Goal: Task Accomplishment & Management: Complete application form

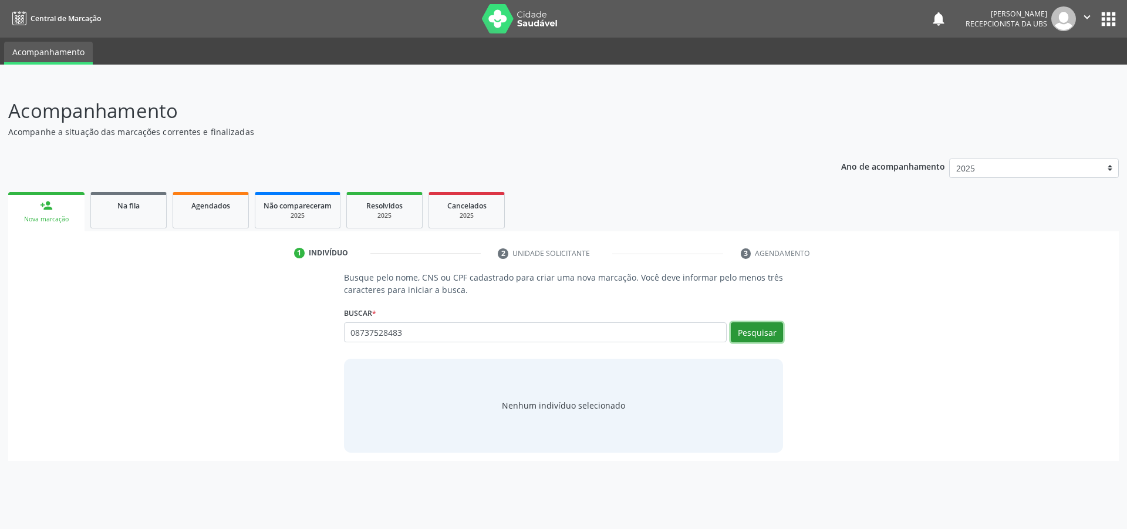
click at [747, 331] on button "Pesquisar" at bounding box center [757, 332] width 52 height 20
click at [752, 332] on button "Pesquisar" at bounding box center [757, 332] width 52 height 20
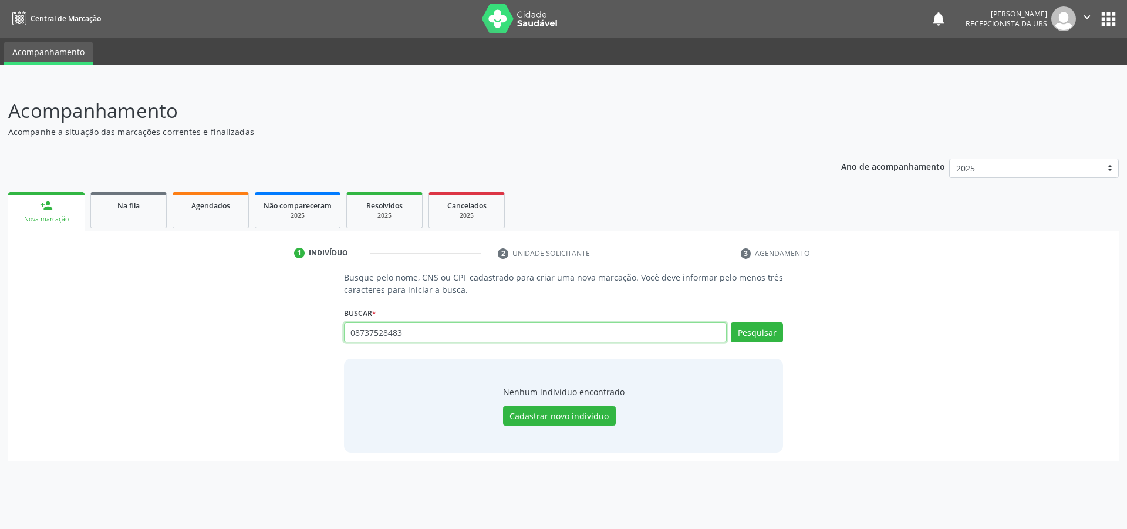
click at [416, 338] on input "08737528483" at bounding box center [535, 332] width 383 height 20
type input "0"
type input "708003826347722"
click at [753, 333] on button "Pesquisar" at bounding box center [757, 332] width 52 height 20
click at [752, 333] on button "Pesquisar" at bounding box center [757, 332] width 52 height 20
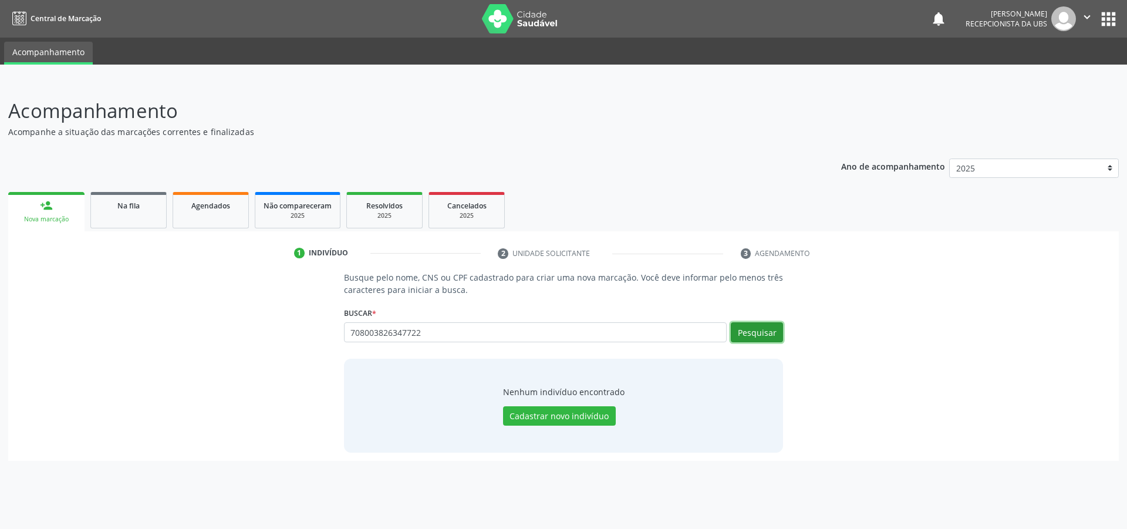
click at [752, 333] on button "Pesquisar" at bounding box center [757, 332] width 52 height 20
click at [216, 222] on link "Agendados" at bounding box center [211, 210] width 76 height 36
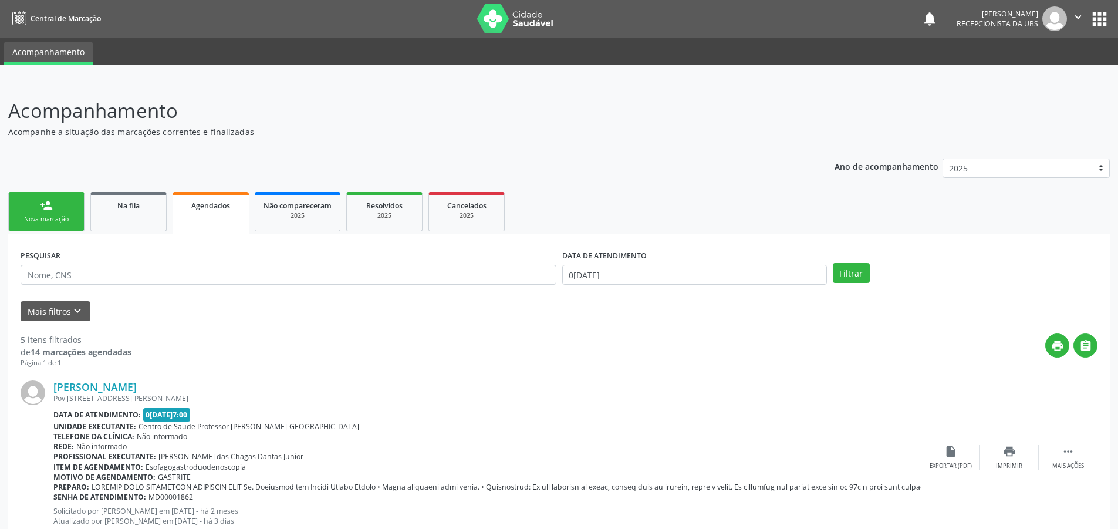
click at [55, 212] on link "person_add Nova marcação" at bounding box center [46, 211] width 76 height 39
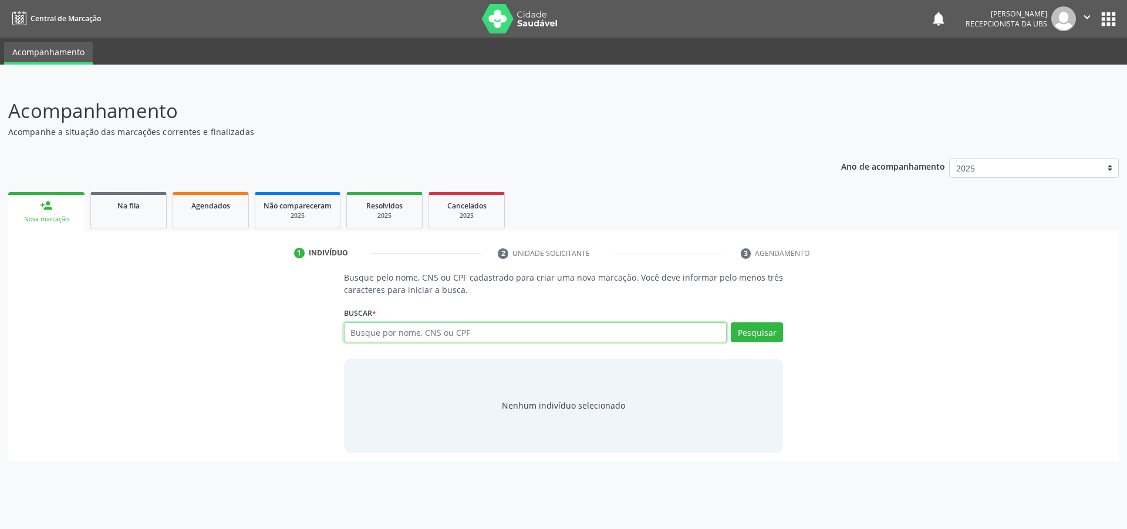
click at [462, 336] on input "text" at bounding box center [535, 332] width 383 height 20
type input "0"
type input "01514898403"
click at [755, 327] on button "Pesquisar" at bounding box center [757, 332] width 52 height 20
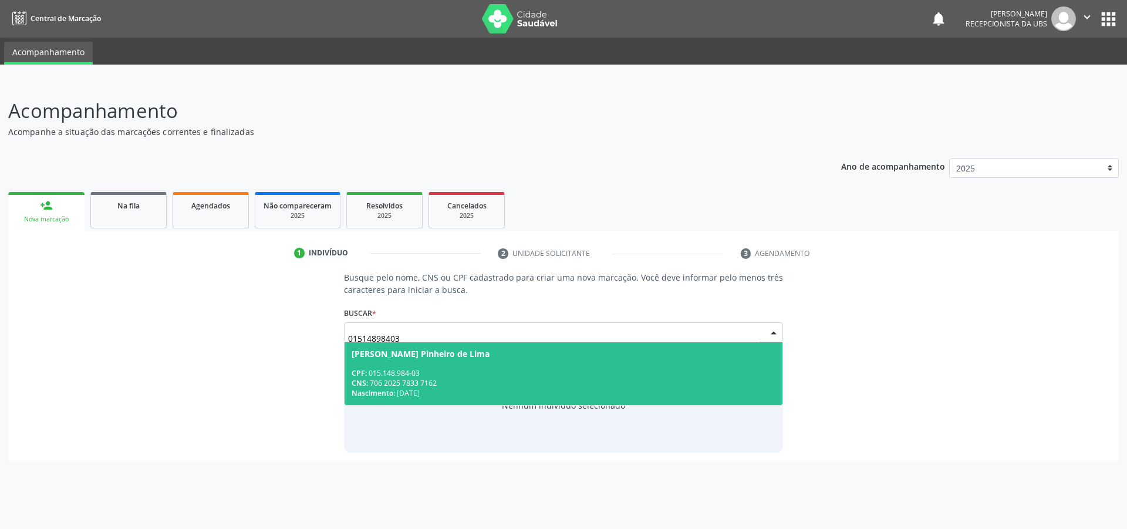
click at [422, 387] on div "CNS: 706 2025 7833 7162" at bounding box center [563, 383] width 424 height 10
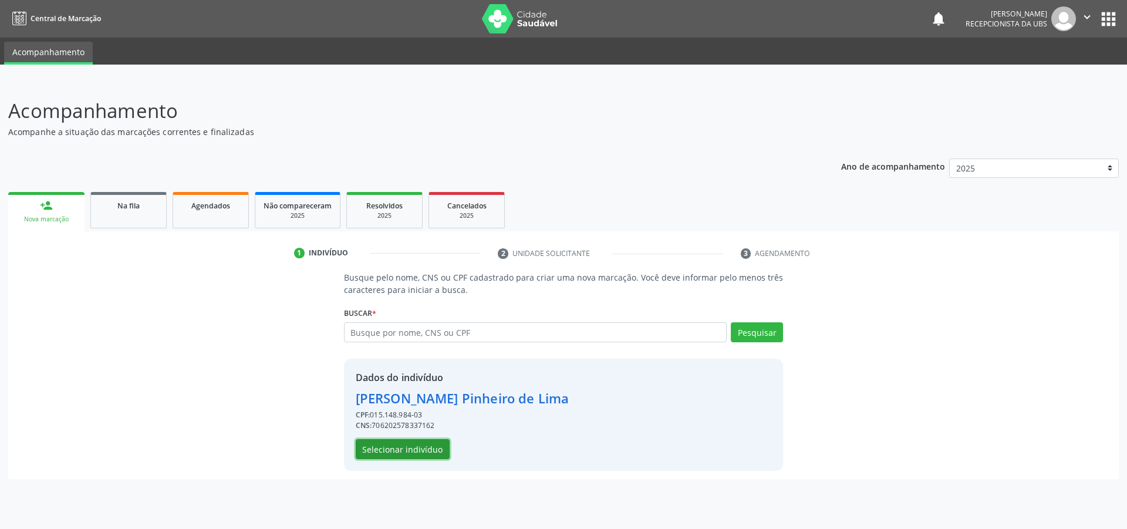
click at [410, 455] on button "Selecionar indivíduo" at bounding box center [403, 449] width 94 height 20
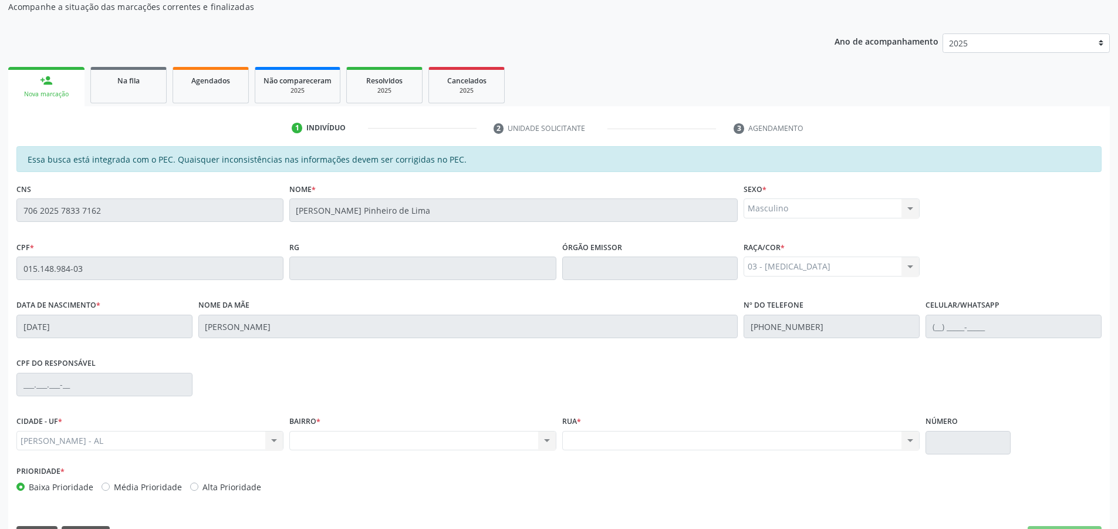
scroll to position [158, 0]
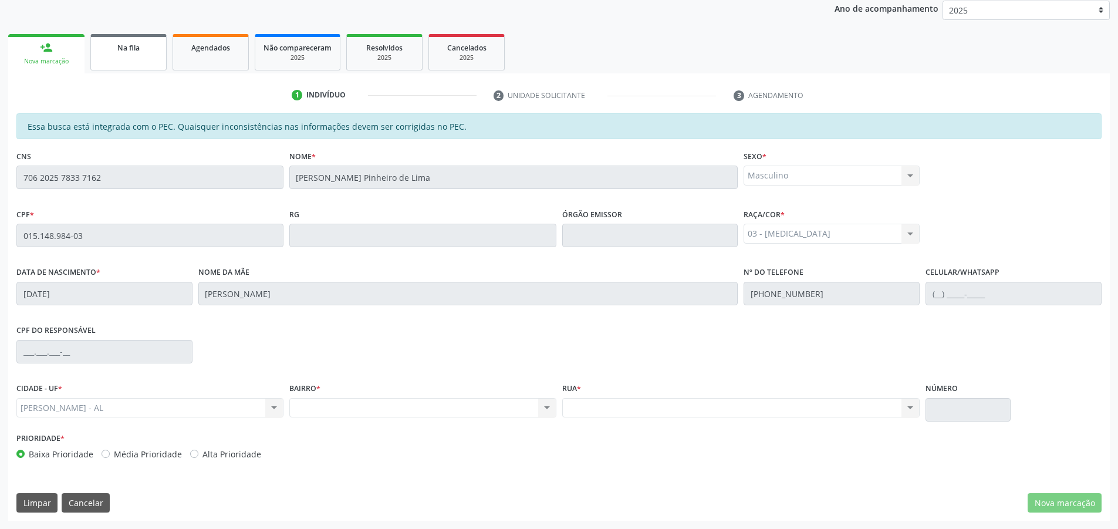
click at [130, 56] on link "Na fila" at bounding box center [128, 52] width 76 height 36
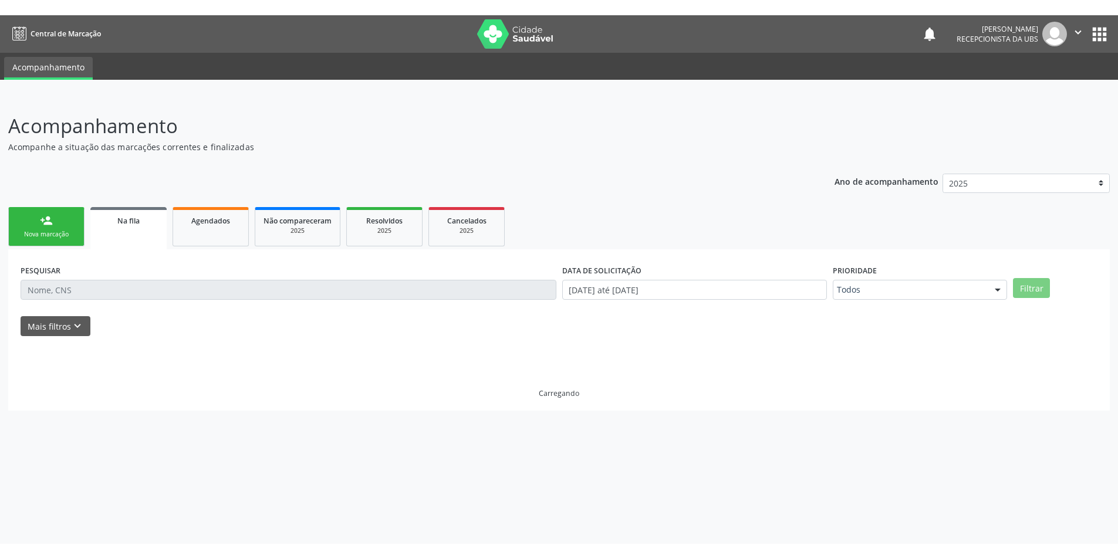
scroll to position [0, 0]
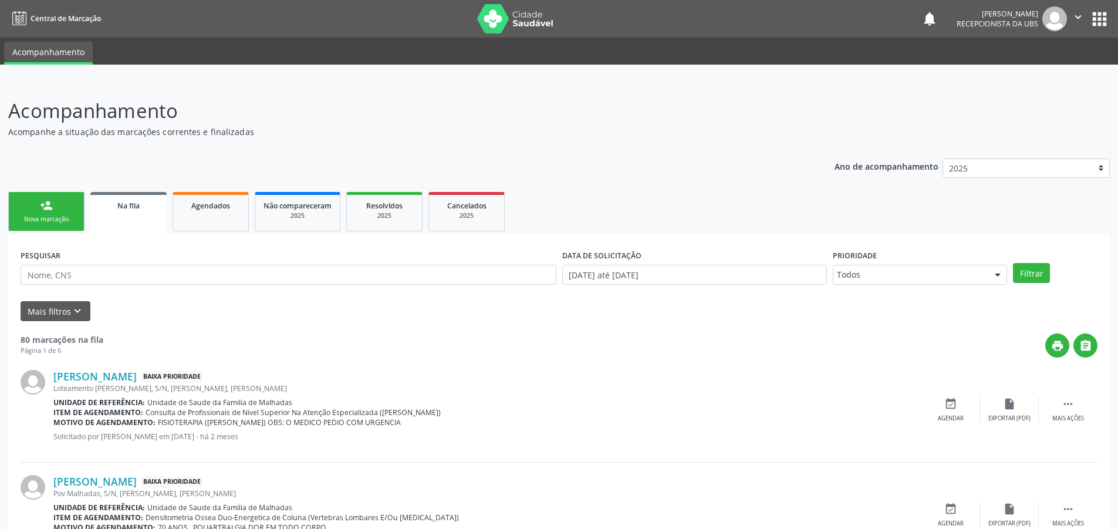
click at [59, 209] on link "person_add Nova marcação" at bounding box center [46, 211] width 76 height 39
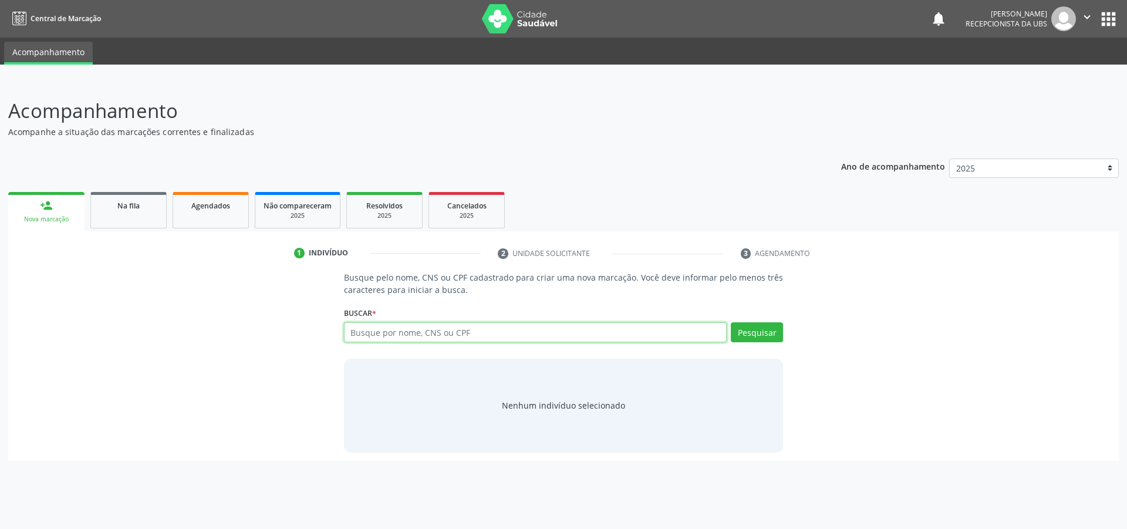
click at [432, 336] on input "text" at bounding box center [535, 332] width 383 height 20
type input "701103855921980"
click at [745, 335] on button "Pesquisar" at bounding box center [757, 332] width 52 height 20
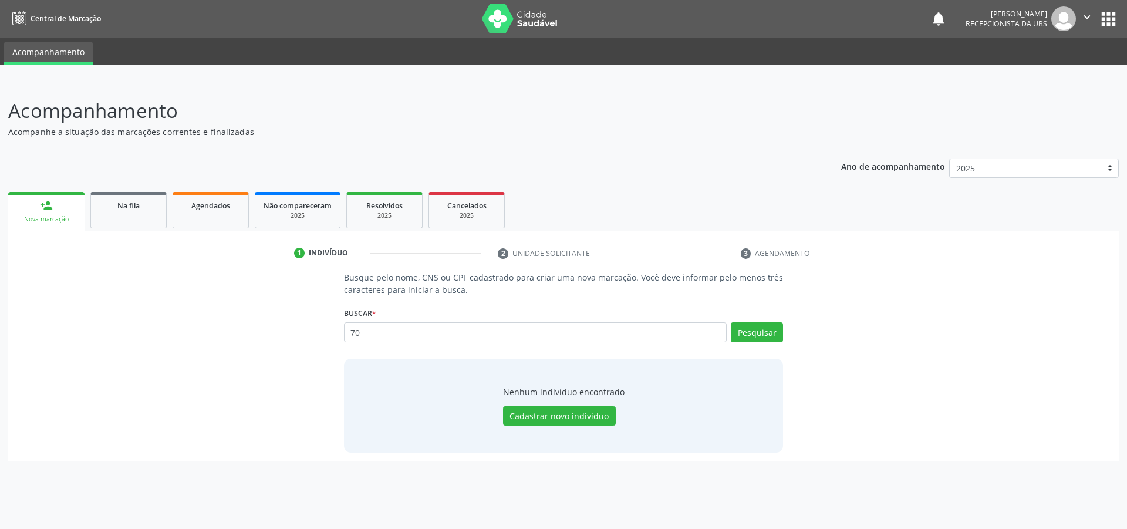
type input "7"
type input "08737528483"
click at [763, 331] on button "Pesquisar" at bounding box center [757, 332] width 52 height 20
click at [535, 413] on button "Cadastrar novo indivíduo" at bounding box center [559, 416] width 113 height 20
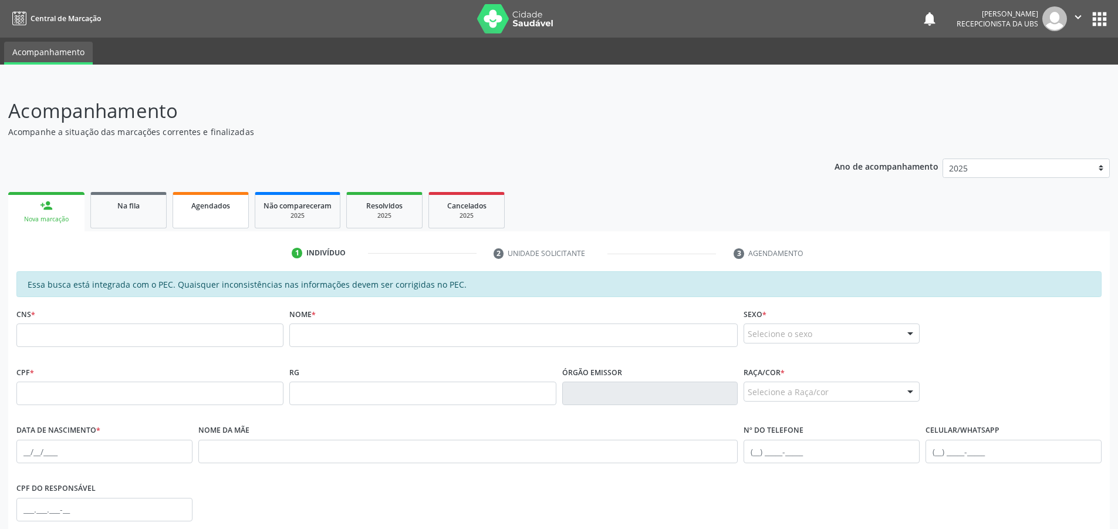
click at [211, 216] on link "Agendados" at bounding box center [211, 210] width 76 height 36
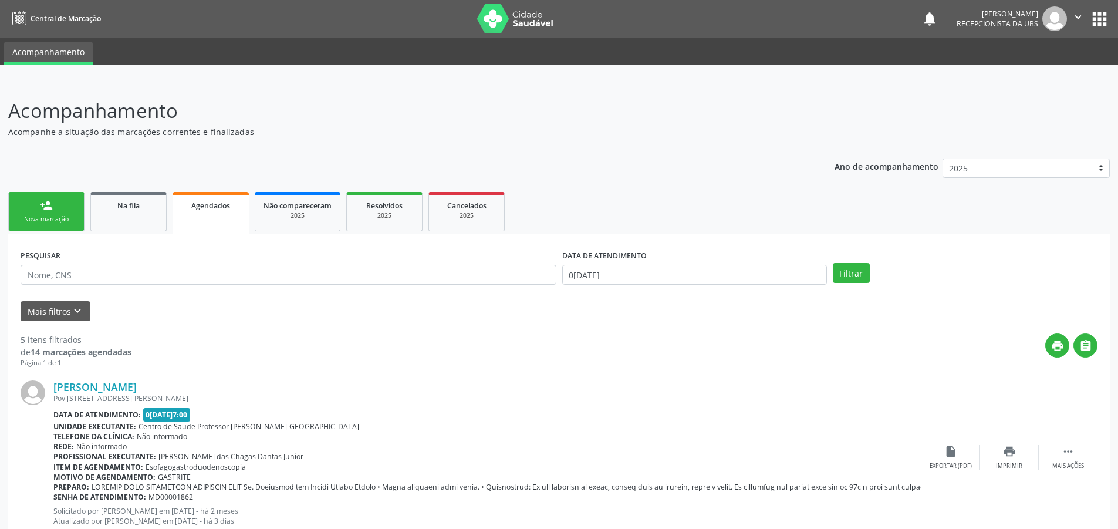
click at [36, 211] on link "person_add Nova marcação" at bounding box center [46, 211] width 76 height 39
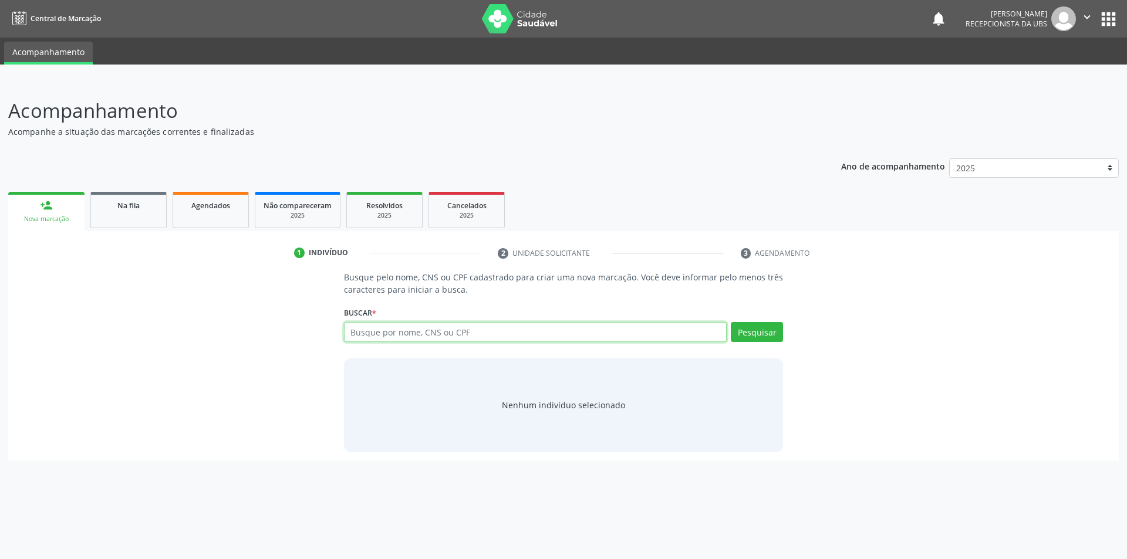
click at [431, 335] on input "text" at bounding box center [535, 332] width 383 height 20
type input "701101834836680"
click at [762, 322] on button "Pesquisar" at bounding box center [757, 332] width 52 height 20
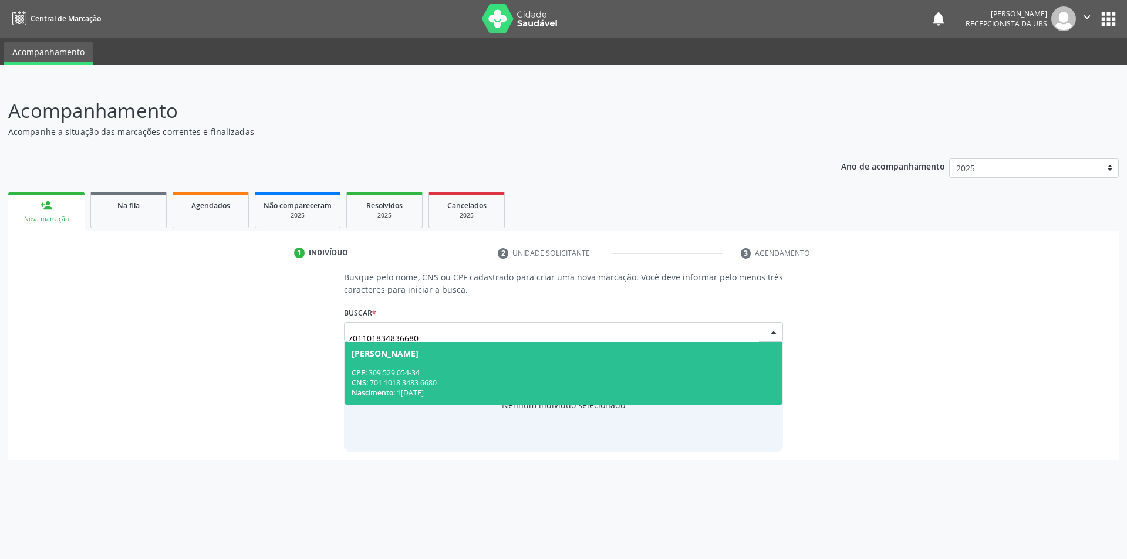
click at [417, 364] on span "[PERSON_NAME] CPF: 309.529.054-34 CNS: 701 1018 3483 6680 Nascimento: [DATE]" at bounding box center [563, 373] width 438 height 63
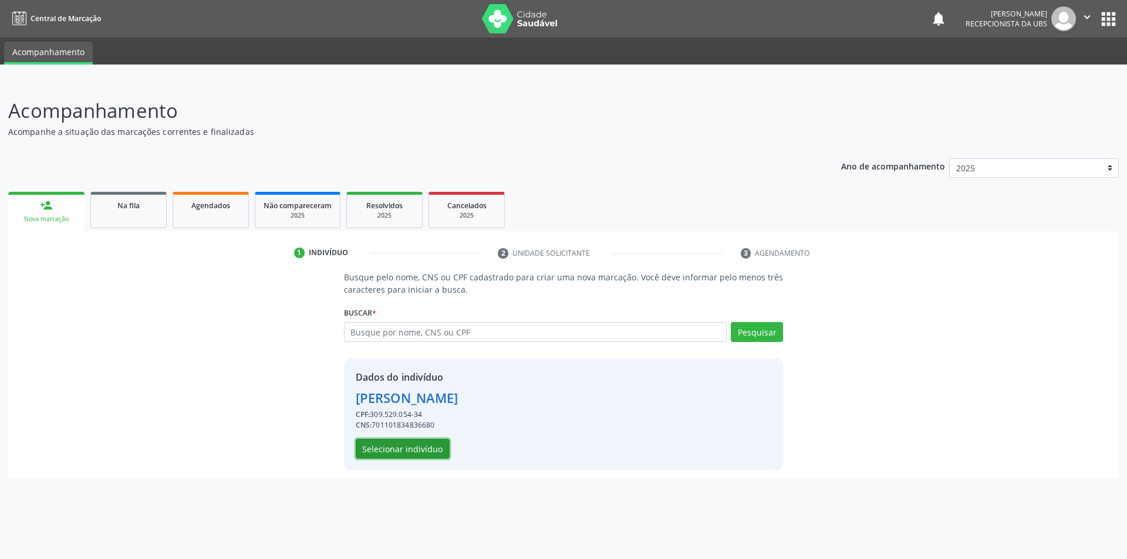
click at [408, 448] on button "Selecionar indivíduo" at bounding box center [403, 449] width 94 height 20
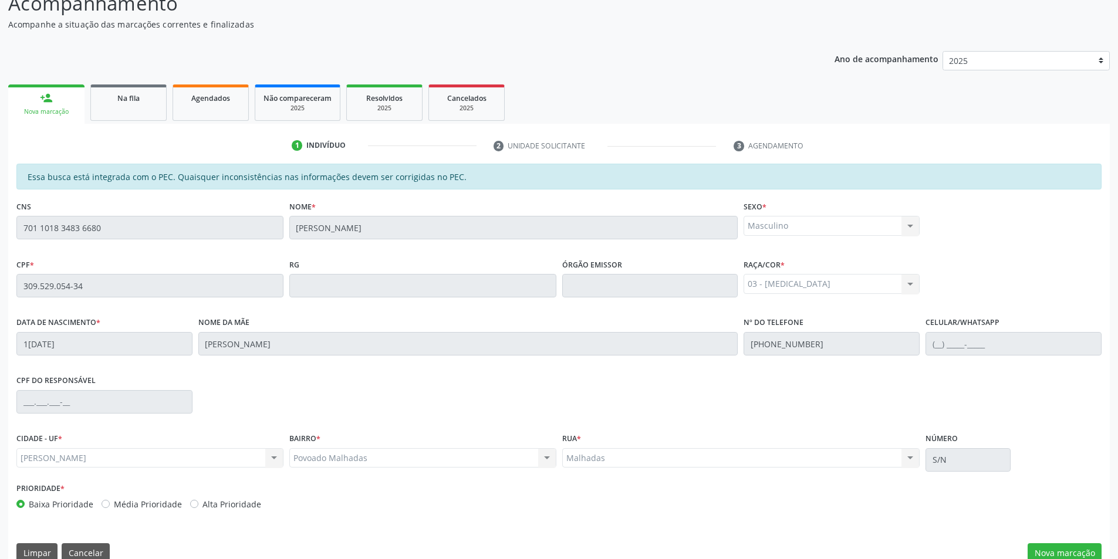
scroll to position [127, 0]
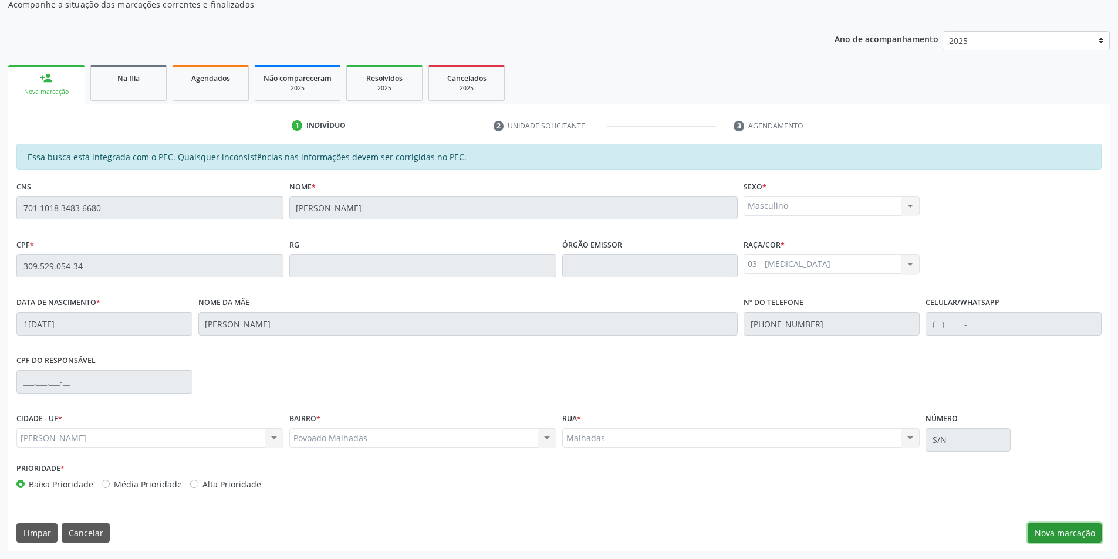
click at [1080, 528] on button "Nova marcação" at bounding box center [1064, 533] width 74 height 20
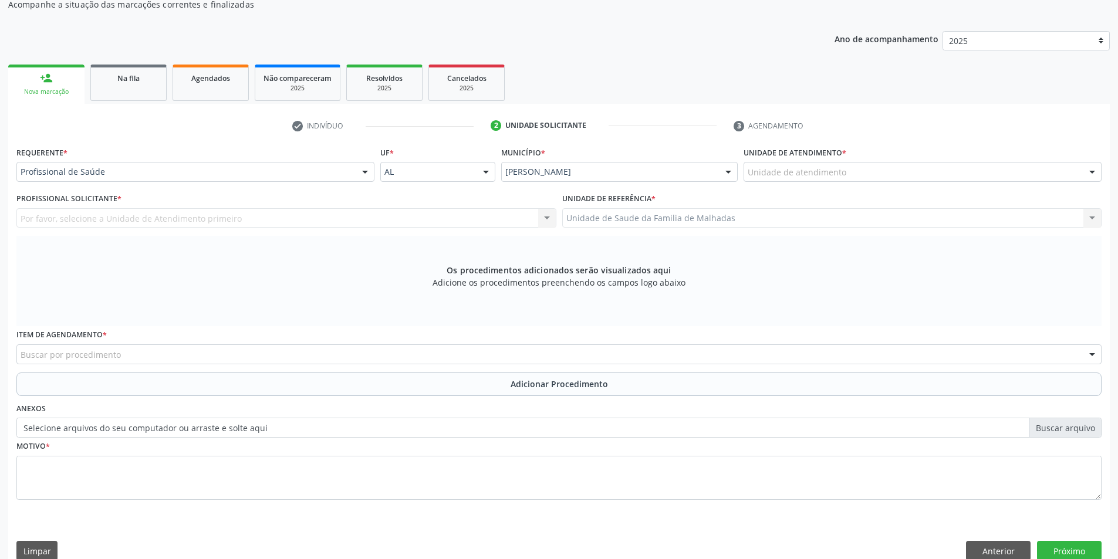
click at [172, 351] on div "Buscar por procedimento" at bounding box center [558, 354] width 1085 height 20
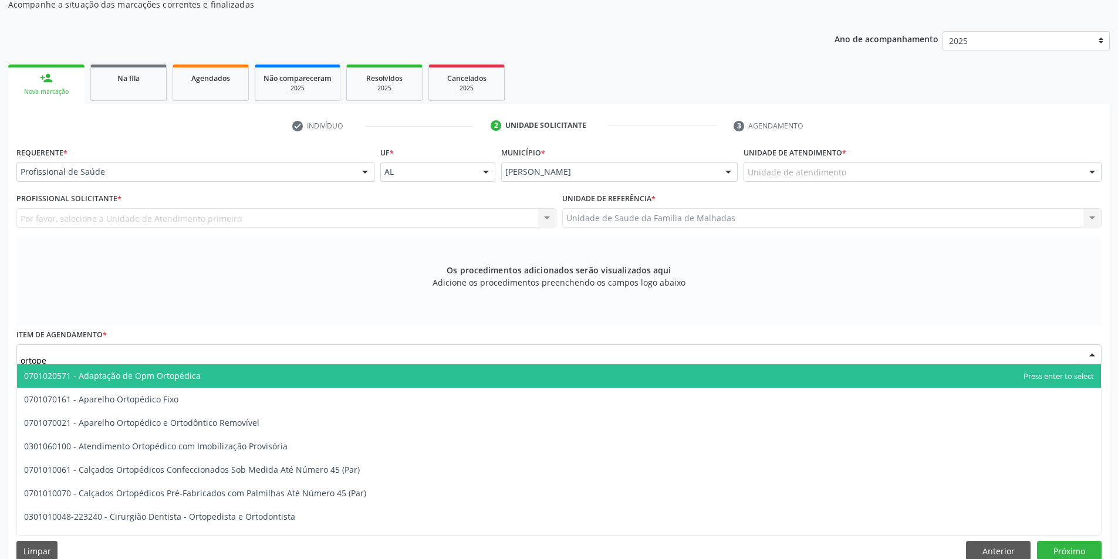
type input "ortoped"
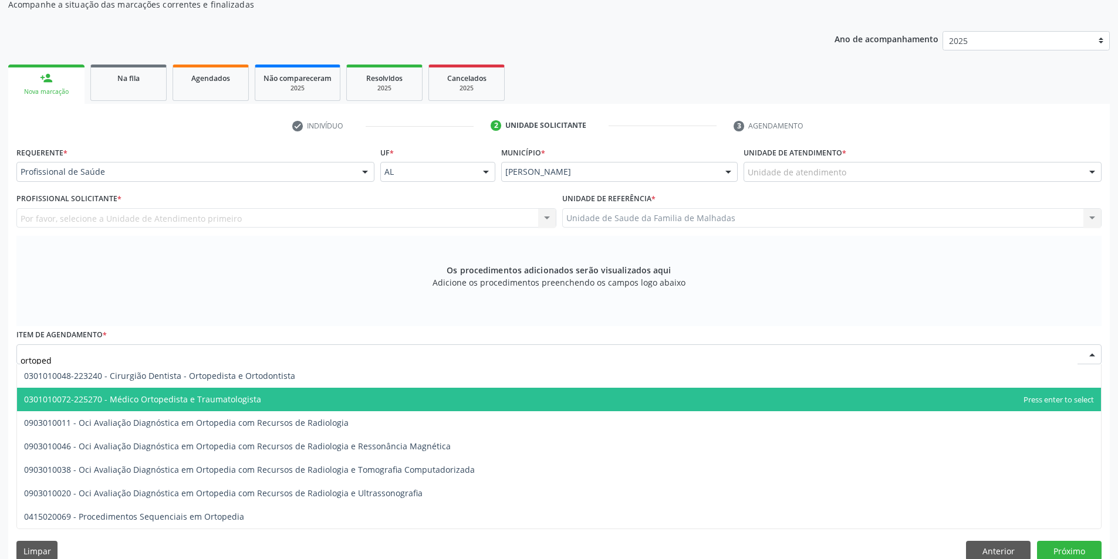
click at [202, 398] on span "0301010072-225270 - Médico Ortopedista e Traumatologista" at bounding box center [142, 399] width 237 height 11
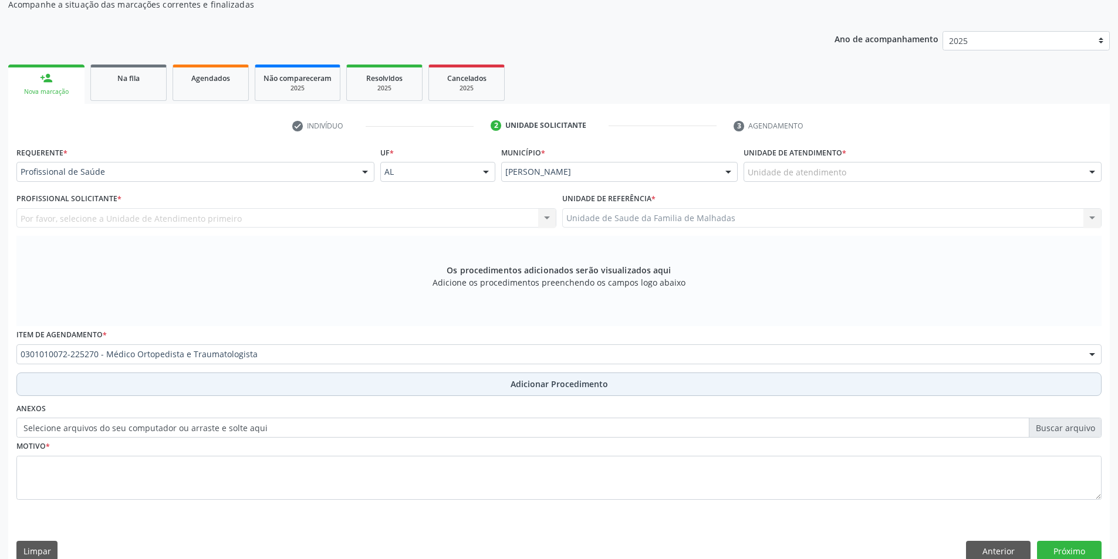
click at [578, 381] on span "Adicionar Procedimento" at bounding box center [558, 384] width 97 height 12
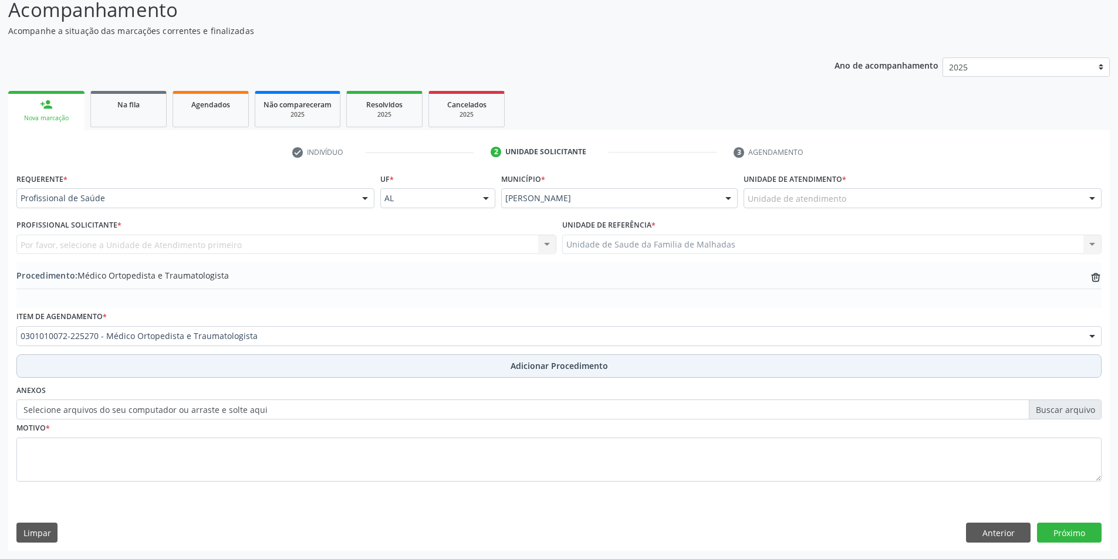
scroll to position [101, 0]
click at [572, 365] on span "Adicionar Procedimento" at bounding box center [558, 366] width 97 height 12
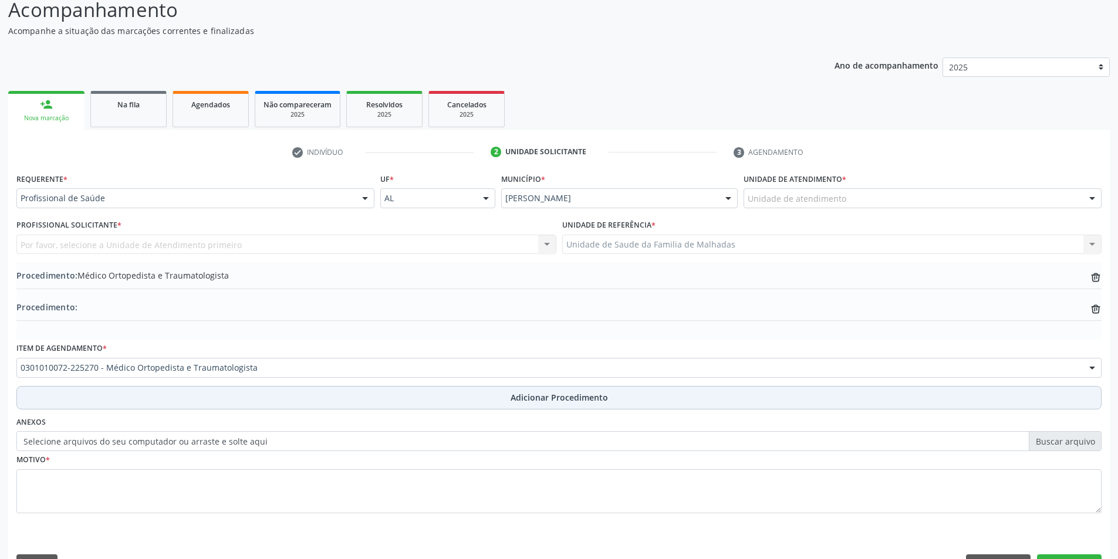
scroll to position [127, 0]
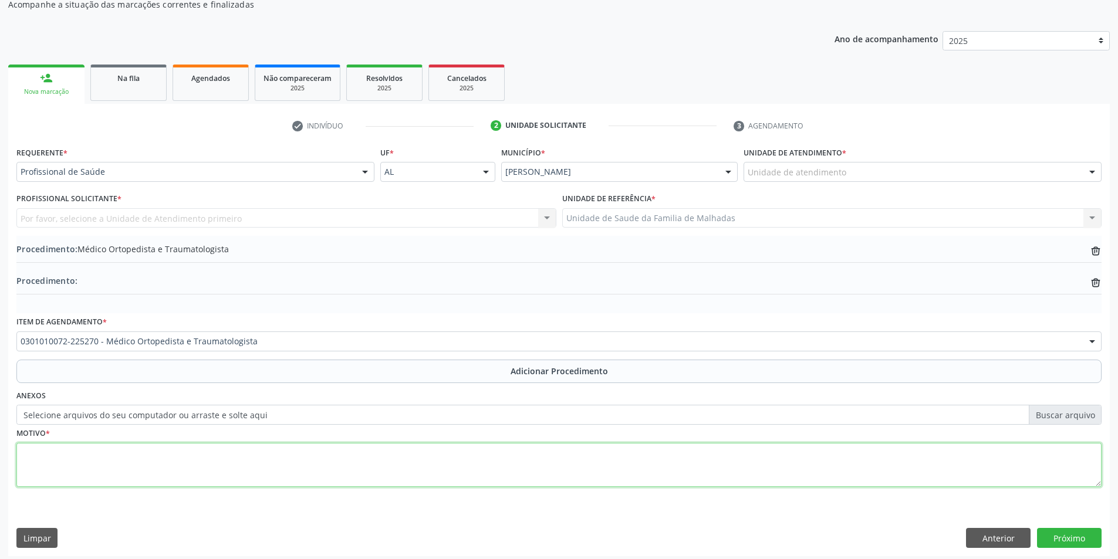
click at [55, 460] on textarea at bounding box center [558, 465] width 1085 height 45
click at [16, 454] on textarea "lombaciatalgia + [MEDICAL_DATA] croni" at bounding box center [558, 465] width 1085 height 45
drag, startPoint x: 16, startPoint y: 454, endPoint x: 167, endPoint y: 469, distance: 151.0
click at [163, 469] on textarea "lombaciatalgia + [MEDICAL_DATA] croni" at bounding box center [558, 465] width 1085 height 45
click at [170, 469] on textarea "lombaciatalgia + [MEDICAL_DATA] croni" at bounding box center [558, 465] width 1085 height 45
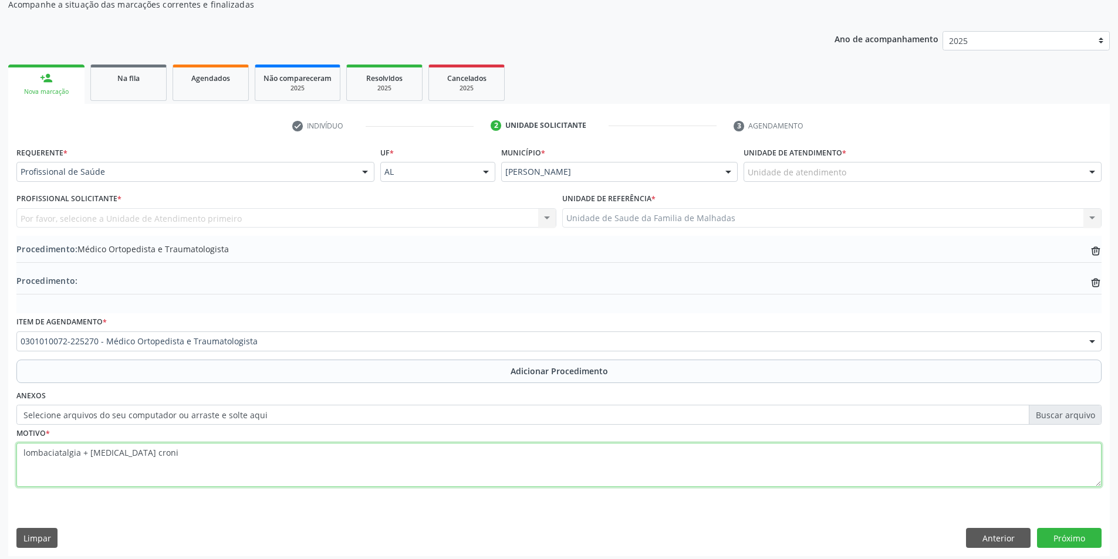
click at [167, 458] on textarea "lombaciatalgia + [MEDICAL_DATA] croni" at bounding box center [558, 465] width 1085 height 45
type textarea "lombaciatalgia + [MEDICAL_DATA] cronica - 3 anos dor cronica ombro direirto - s…"
click at [1048, 528] on button "Próximo" at bounding box center [1069, 538] width 65 height 20
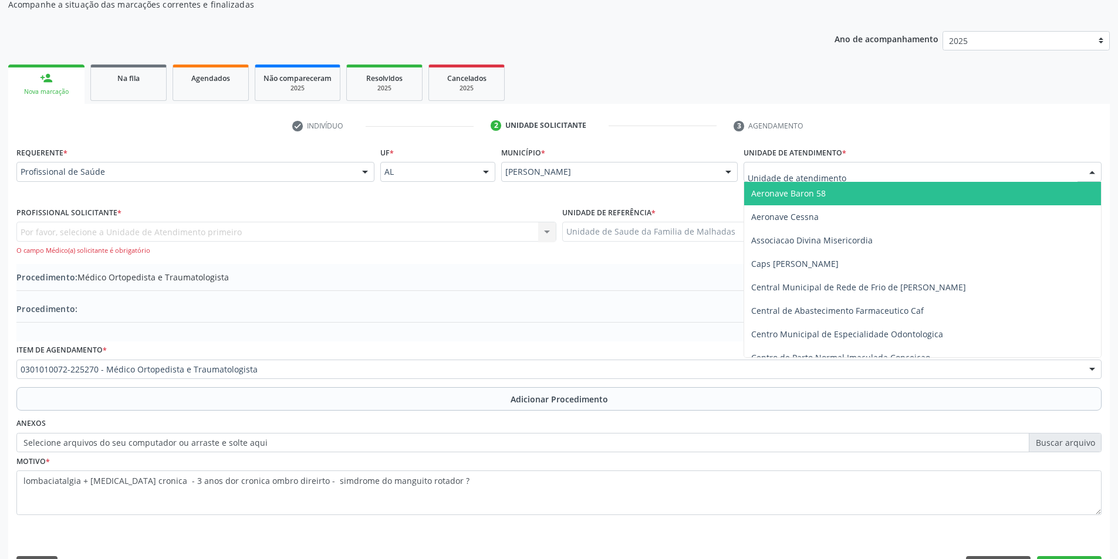
click at [1093, 170] on div at bounding box center [1092, 173] width 18 height 20
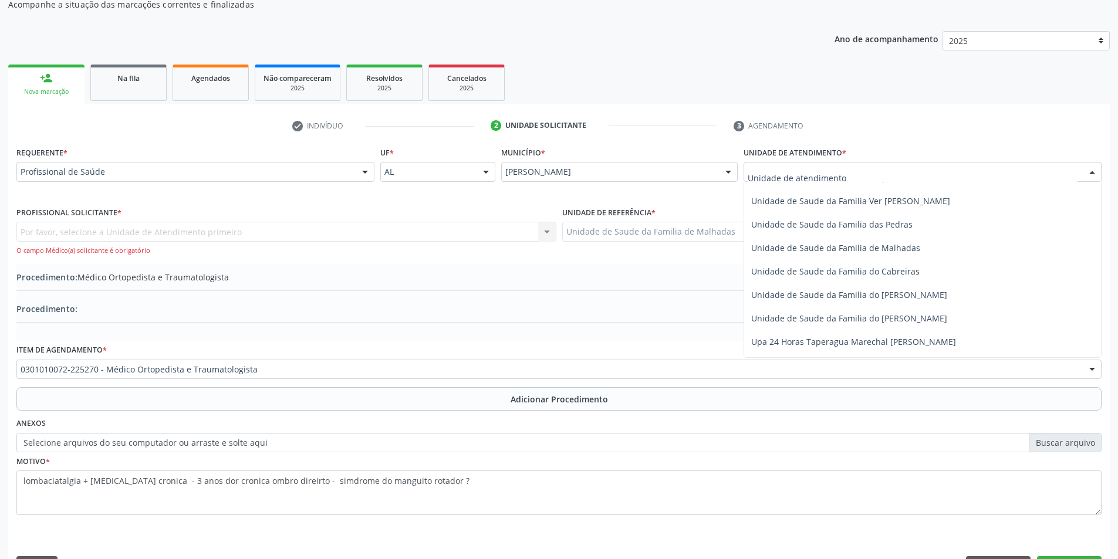
scroll to position [928, 0]
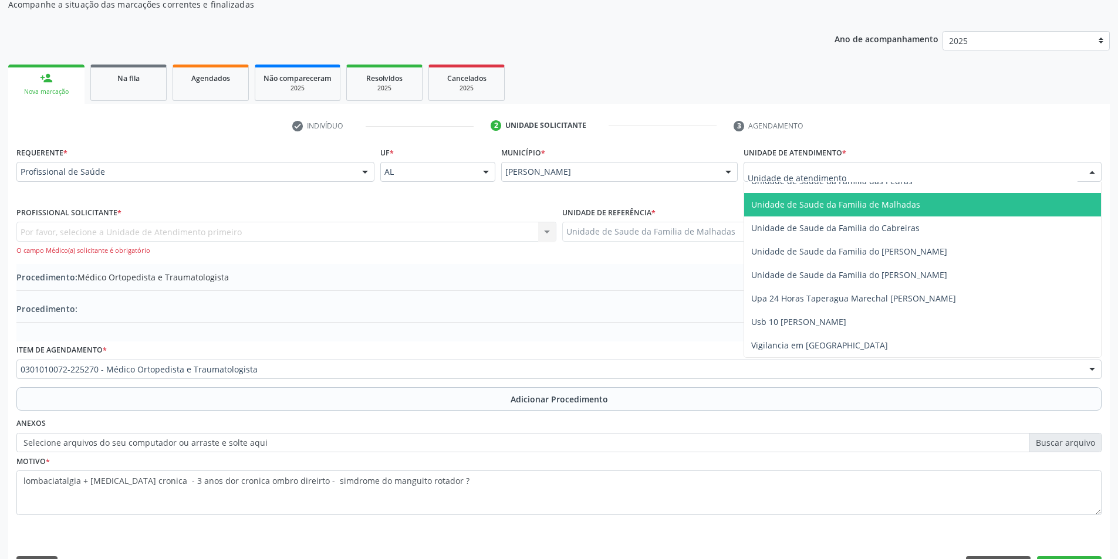
click at [884, 205] on span "Unidade de Saude da Familia de Malhadas" at bounding box center [835, 204] width 169 height 11
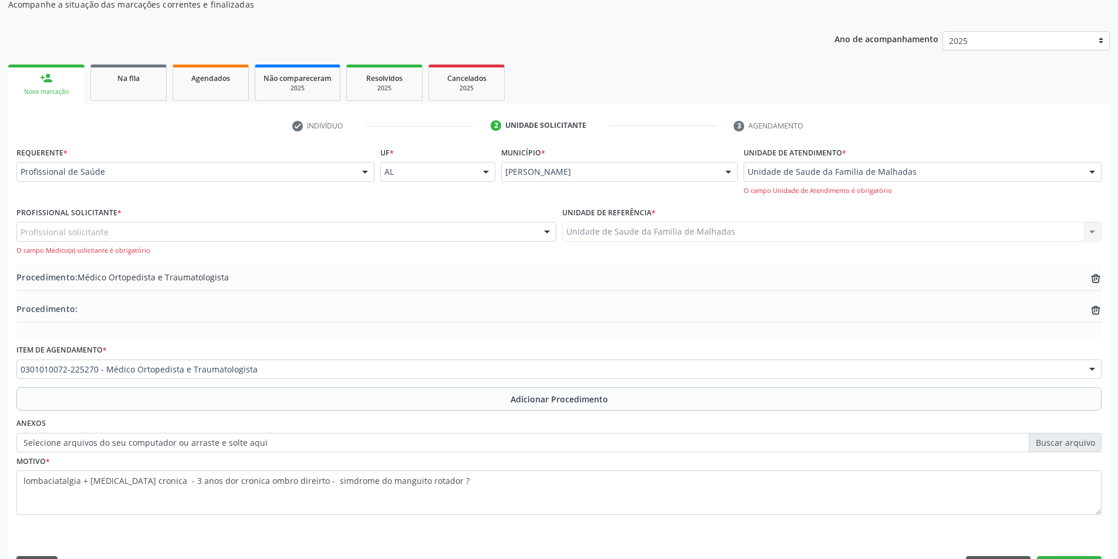
click at [516, 236] on div "Profissional solicitante" at bounding box center [286, 232] width 540 height 20
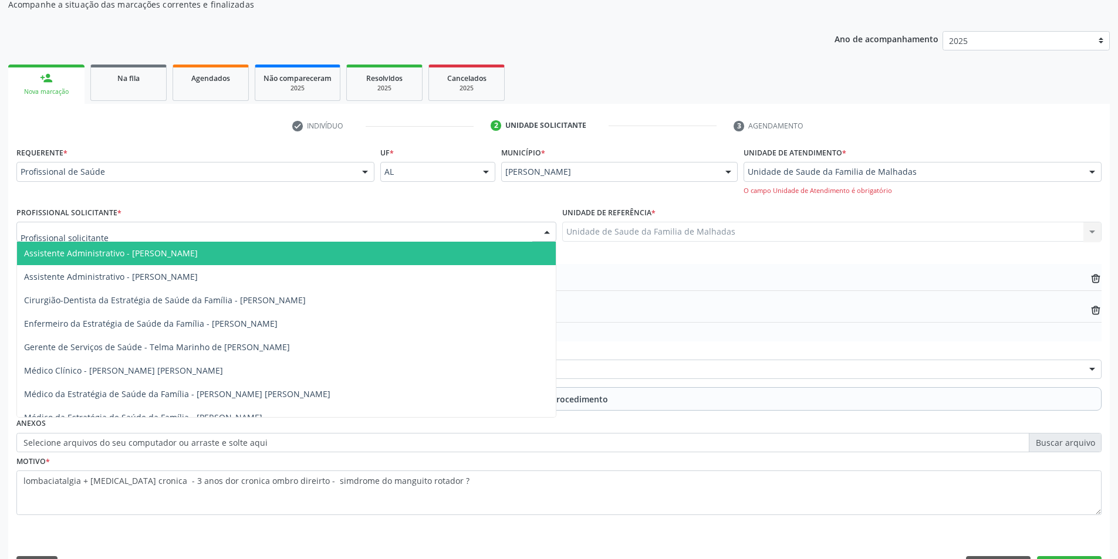
click at [518, 236] on input "text" at bounding box center [277, 237] width 512 height 23
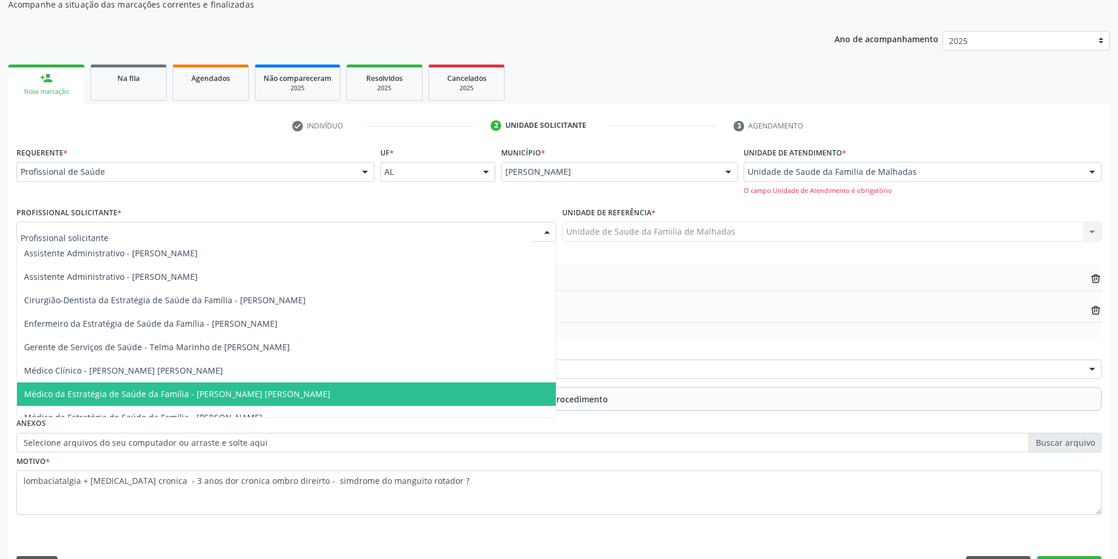
click at [500, 387] on span "Médico da Estratégia de Saúde da Família - [PERSON_NAME] [PERSON_NAME]" at bounding box center [286, 394] width 539 height 23
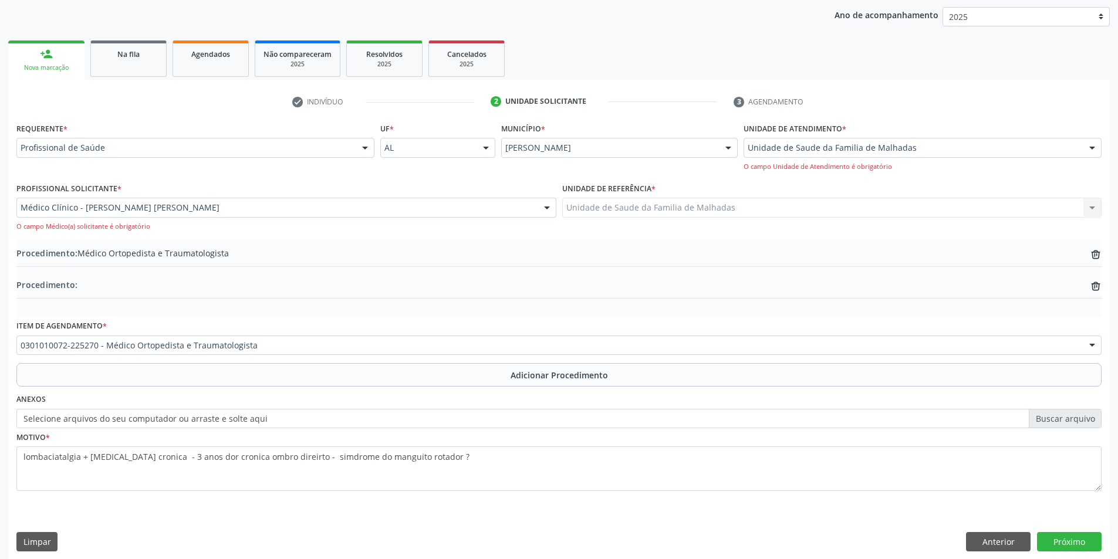
scroll to position [160, 0]
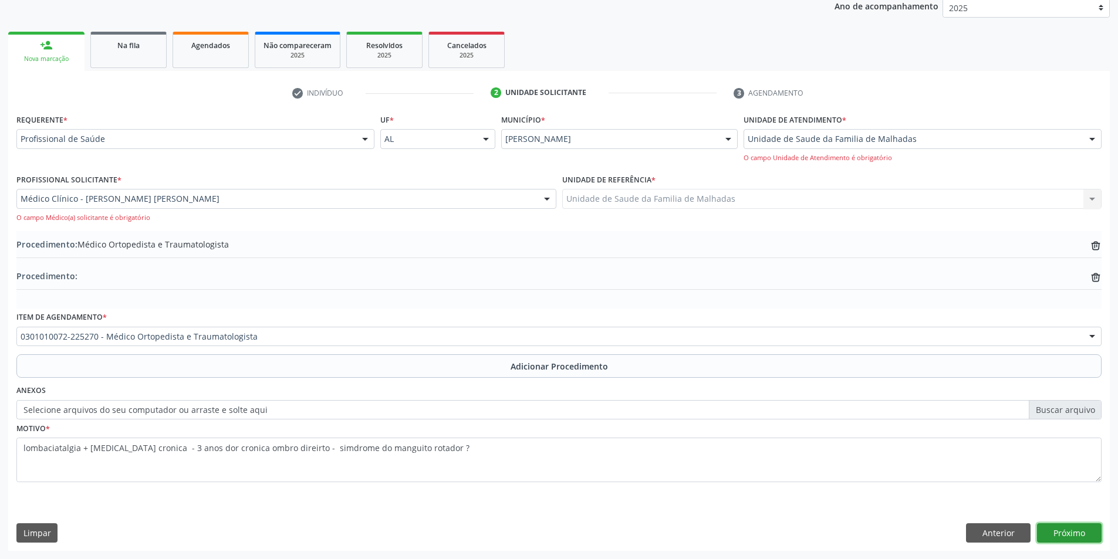
click at [1074, 528] on button "Próximo" at bounding box center [1069, 533] width 65 height 20
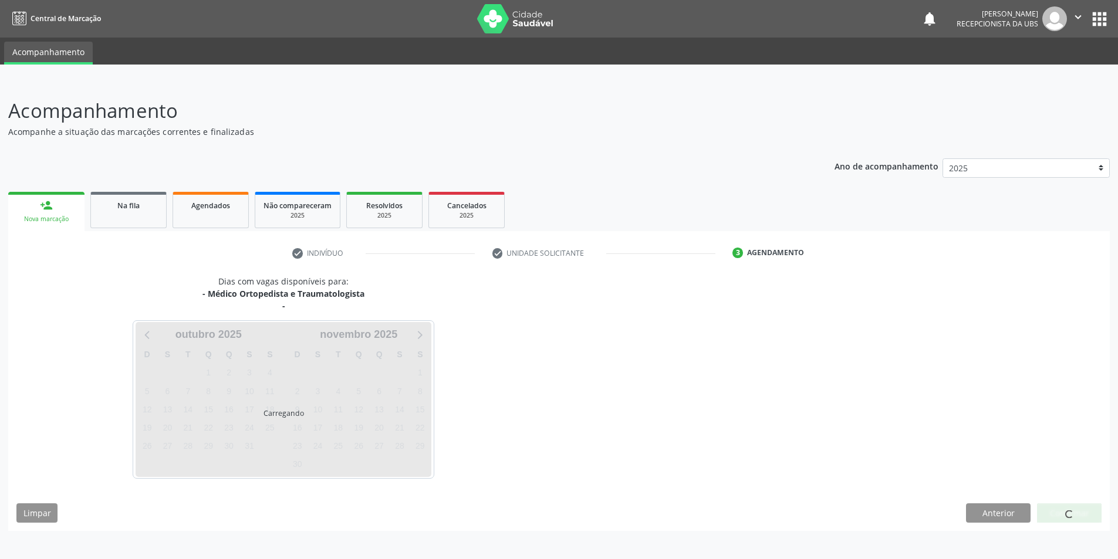
scroll to position [0, 0]
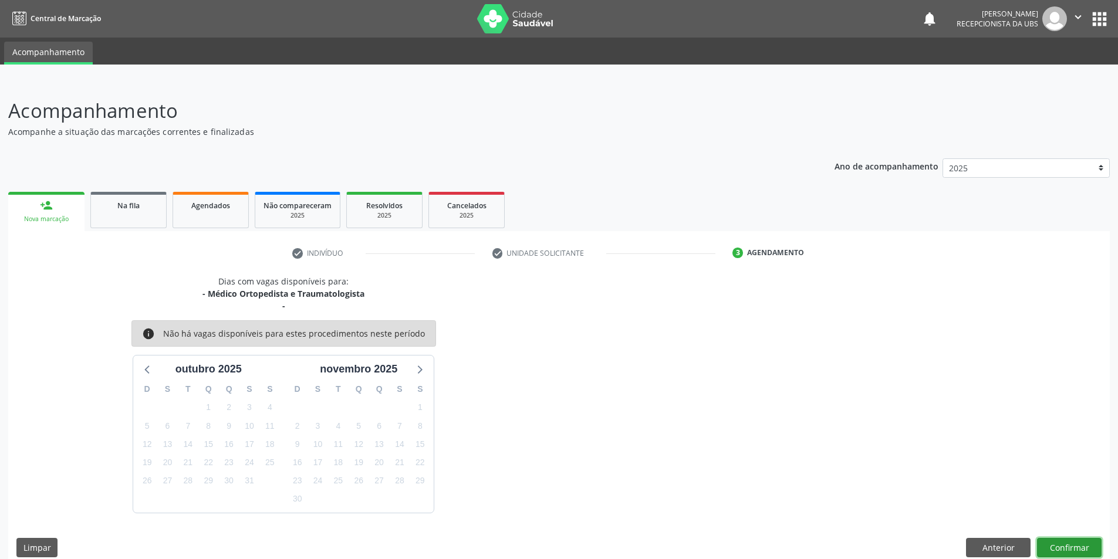
click at [1091, 528] on button "Confirmar" at bounding box center [1069, 548] width 65 height 20
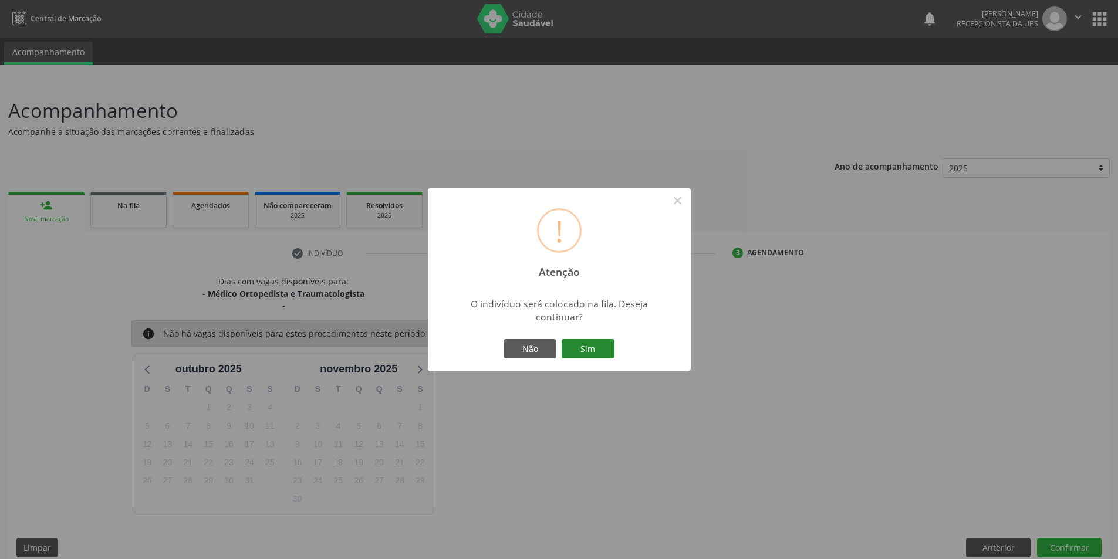
click at [593, 351] on button "Sim" at bounding box center [588, 349] width 53 height 20
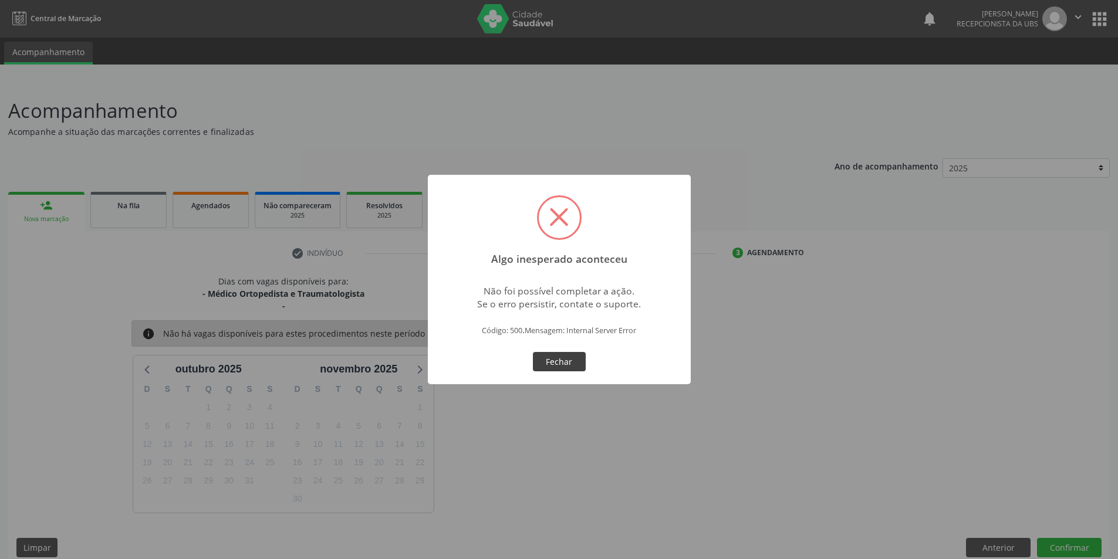
click at [559, 360] on button "Fechar" at bounding box center [559, 362] width 53 height 20
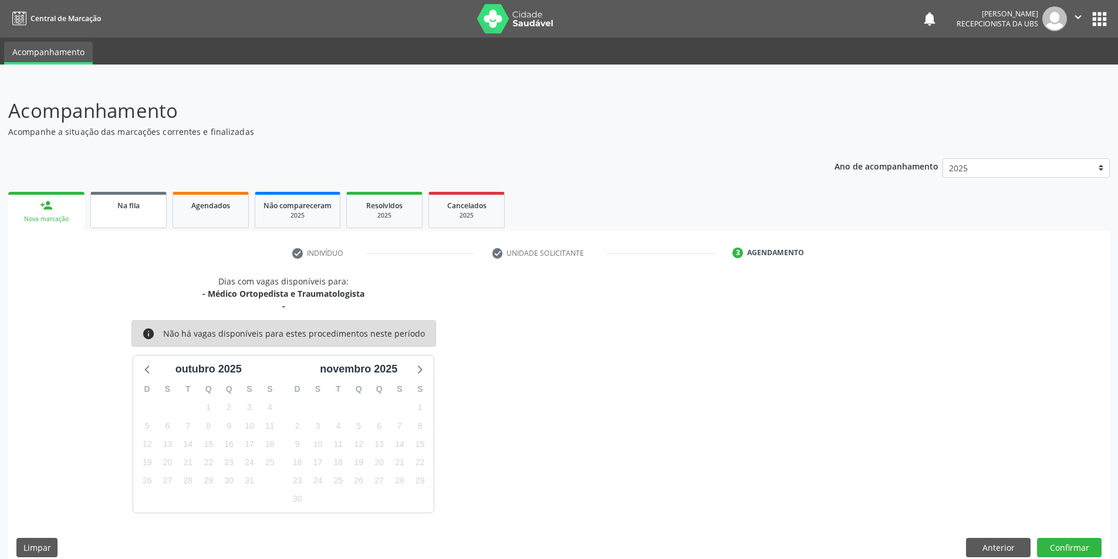
click at [116, 221] on link "Na fila" at bounding box center [128, 210] width 76 height 36
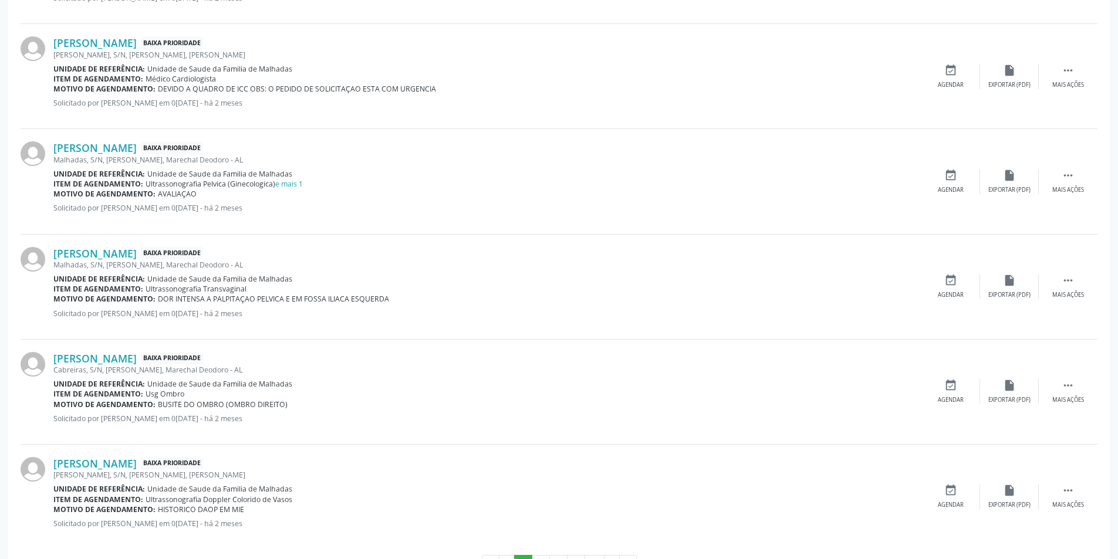
scroll to position [1429, 0]
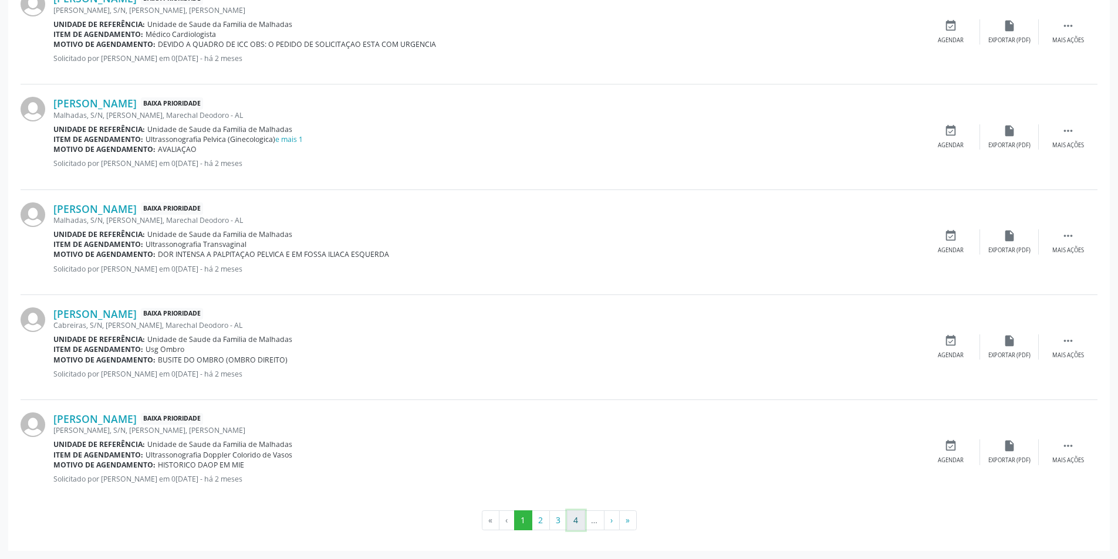
click at [581, 526] on button "4" at bounding box center [576, 520] width 18 height 20
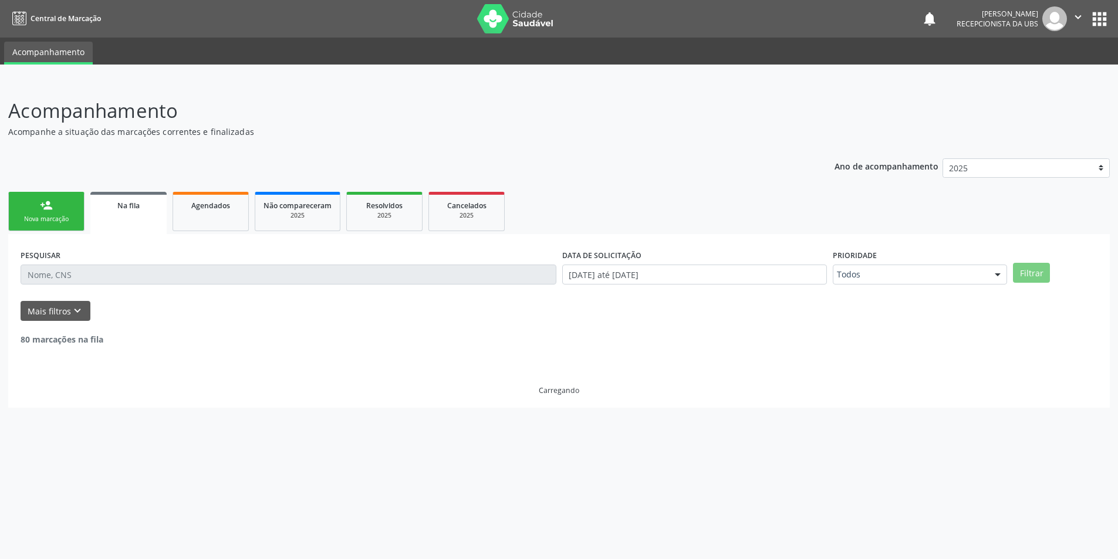
scroll to position [0, 0]
click at [581, 526] on div "Acompanhamento Acompanhe a situação das marcações correntes e finalizadas Relat…" at bounding box center [563, 320] width 1127 height 478
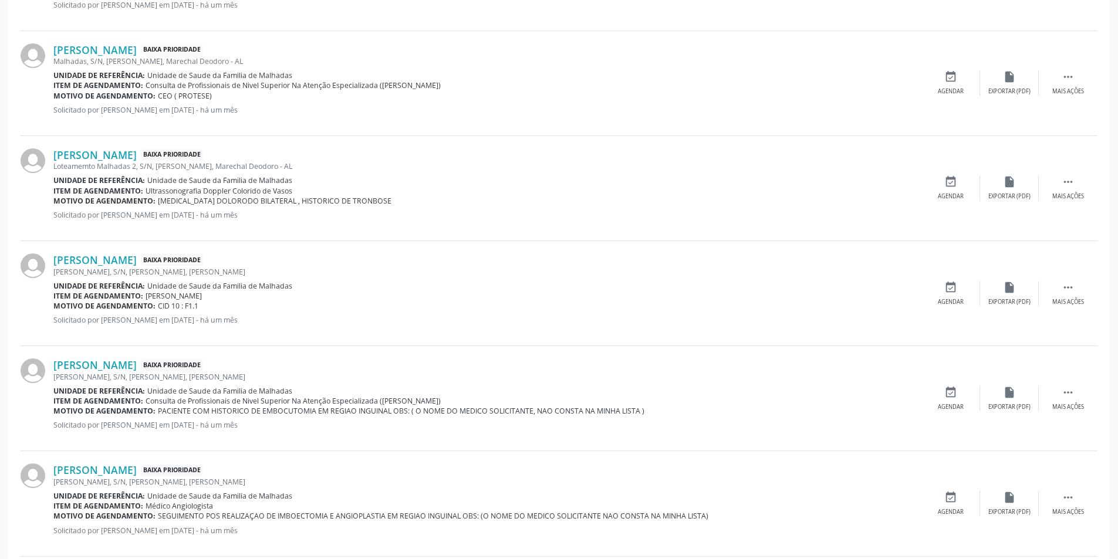
scroll to position [1449, 0]
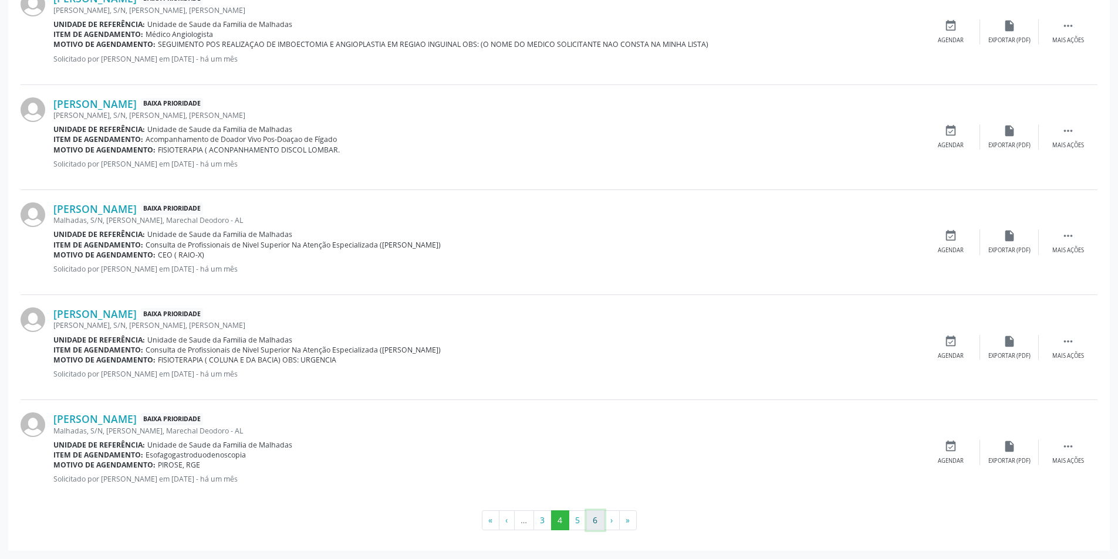
click at [594, 526] on button "6" at bounding box center [595, 520] width 18 height 20
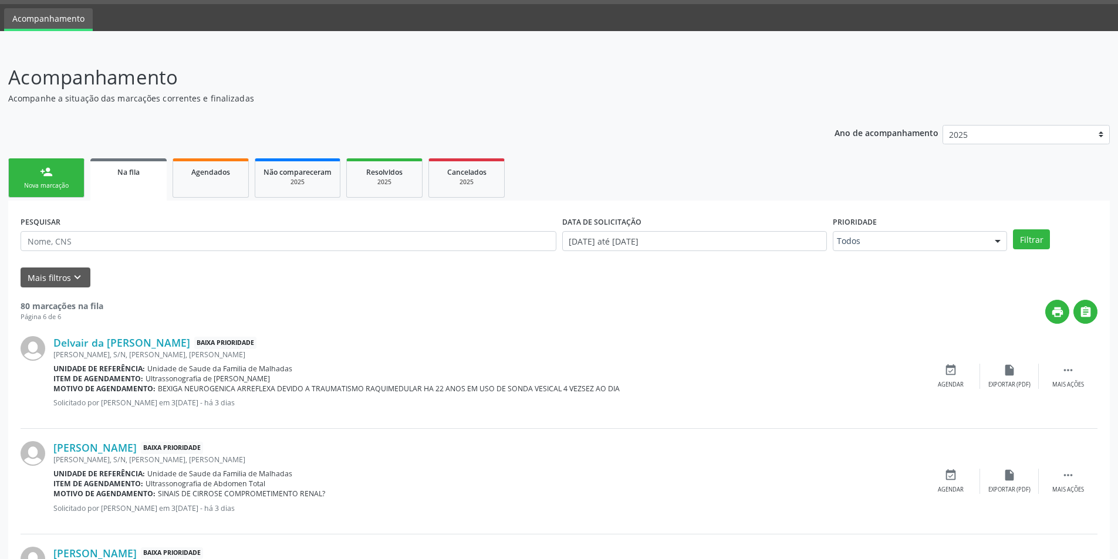
scroll to position [0, 0]
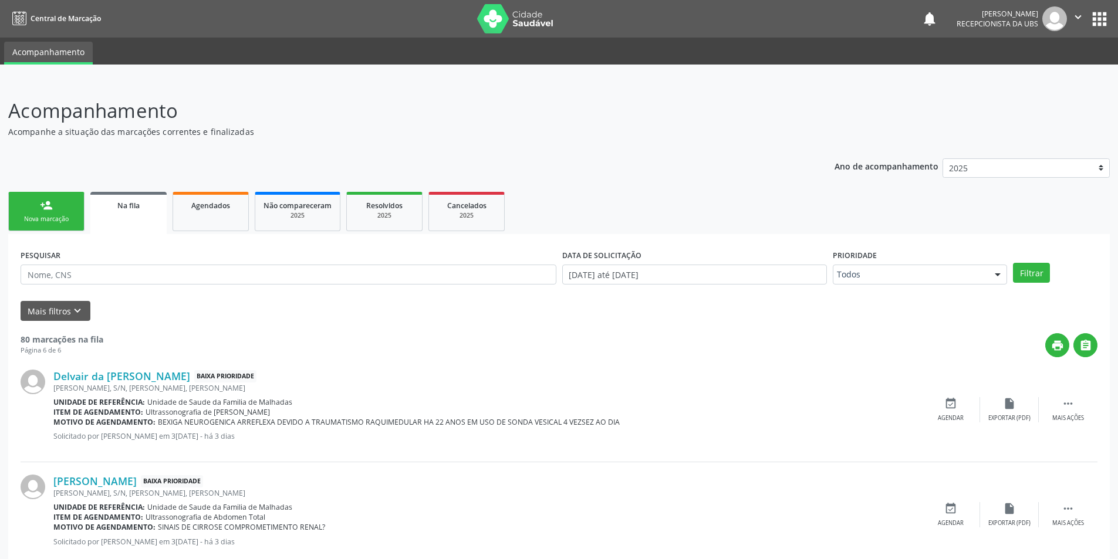
click at [141, 205] on div "Na fila" at bounding box center [129, 205] width 60 height 12
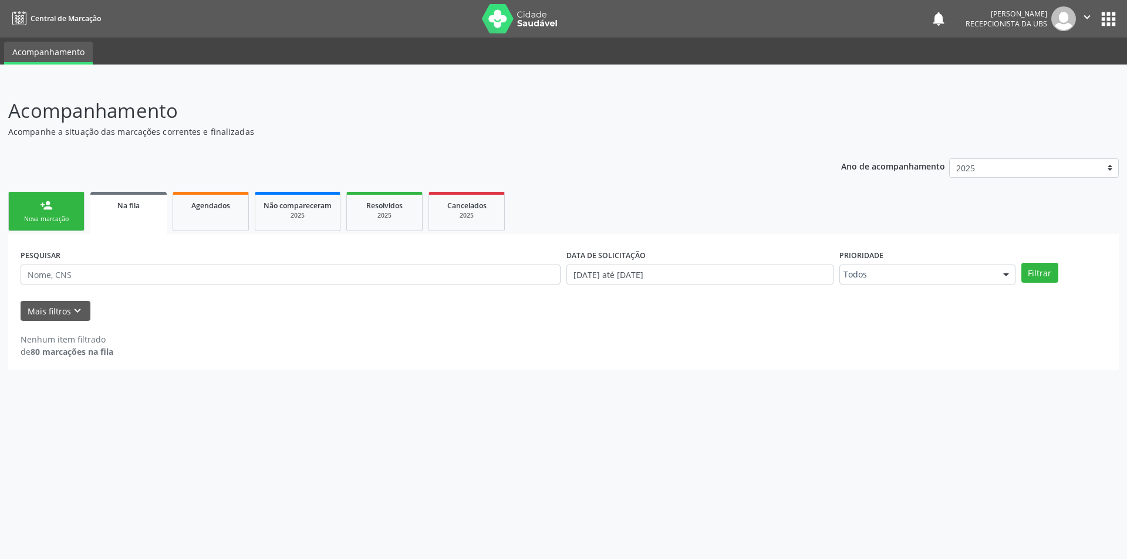
click at [49, 212] on link "person_add Nova marcação" at bounding box center [46, 211] width 76 height 39
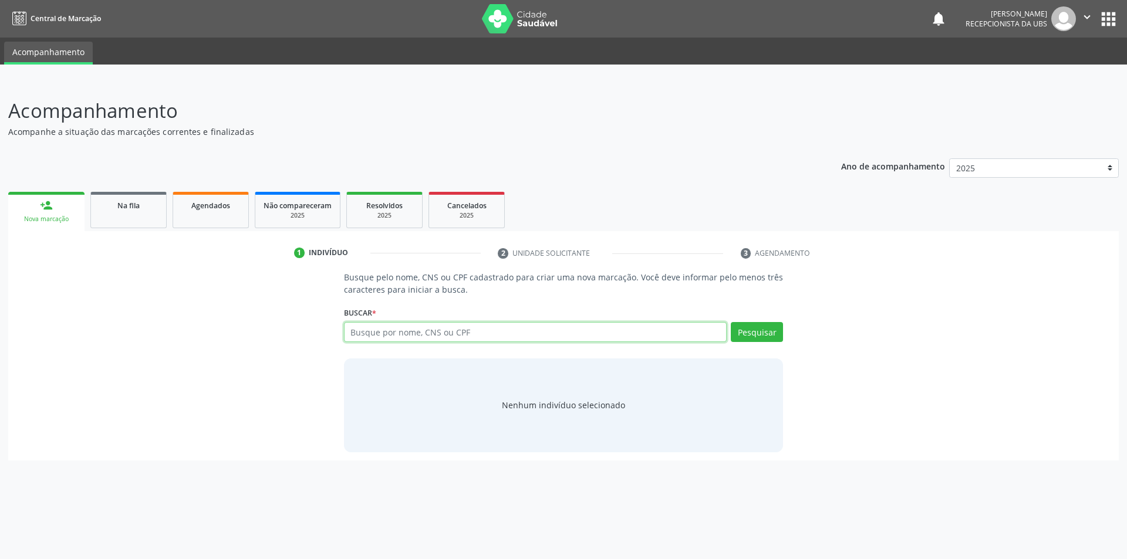
click at [456, 332] on input "text" at bounding box center [535, 332] width 383 height 20
type input "701101834836680"
click at [754, 329] on button "Pesquisar" at bounding box center [757, 332] width 52 height 20
type input "701101834836680"
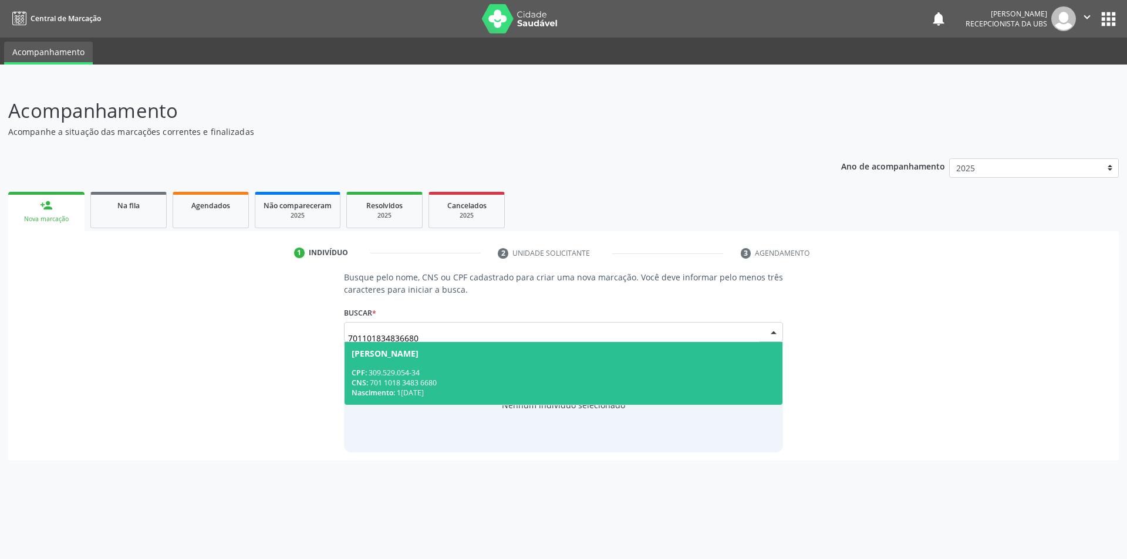
click at [577, 380] on div "CNS: 701 1018 3483 6680" at bounding box center [563, 383] width 424 height 10
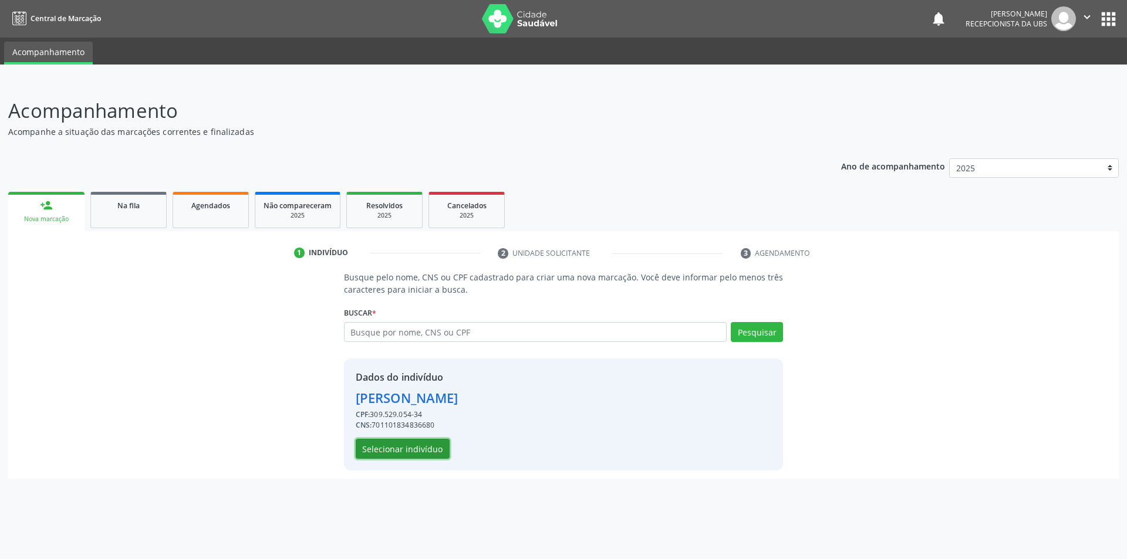
click at [425, 451] on button "Selecionar indivíduo" at bounding box center [403, 449] width 94 height 20
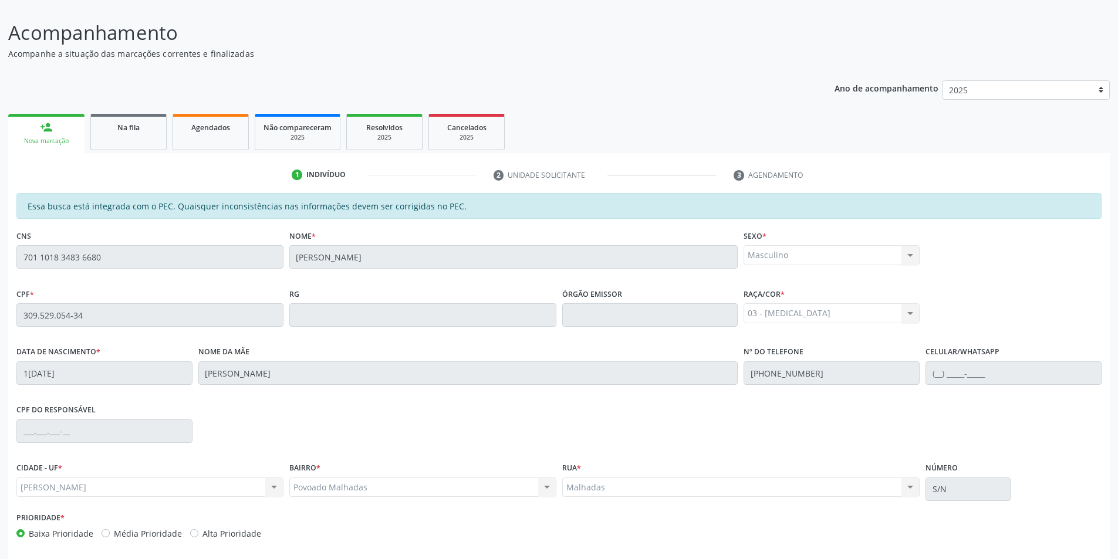
scroll to position [127, 0]
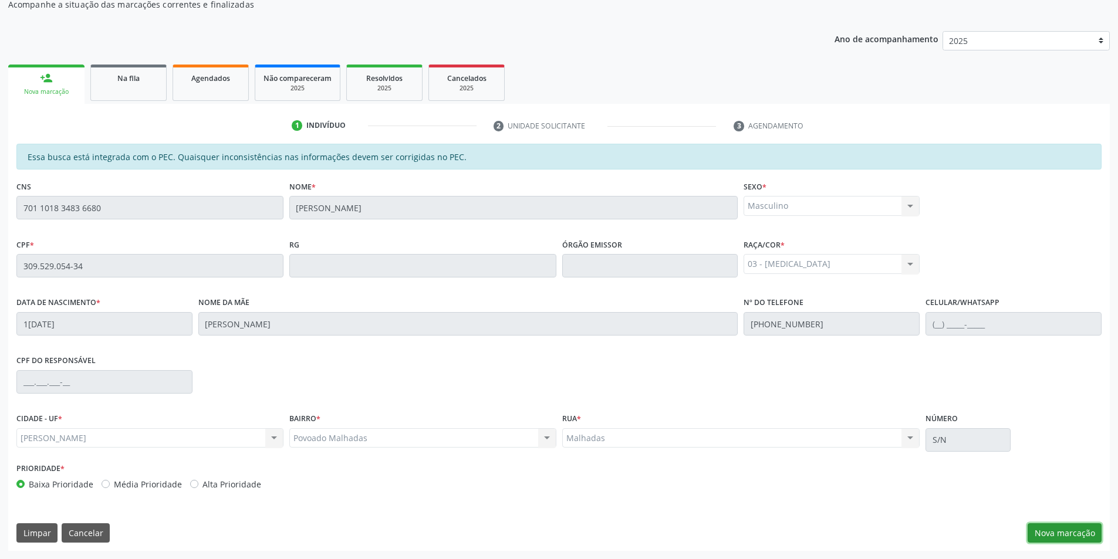
click at [1067, 528] on button "Nova marcação" at bounding box center [1064, 533] width 74 height 20
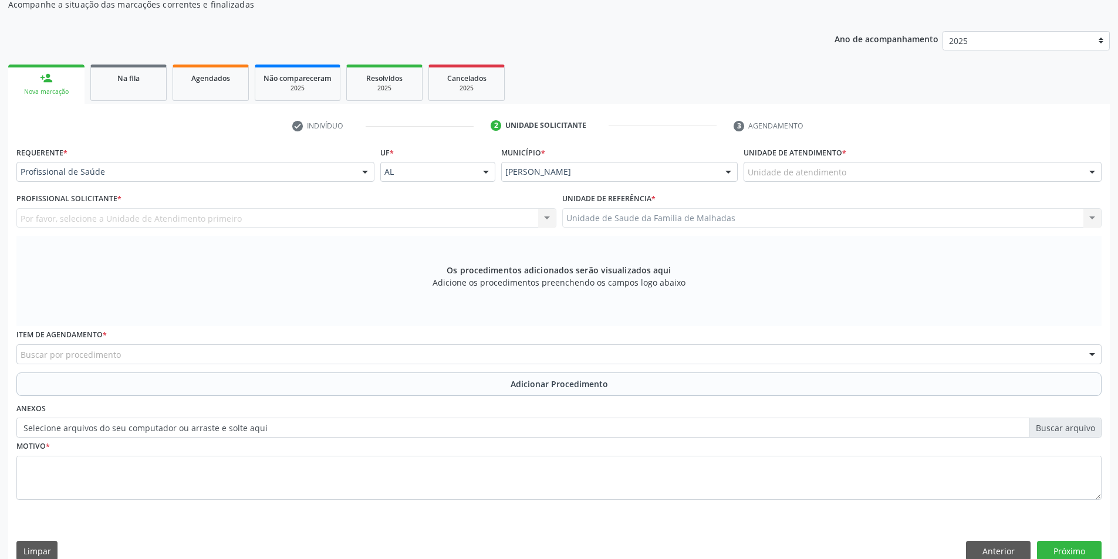
click at [803, 164] on div "Unidade de atendimento" at bounding box center [922, 172] width 358 height 20
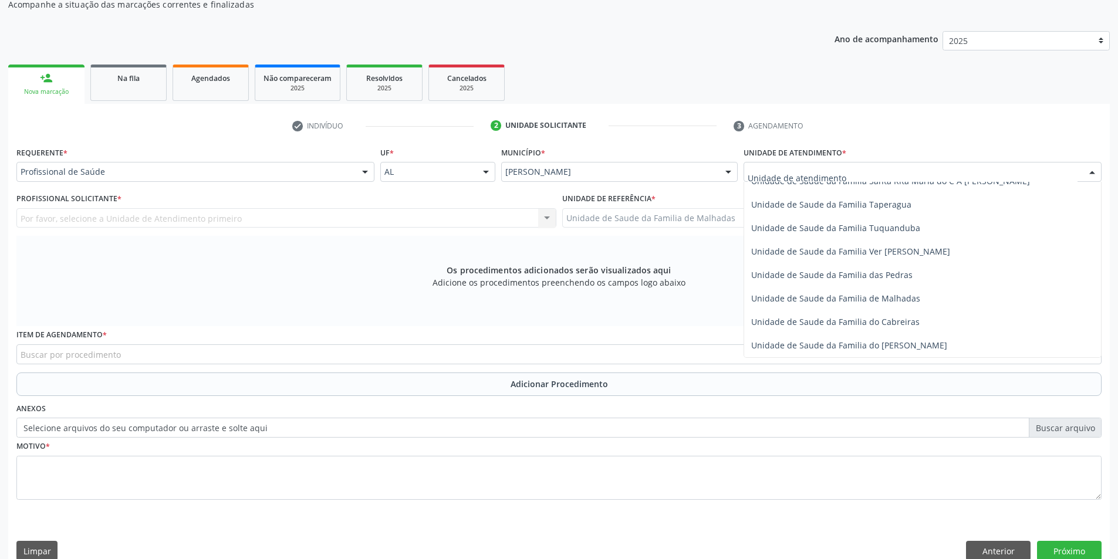
scroll to position [928, 0]
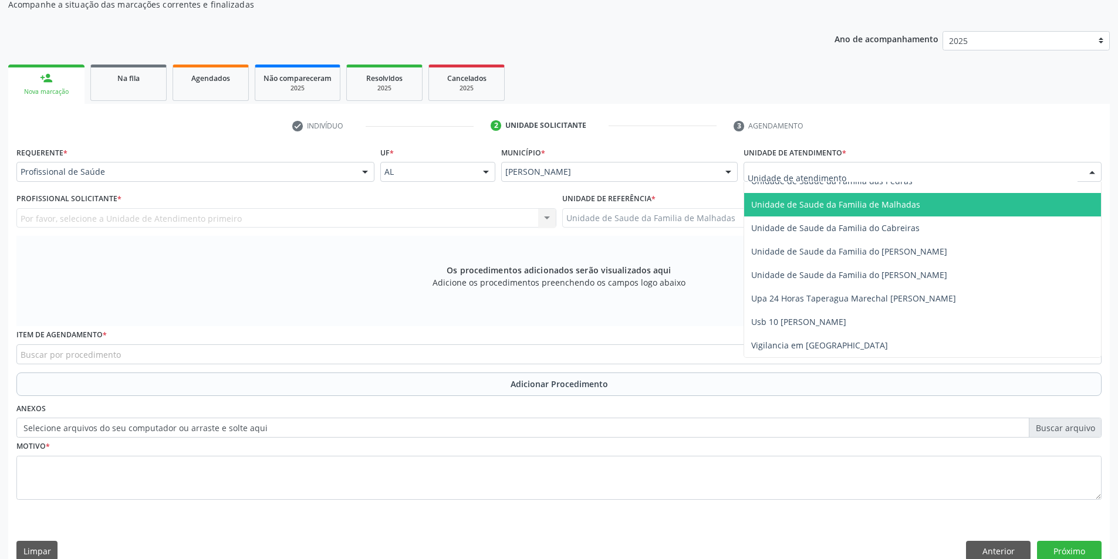
click at [900, 208] on span "Unidade de Saude da Familia de Malhadas" at bounding box center [835, 204] width 169 height 11
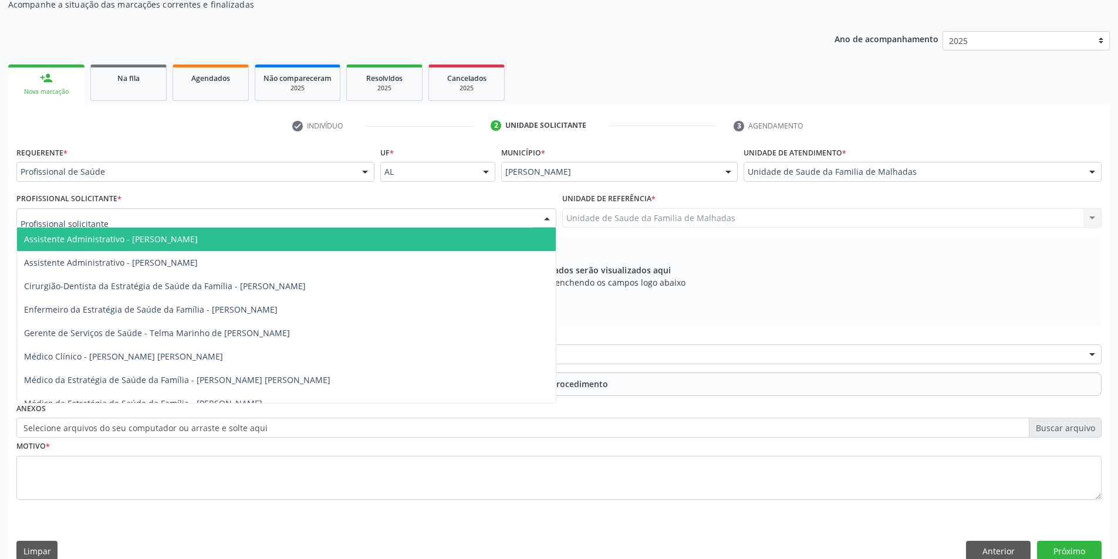
click at [416, 221] on div at bounding box center [286, 218] width 540 height 20
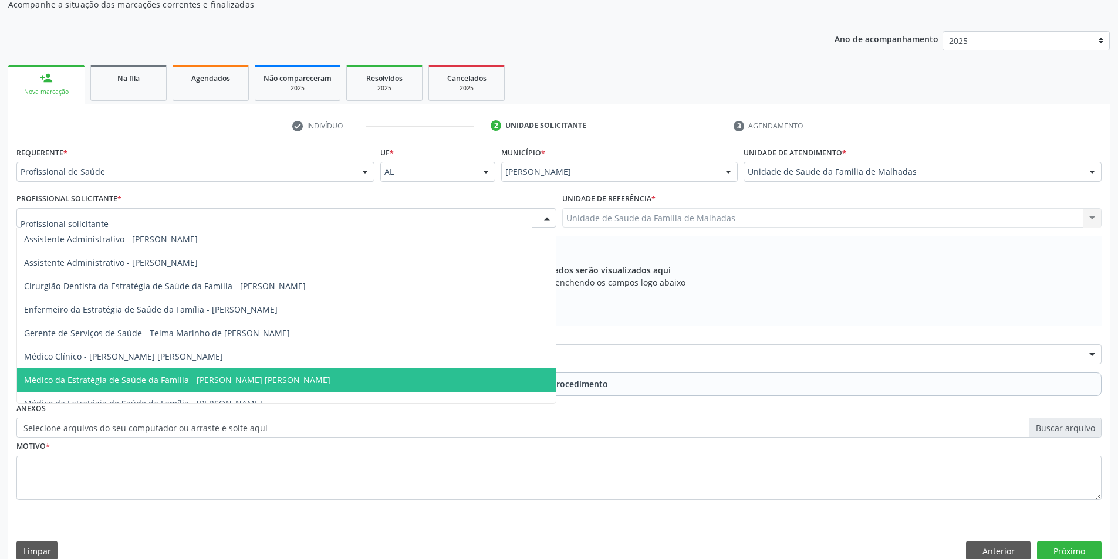
click at [398, 390] on span "Médico da Estratégia de Saúde da Família - [PERSON_NAME] [PERSON_NAME]" at bounding box center [286, 379] width 539 height 23
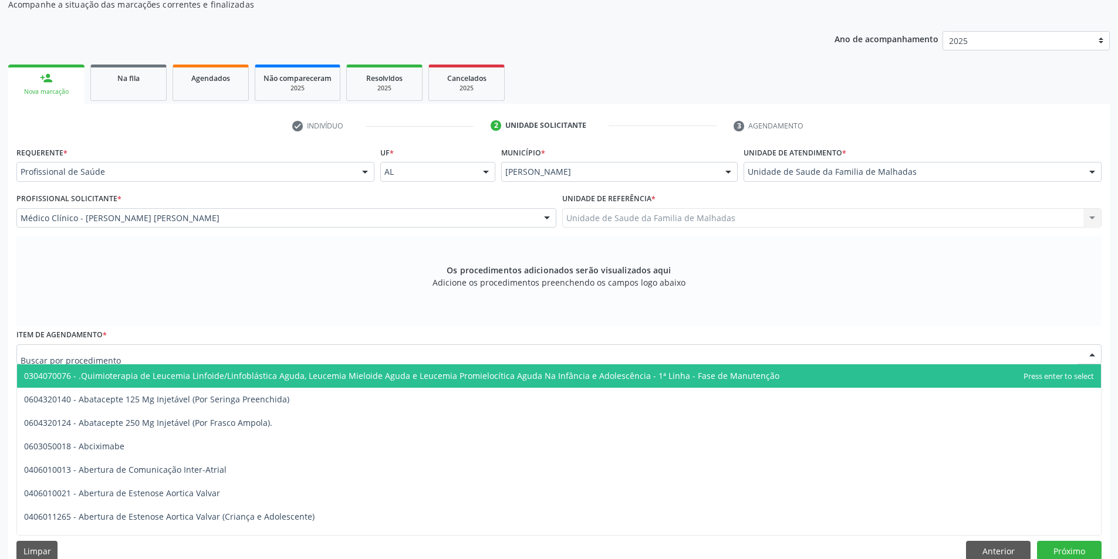
click at [228, 350] on div at bounding box center [558, 354] width 1085 height 20
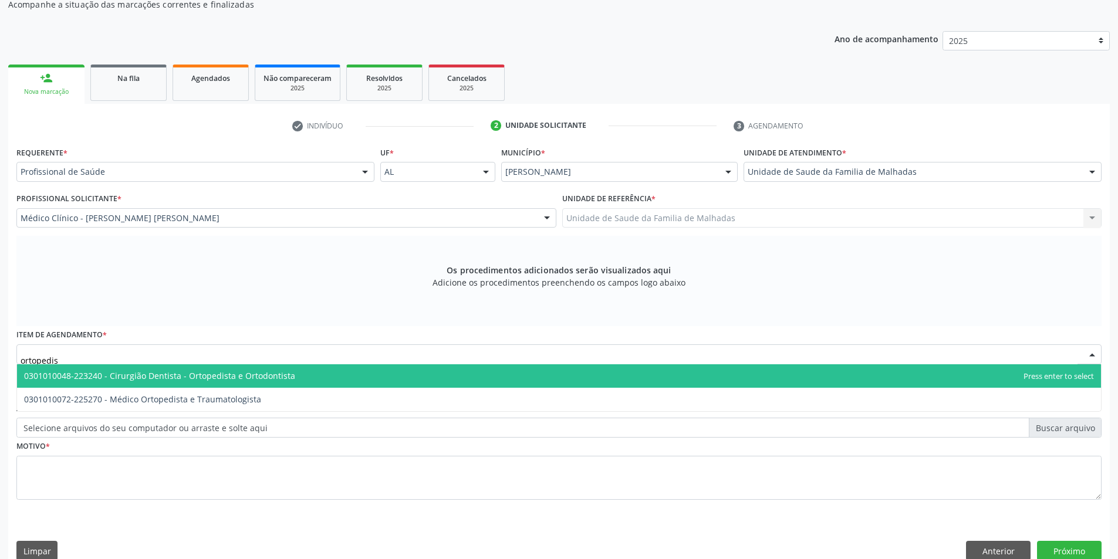
type input "ortopedist"
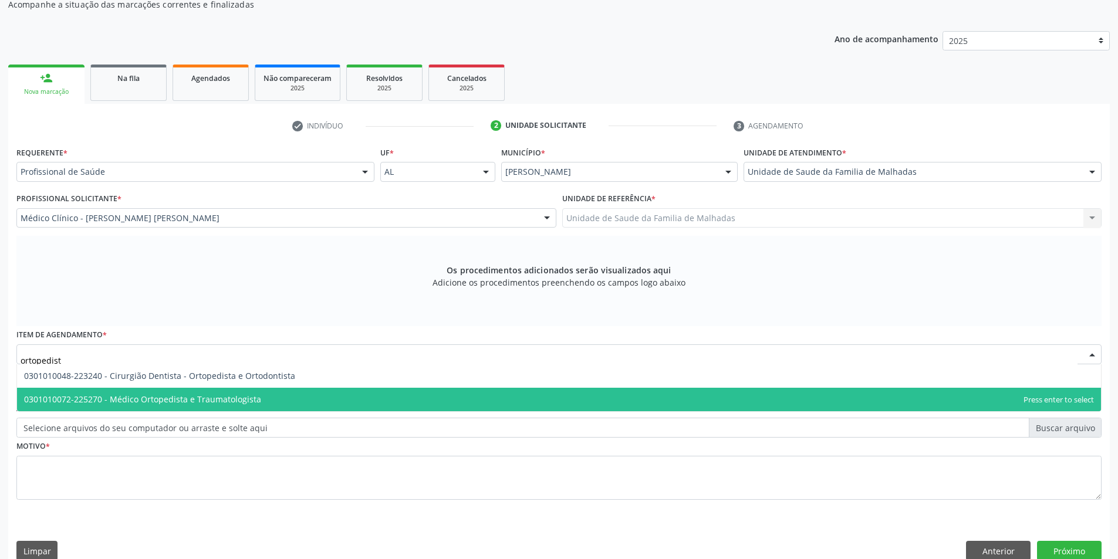
click at [235, 397] on span "0301010072-225270 - Médico Ortopedista e Traumatologista" at bounding box center [142, 399] width 237 height 11
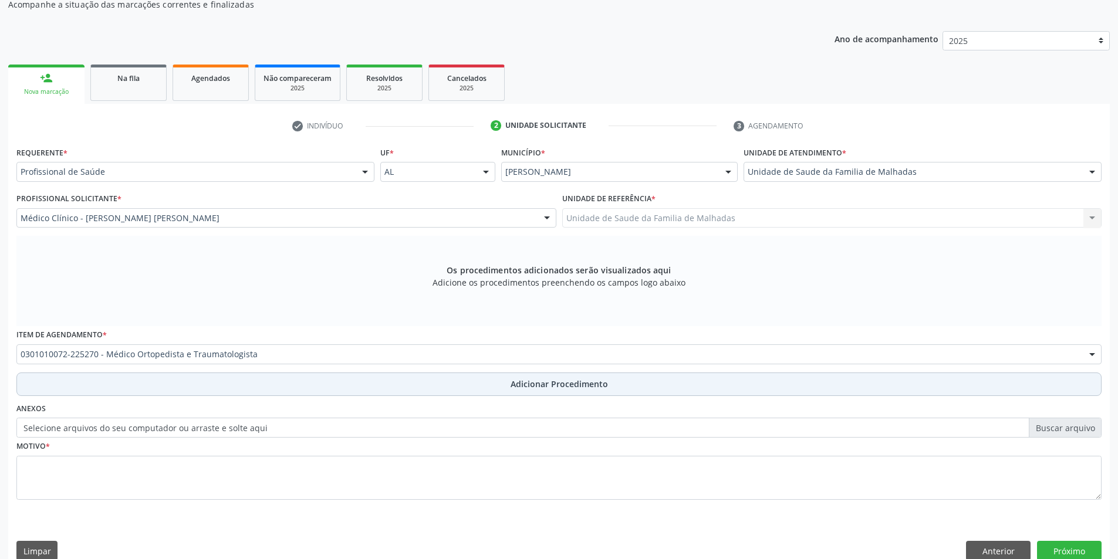
click at [523, 385] on span "Adicionar Procedimento" at bounding box center [558, 384] width 97 height 12
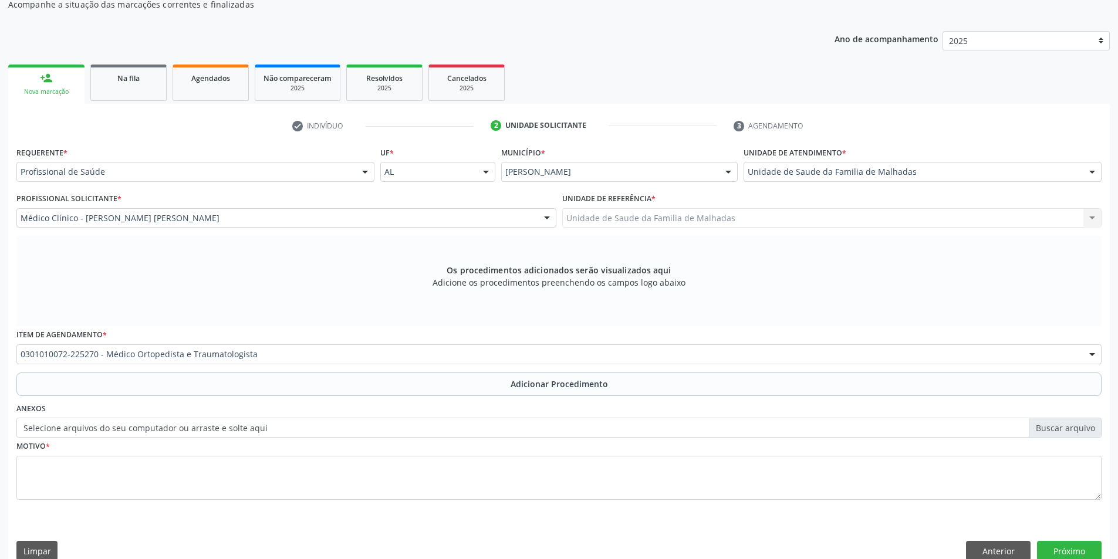
scroll to position [101, 0]
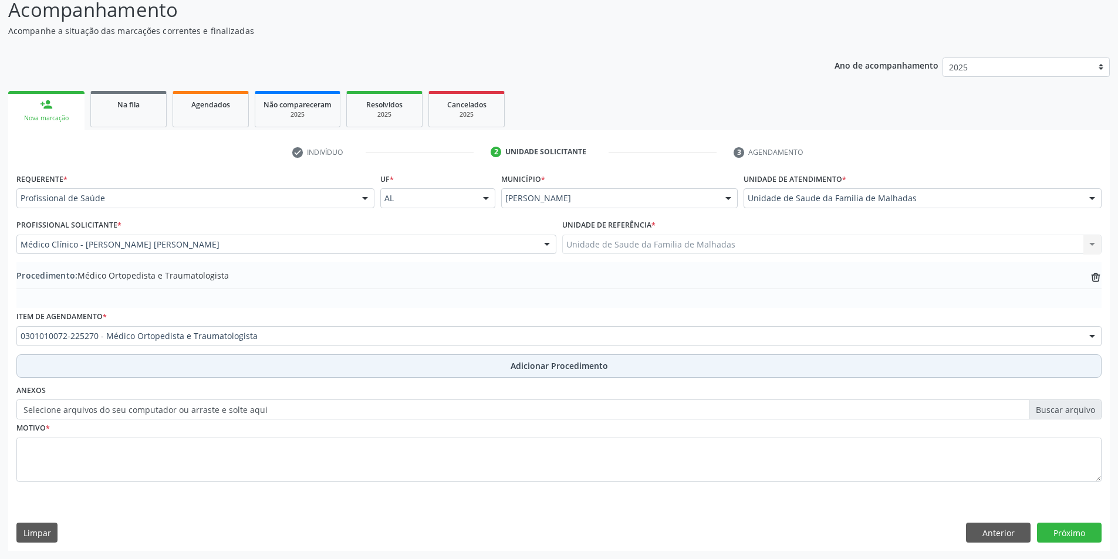
click at [525, 365] on span "Adicionar Procedimento" at bounding box center [558, 366] width 97 height 12
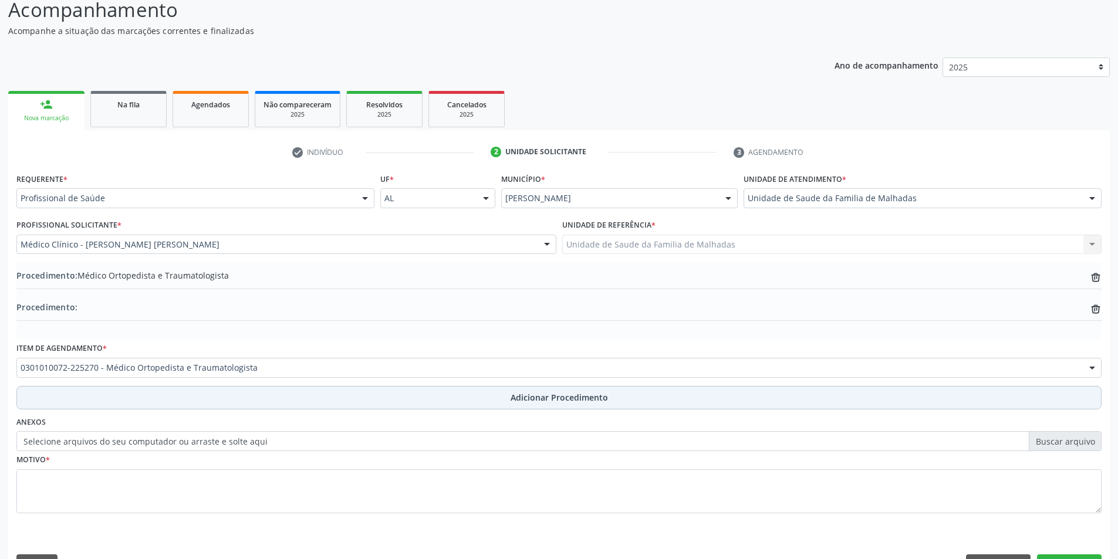
scroll to position [127, 0]
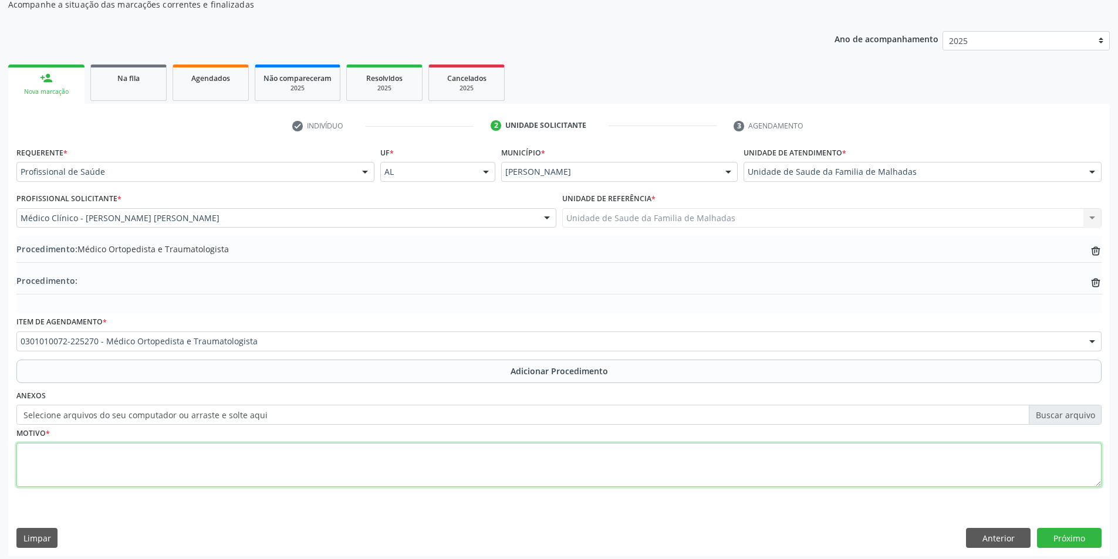
click at [146, 452] on textarea at bounding box center [558, 465] width 1085 height 45
type textarea "l"
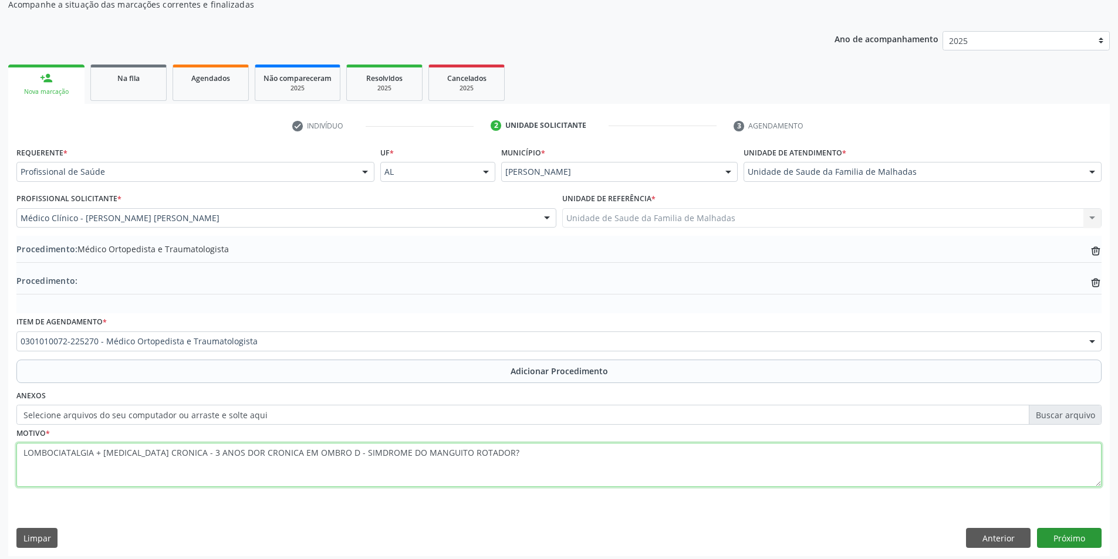
type textarea "LOMBOCIATALGIA + [MEDICAL_DATA] CRONICA - 3 ANOS DOR CRONICA EM OMBRO D - SIMDR…"
click at [1056, 528] on button "Próximo" at bounding box center [1069, 538] width 65 height 20
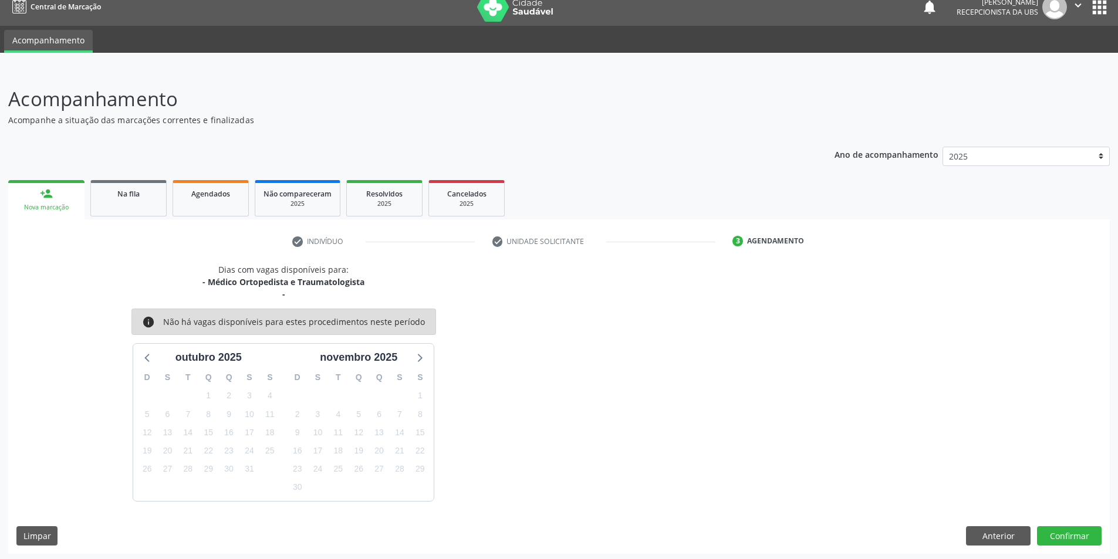
scroll to position [15, 0]
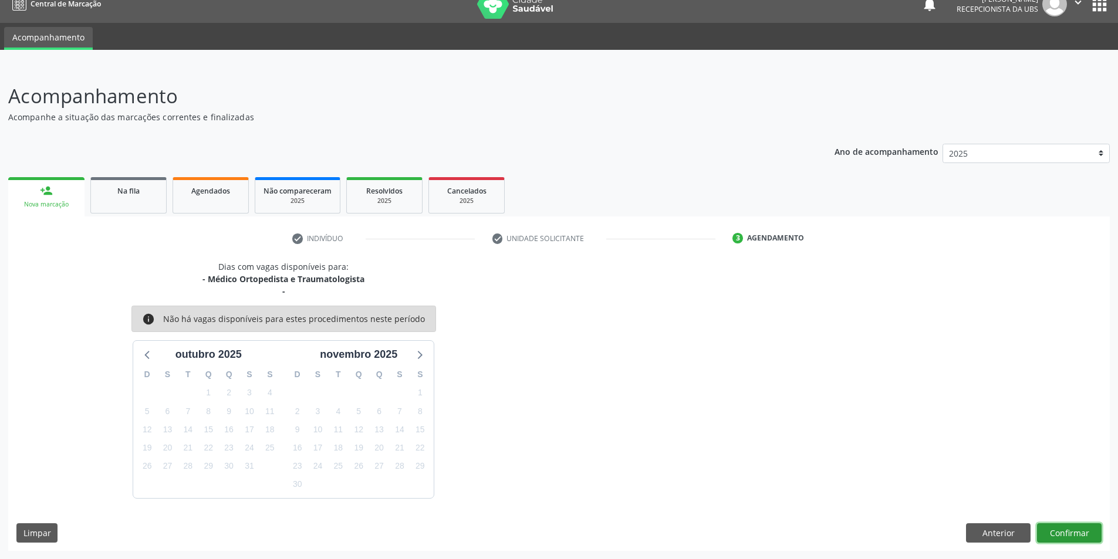
click at [1063, 528] on button "Confirmar" at bounding box center [1069, 533] width 65 height 20
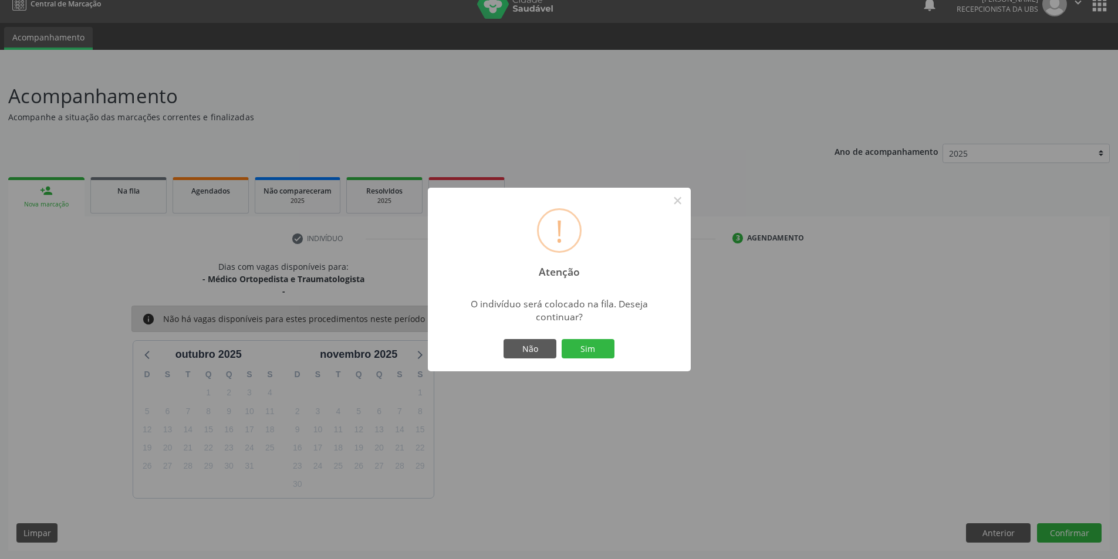
click at [584, 349] on button "Sim" at bounding box center [588, 349] width 53 height 20
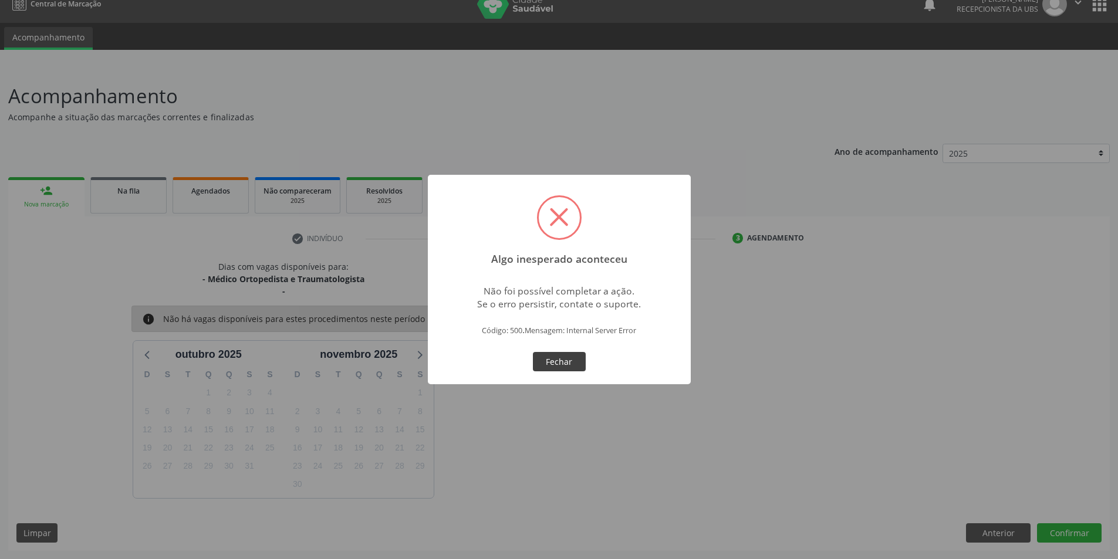
click at [565, 366] on button "Fechar" at bounding box center [559, 362] width 53 height 20
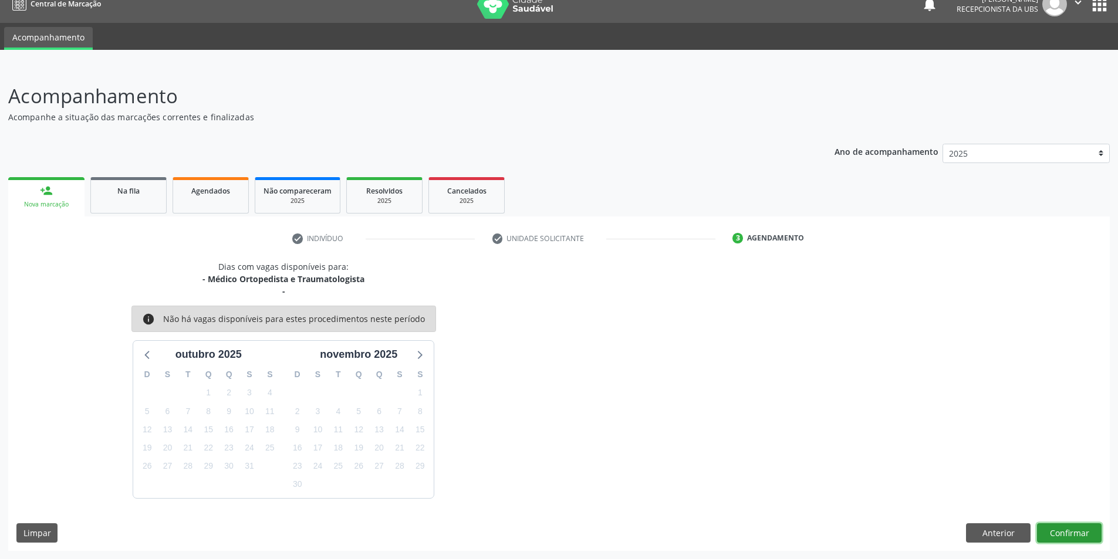
click at [1039, 528] on button "Confirmar" at bounding box center [1069, 533] width 65 height 20
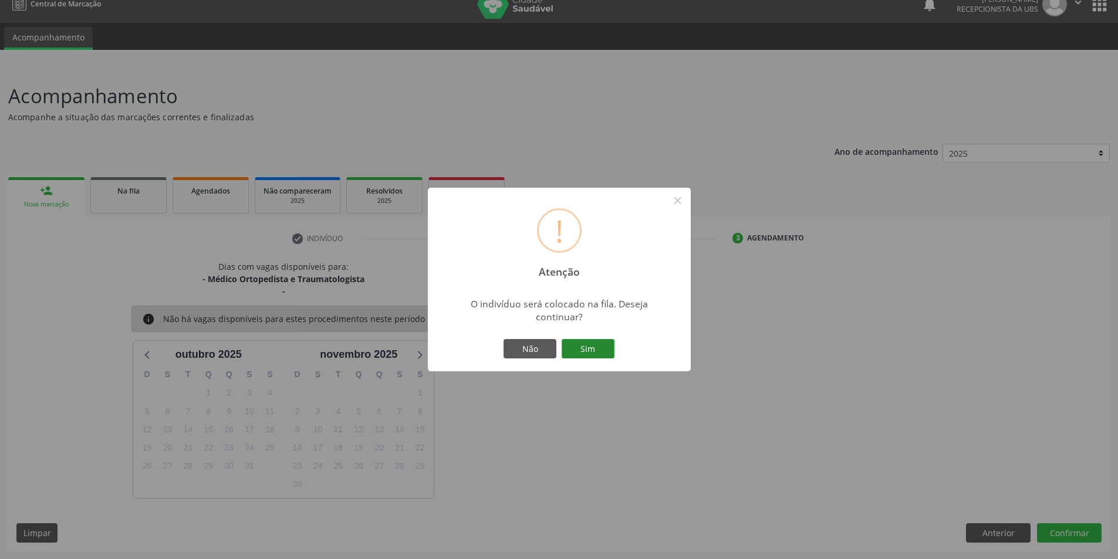
click at [594, 347] on button "Sim" at bounding box center [588, 349] width 53 height 20
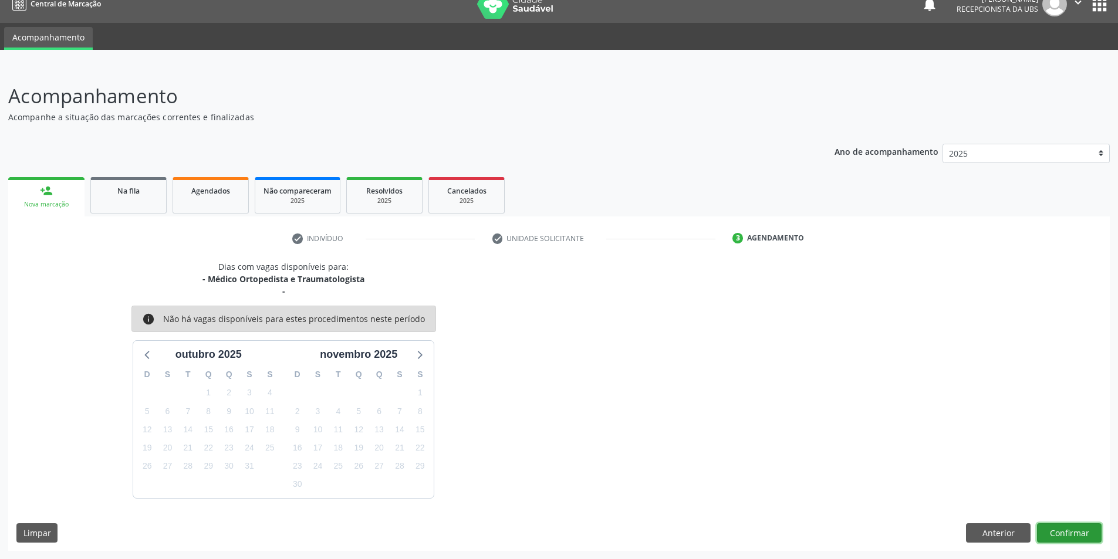
click at [1070, 528] on button "Confirmar" at bounding box center [1069, 533] width 65 height 20
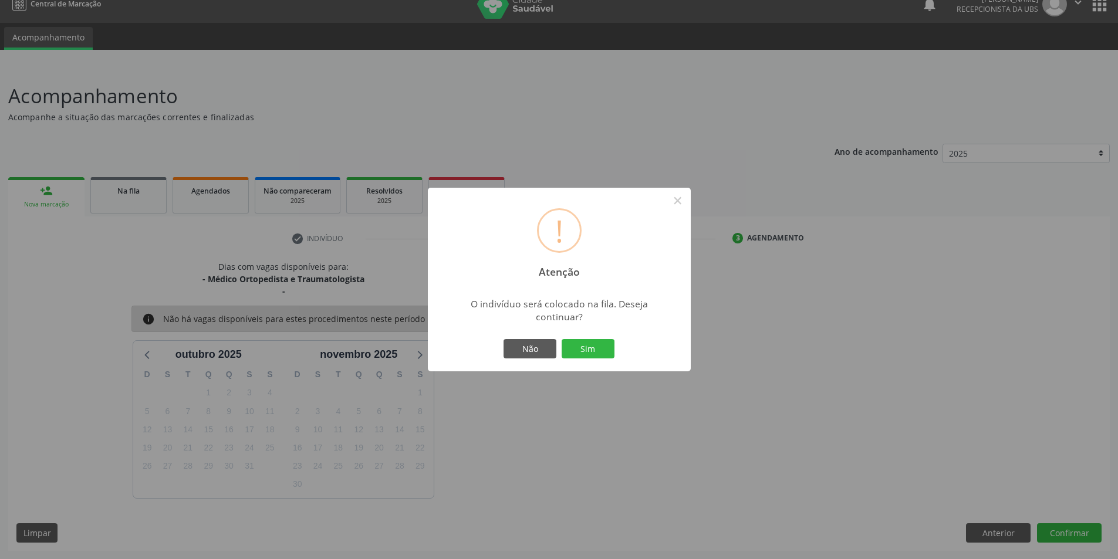
click at [668, 462] on div "! Atenção × O indivíduo será colocado na fila. Deseja continuar? Não Sim" at bounding box center [559, 279] width 1118 height 559
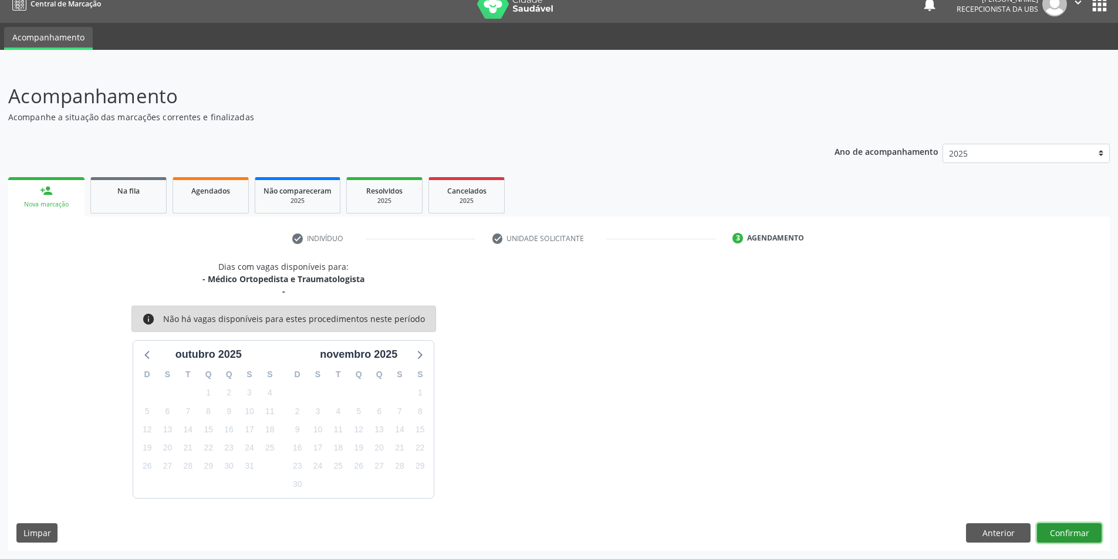
click at [1063, 528] on button "Confirmar" at bounding box center [1069, 533] width 65 height 20
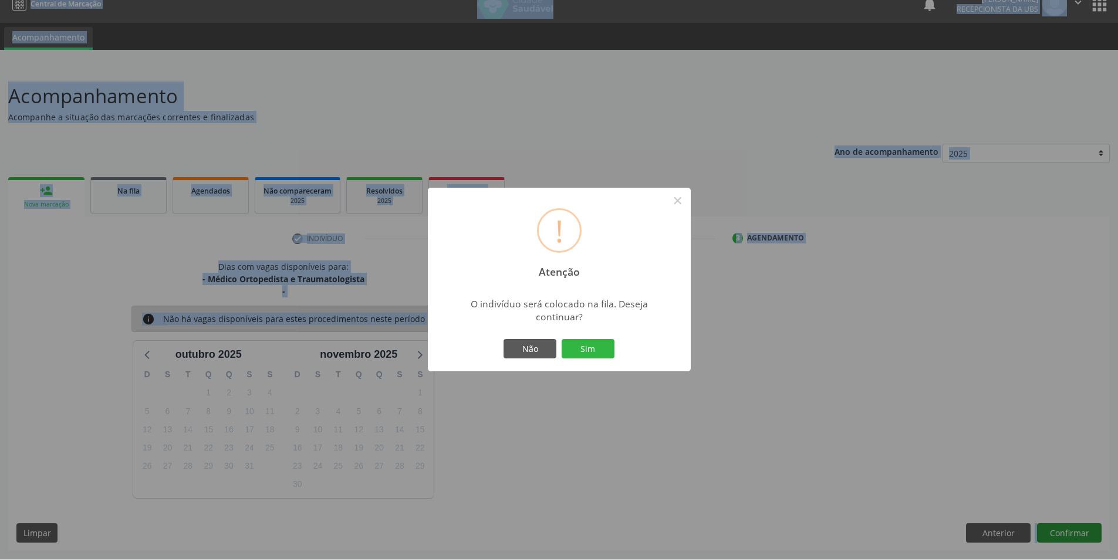
click at [1063, 528] on div "! Atenção × O indivíduo será colocado na fila. Deseja continuar? Não Sim" at bounding box center [559, 279] width 1118 height 559
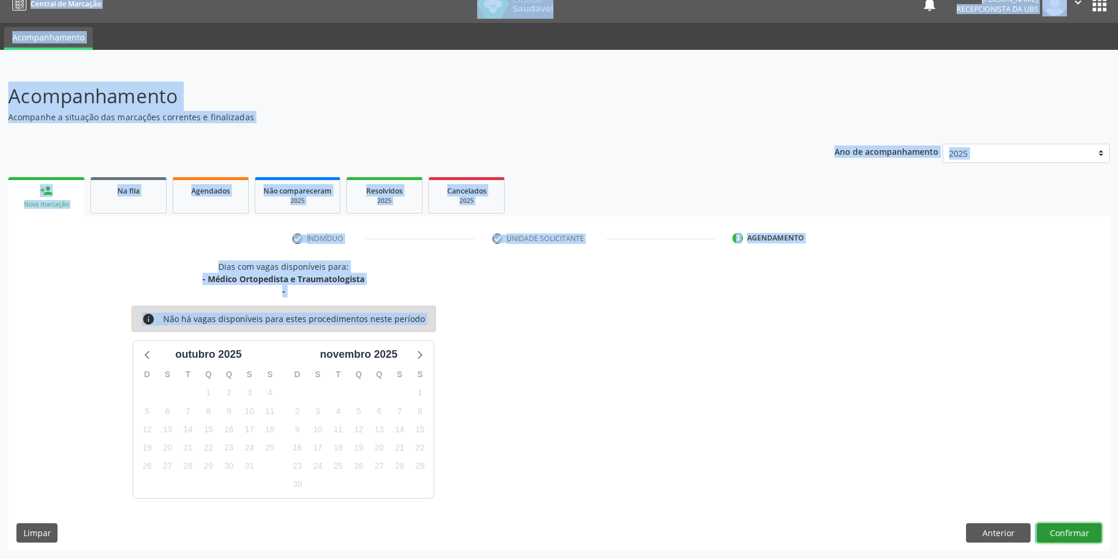
click at [1063, 528] on button "Confirmar" at bounding box center [1069, 533] width 65 height 20
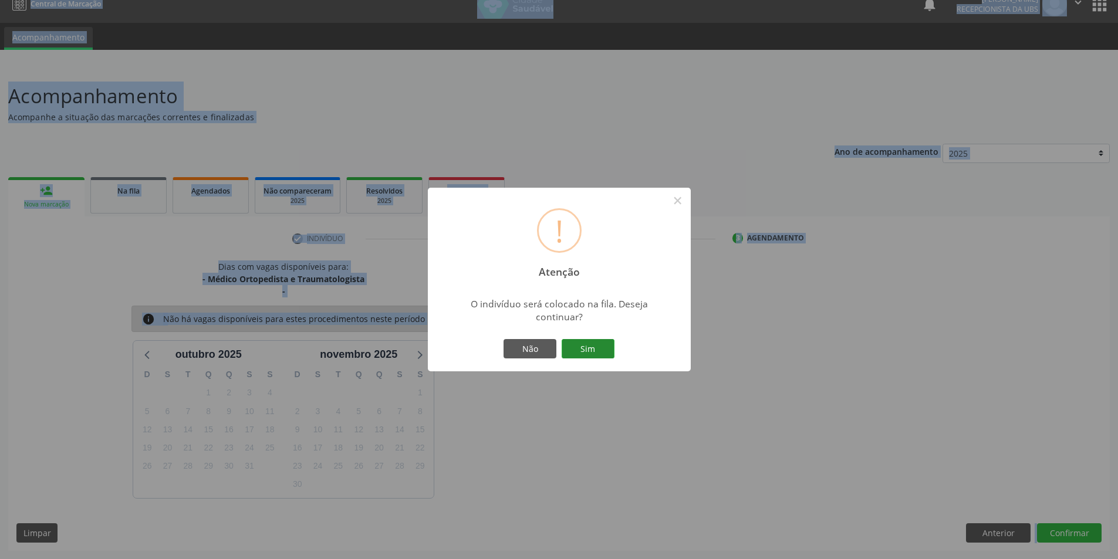
click at [583, 345] on button "Sim" at bounding box center [588, 349] width 53 height 20
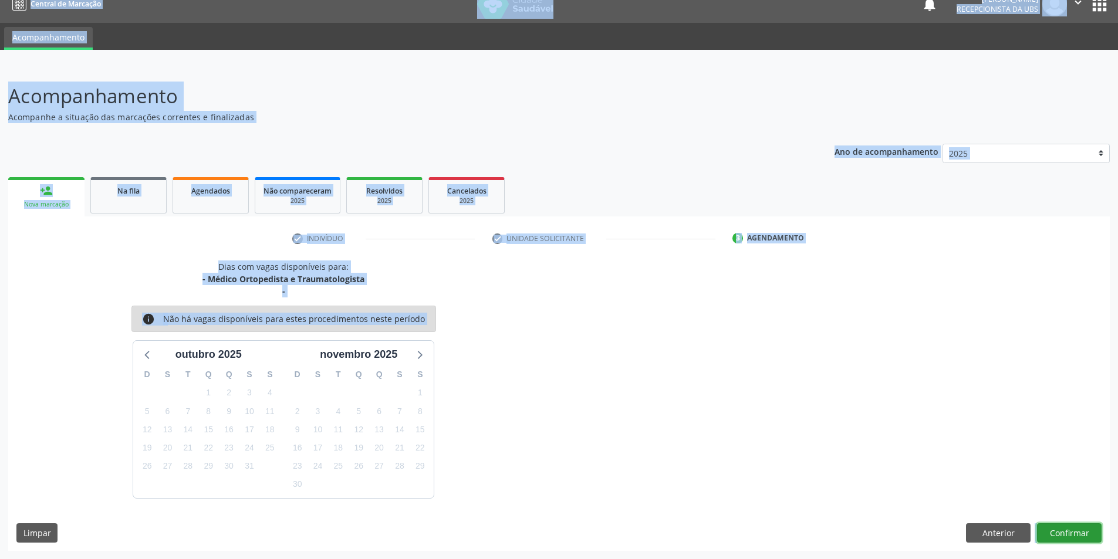
click at [1069, 528] on button "Confirmar" at bounding box center [1069, 533] width 65 height 20
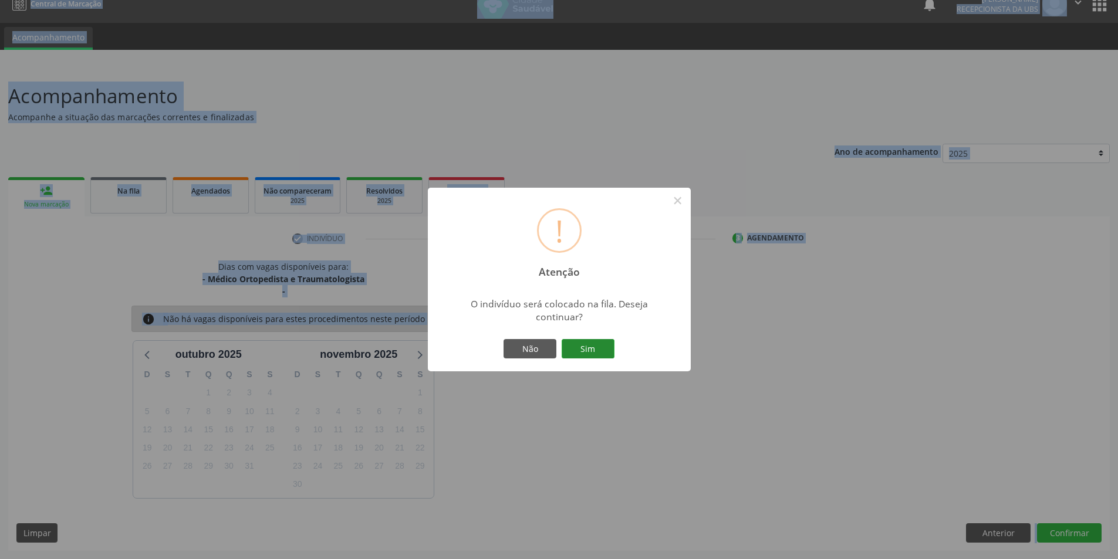
click at [594, 350] on button "Sim" at bounding box center [588, 349] width 53 height 20
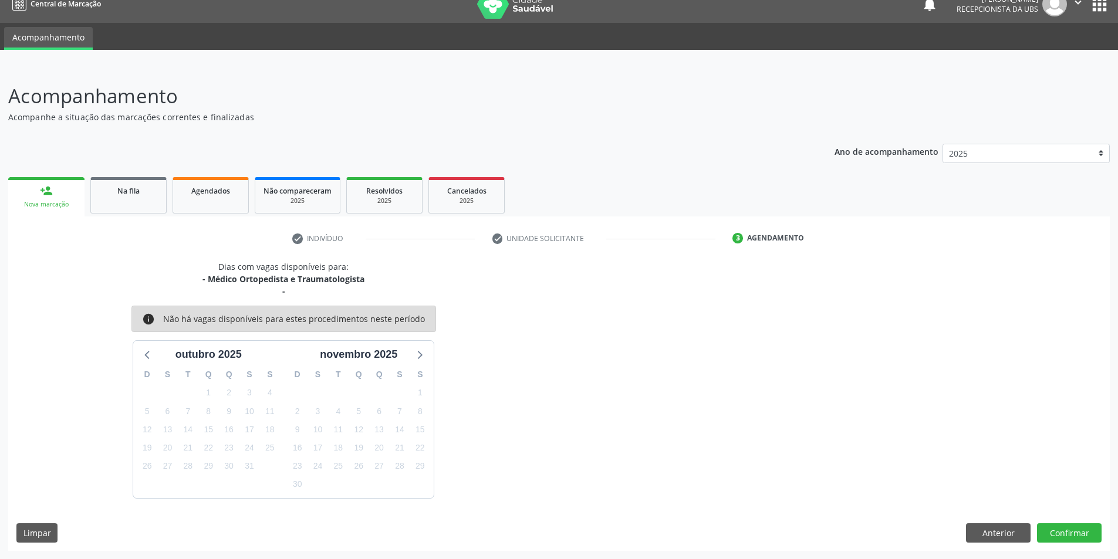
click at [594, 350] on div "Dias com vagas disponíveis para: - Médico Ortopedista e Traumatologista - info …" at bounding box center [558, 380] width 1101 height 238
click at [1071, 528] on button "Confirmar" at bounding box center [1069, 533] width 65 height 20
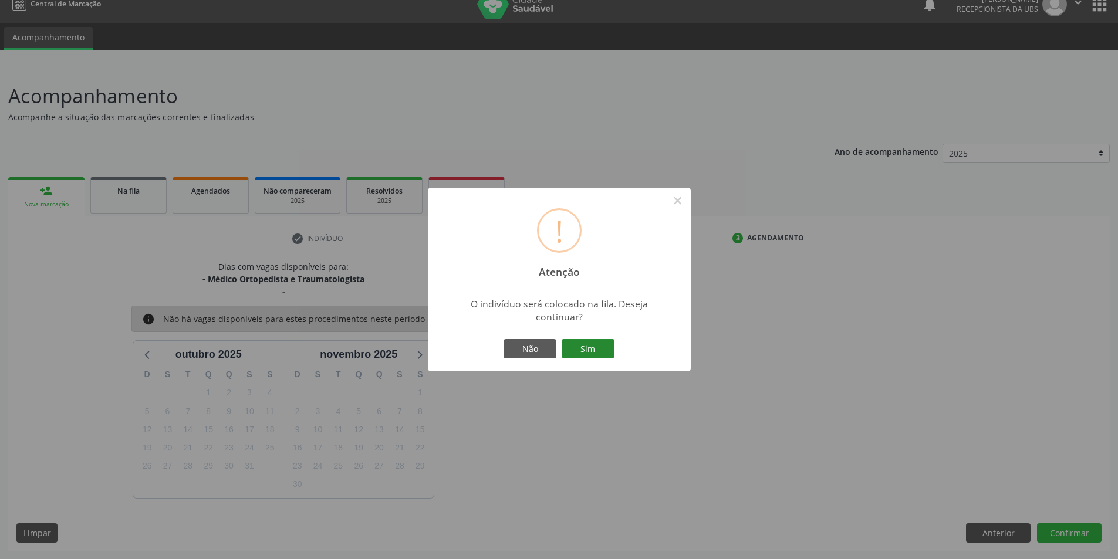
click at [593, 349] on button "Sim" at bounding box center [588, 349] width 53 height 20
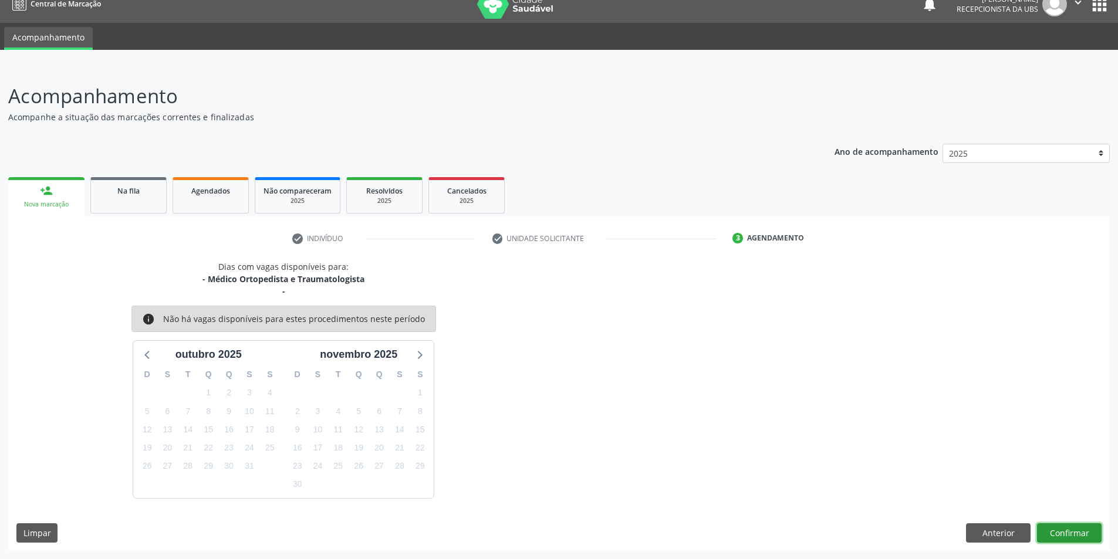
click at [1056, 528] on button "Confirmar" at bounding box center [1069, 533] width 65 height 20
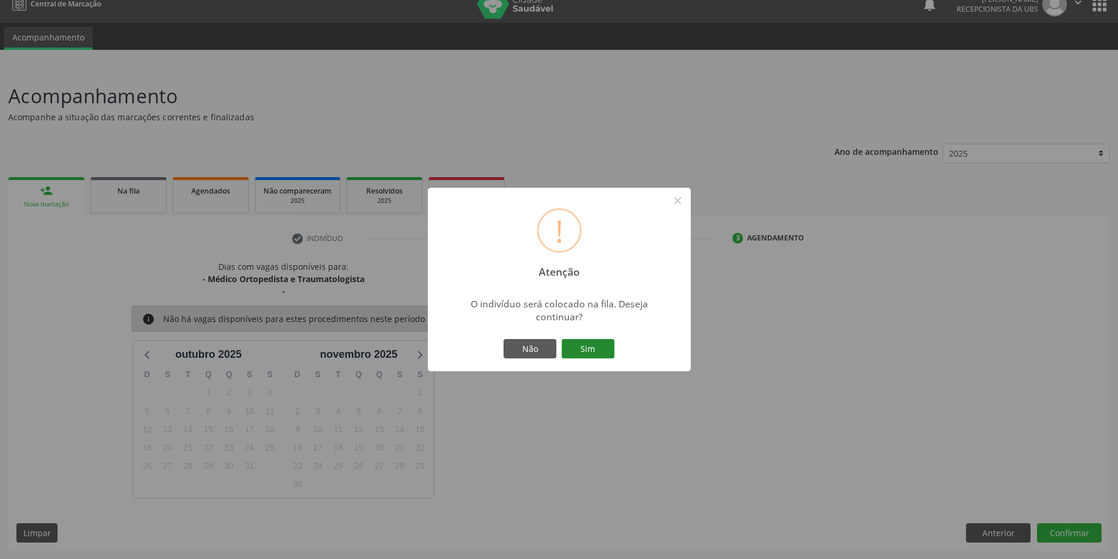
click at [572, 350] on button "Sim" at bounding box center [588, 349] width 53 height 20
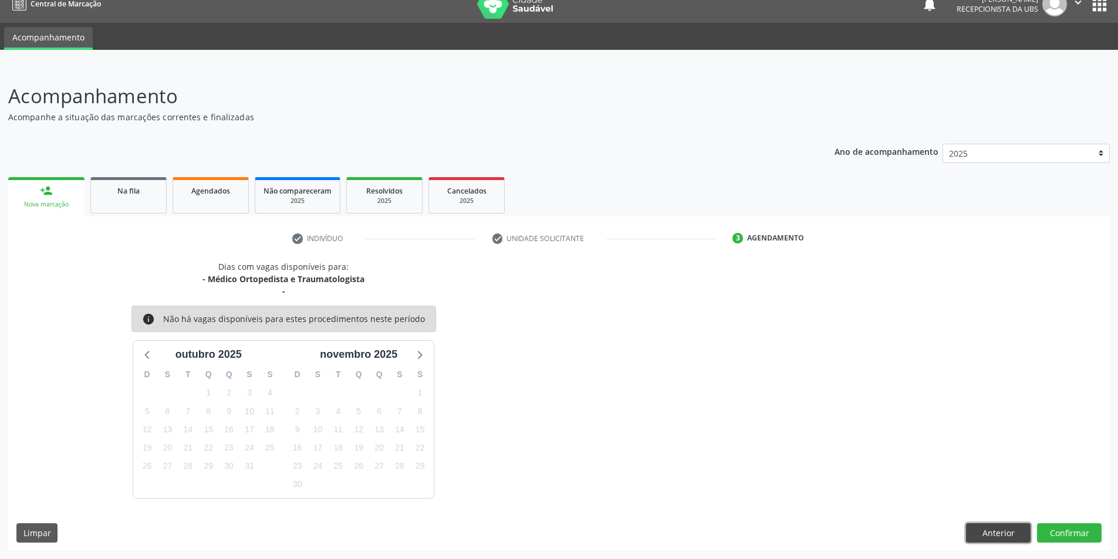
click at [991, 528] on button "Anterior" at bounding box center [998, 533] width 65 height 20
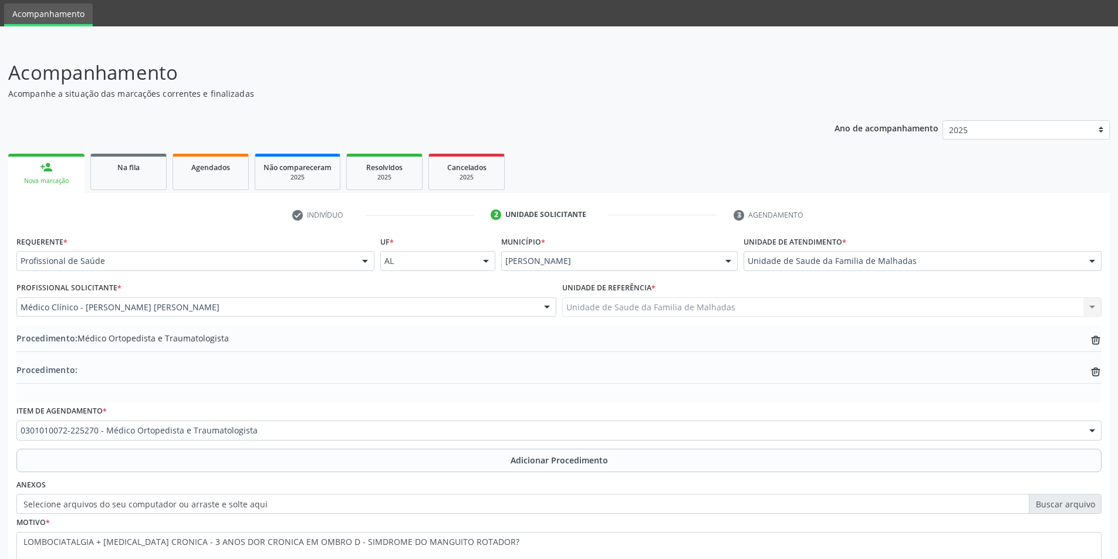
scroll to position [133, 0]
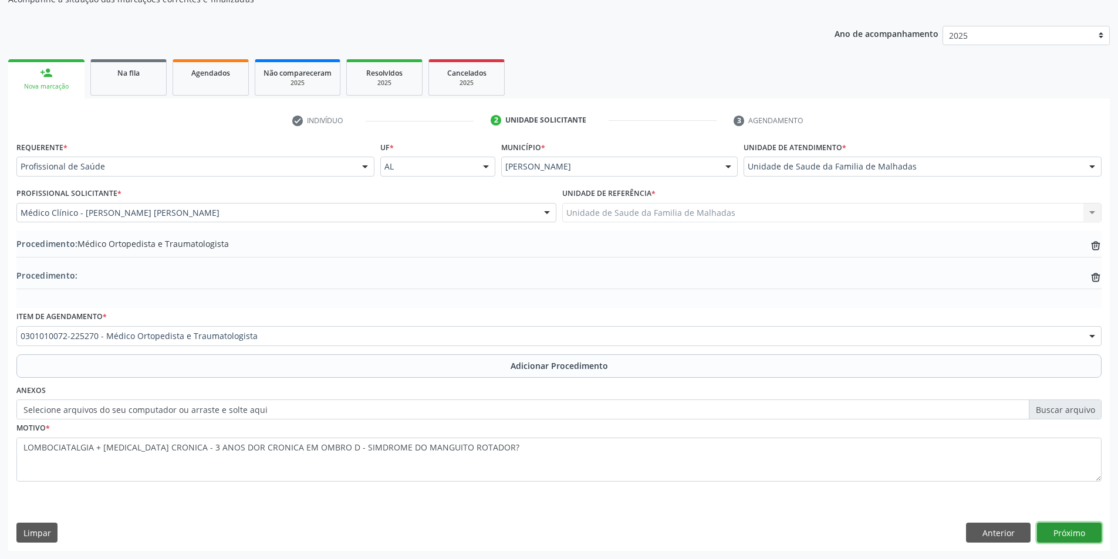
click at [1077, 528] on button "Próximo" at bounding box center [1069, 533] width 65 height 20
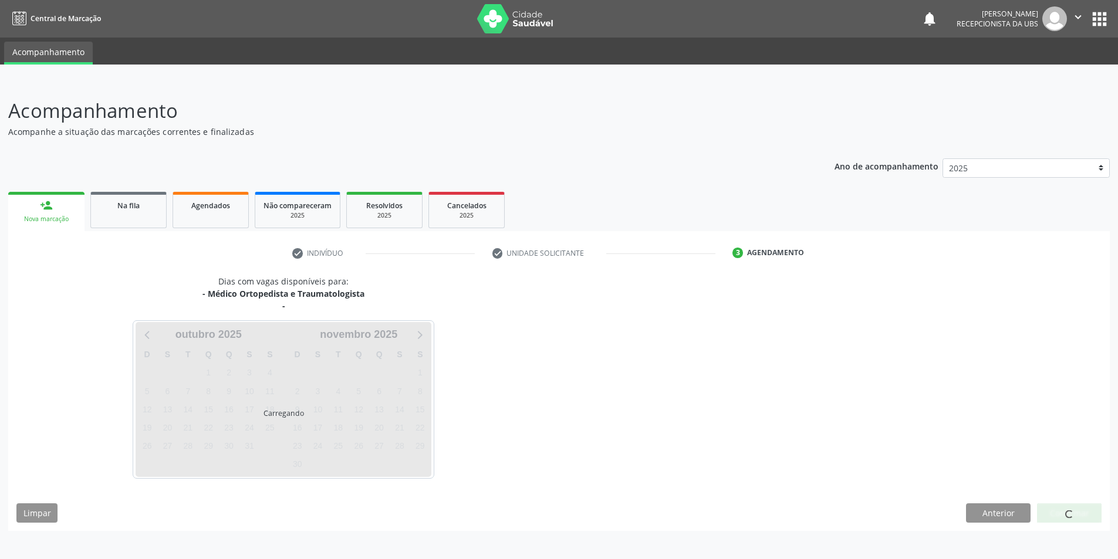
scroll to position [0, 0]
click at [1077, 528] on div "Acompanhamento Acompanhe a situação das marcações correntes e finalizadas Relat…" at bounding box center [563, 320] width 1127 height 478
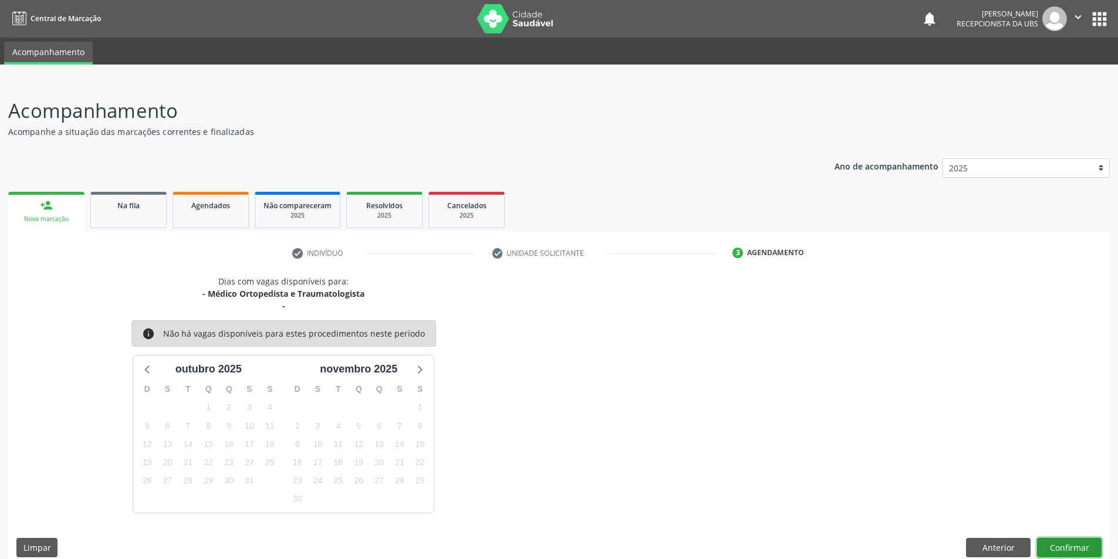
click at [1070, 528] on button "Confirmar" at bounding box center [1069, 548] width 65 height 20
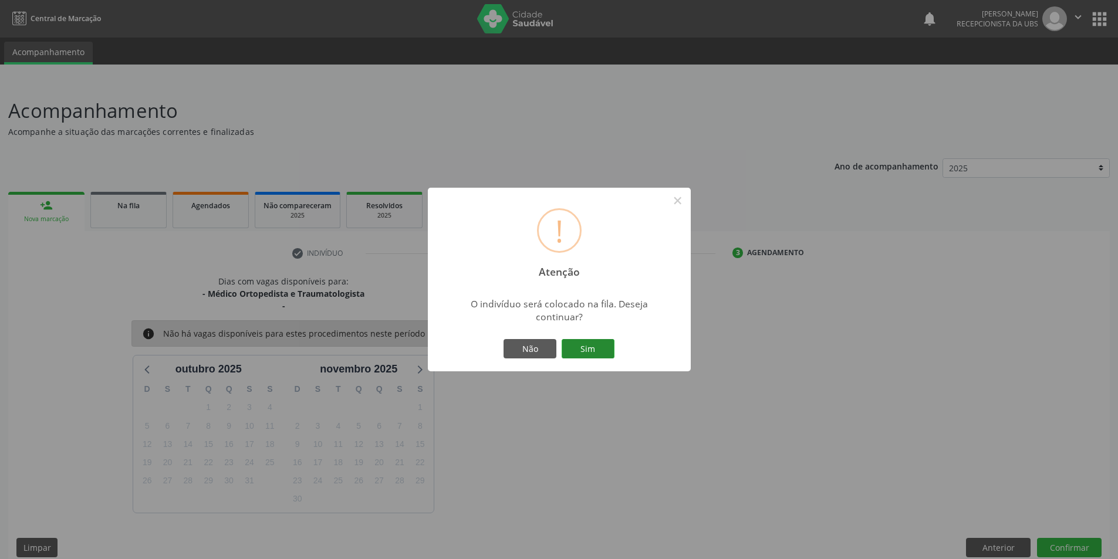
click at [599, 347] on button "Sim" at bounding box center [588, 349] width 53 height 20
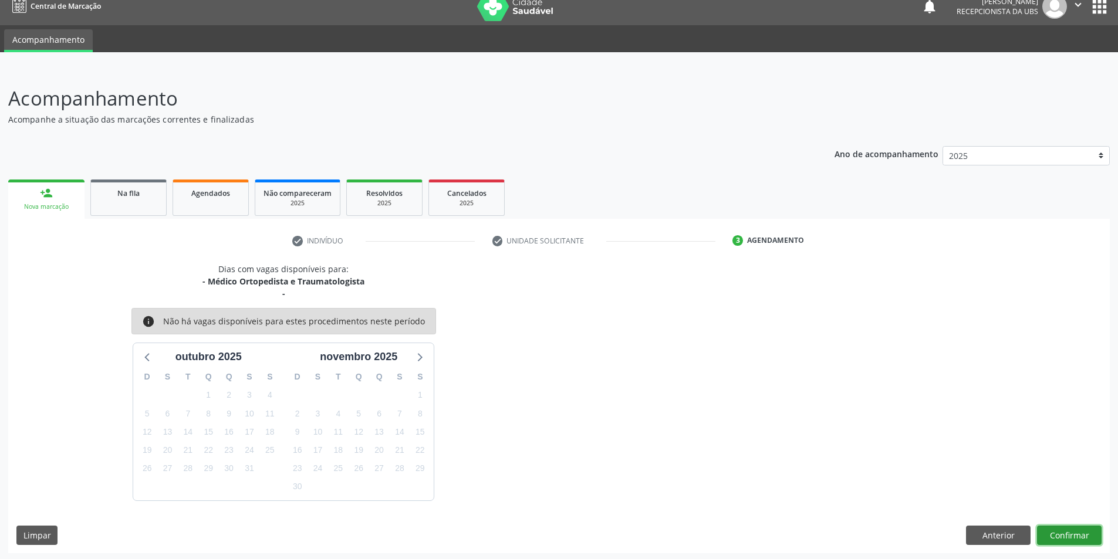
scroll to position [15, 0]
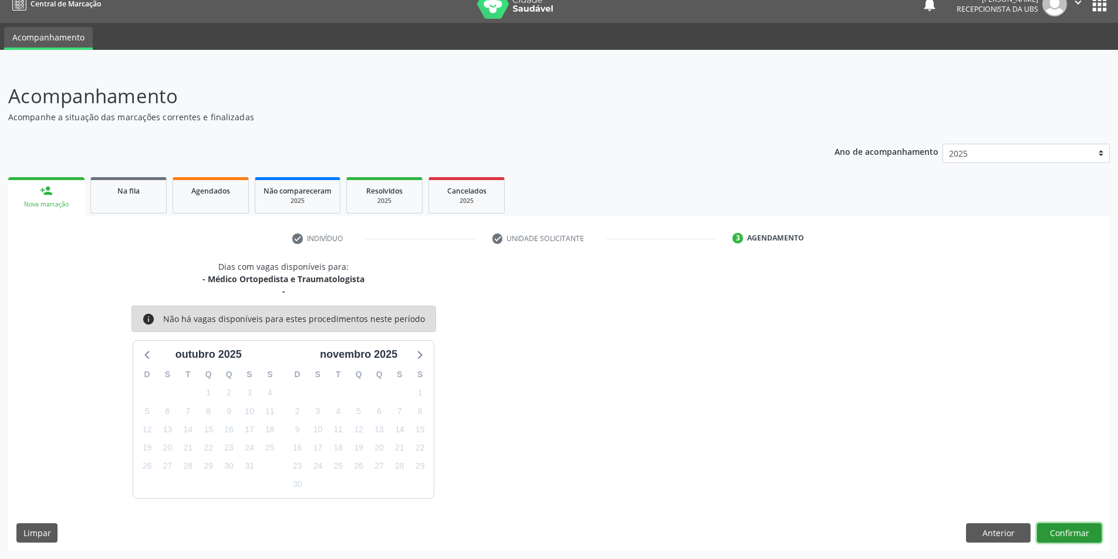
click at [1071, 524] on button "Confirmar" at bounding box center [1069, 533] width 65 height 20
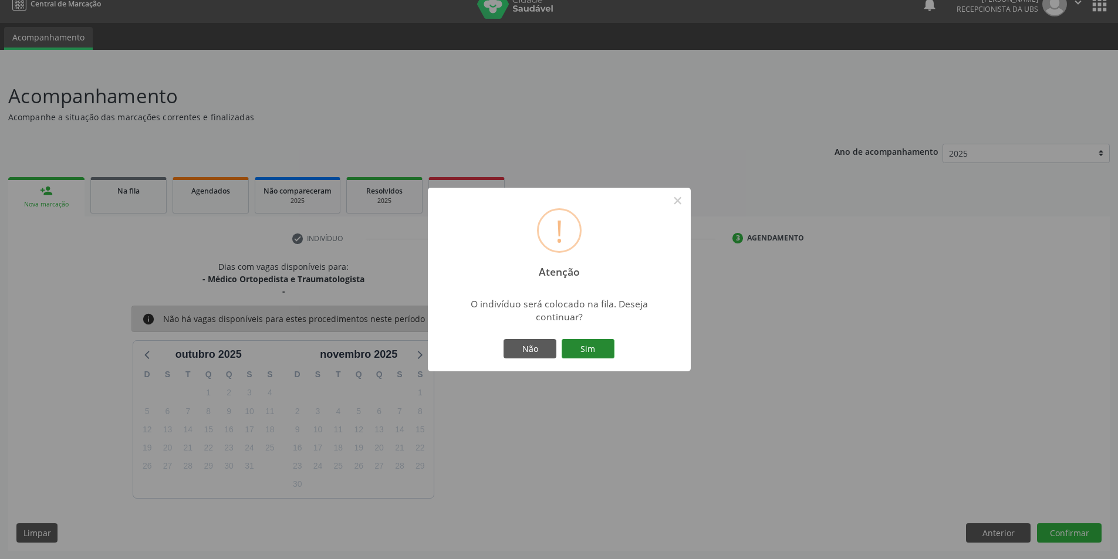
click at [593, 343] on button "Sim" at bounding box center [588, 349] width 53 height 20
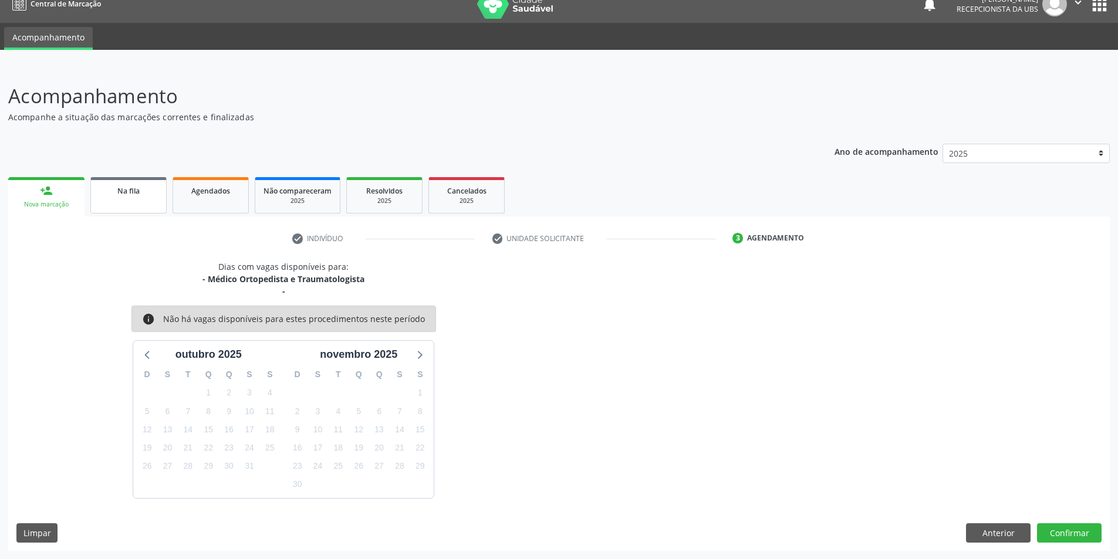
click at [141, 209] on link "Na fila" at bounding box center [128, 195] width 76 height 36
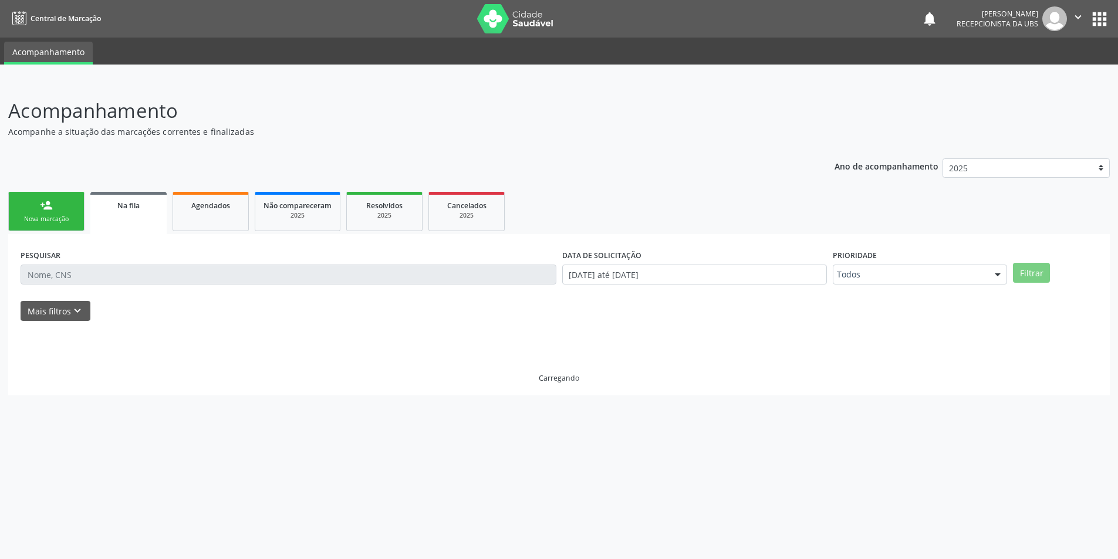
scroll to position [0, 0]
click at [136, 208] on span "Na fila" at bounding box center [128, 206] width 22 height 10
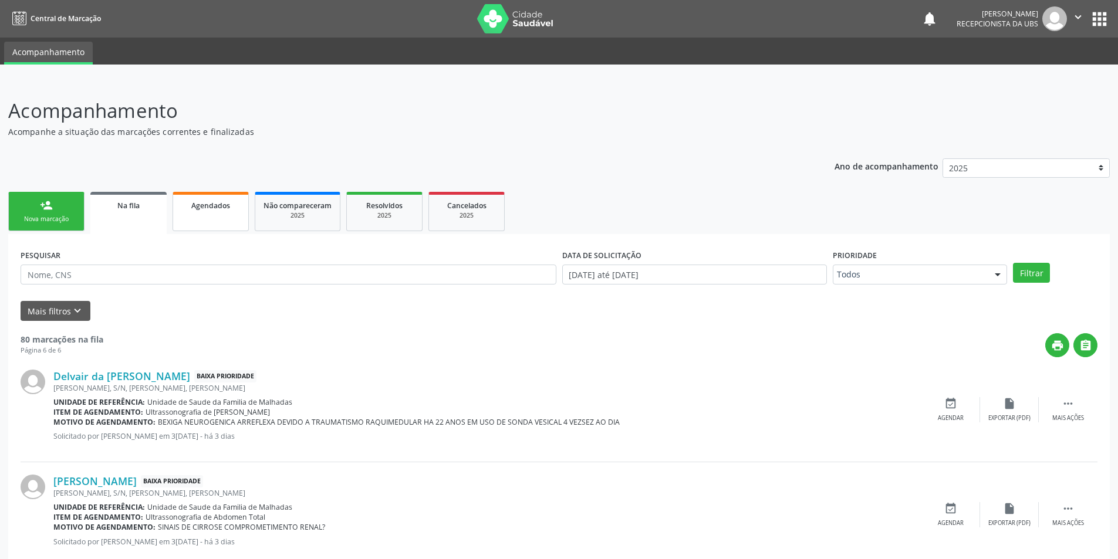
click at [216, 218] on link "Agendados" at bounding box center [211, 211] width 76 height 39
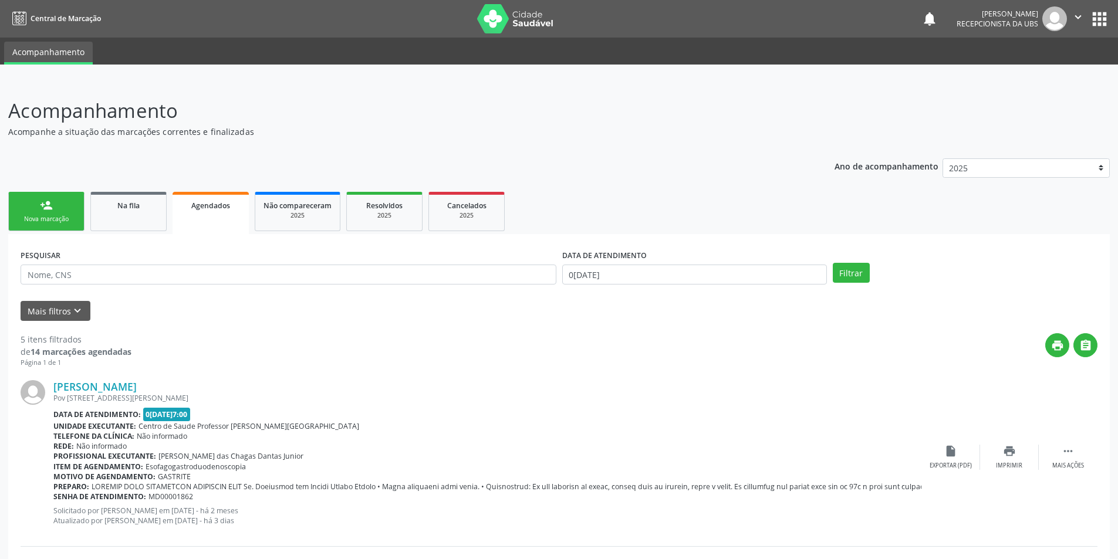
click at [48, 204] on div "person_add" at bounding box center [46, 205] width 13 height 13
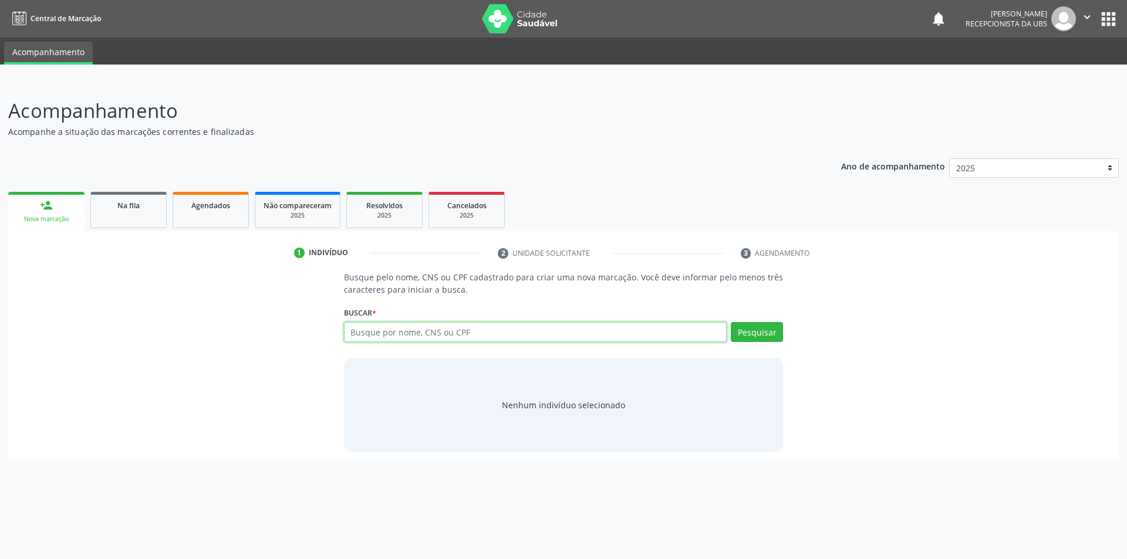
click at [394, 326] on input "text" at bounding box center [535, 332] width 383 height 20
type input "898000647724196"
click at [743, 336] on button "Pesquisar" at bounding box center [757, 332] width 52 height 20
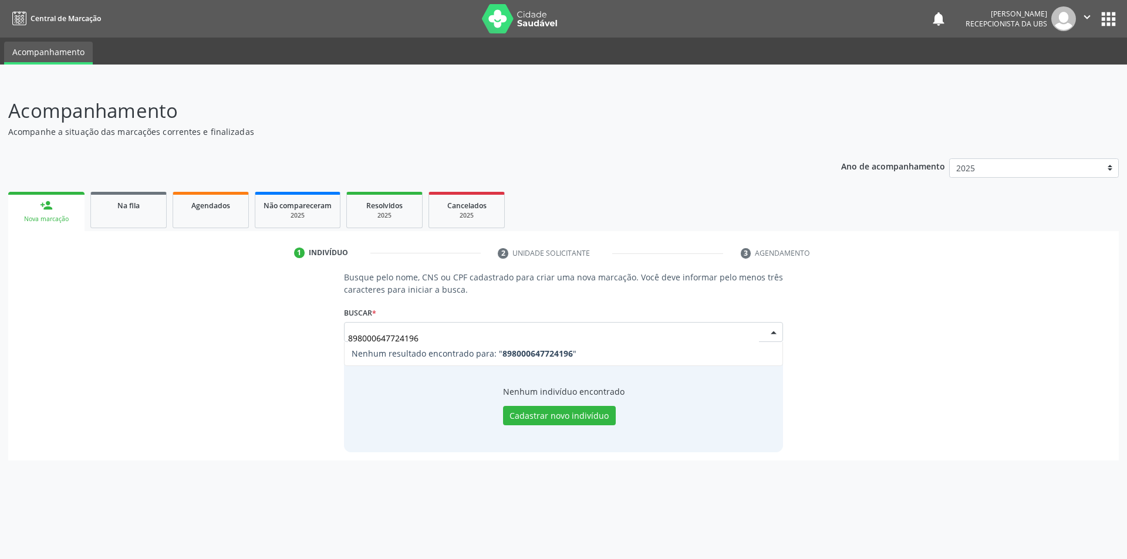
click at [754, 332] on input "898000647724196" at bounding box center [553, 337] width 411 height 23
type input "32473821860"
click at [757, 332] on button "Pesquisar" at bounding box center [757, 332] width 52 height 20
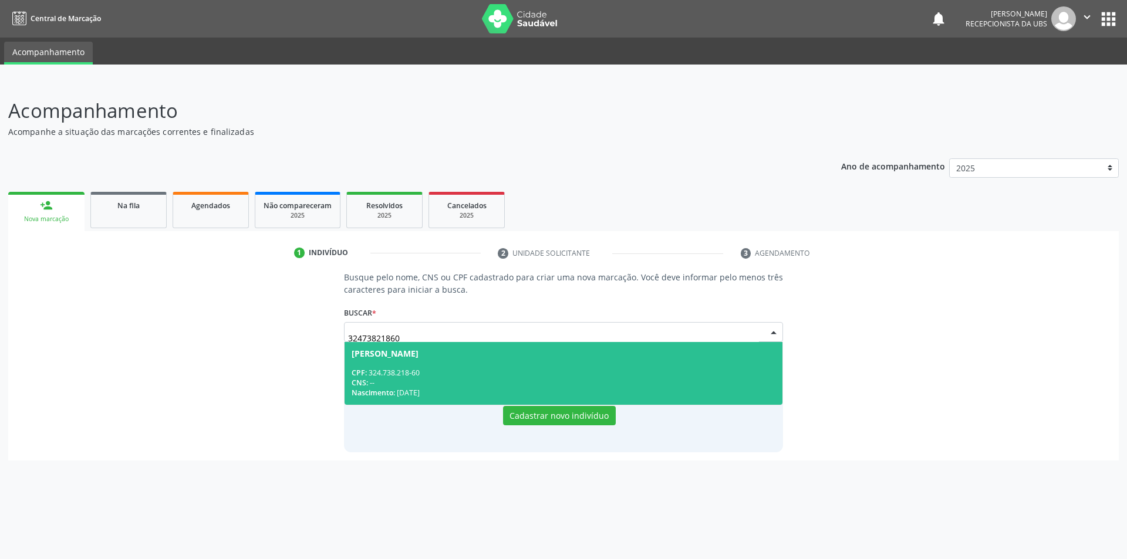
click at [403, 364] on span "[PERSON_NAME] CPF: 324.738.218-60 CNS: -- Nascimento: [DATE]" at bounding box center [563, 373] width 438 height 63
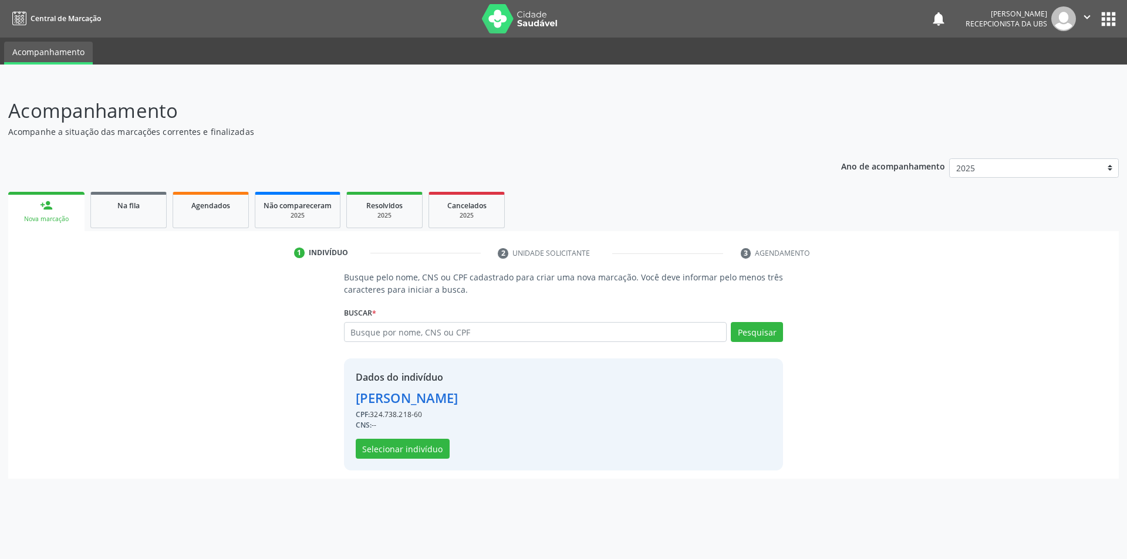
click at [403, 364] on div "Dados do indivíduo [PERSON_NAME] CPF: 324.738.218-60 CNS: -- Selecionar indivíd…" at bounding box center [563, 415] width 439 height 112
click at [412, 452] on button "Selecionar indivíduo" at bounding box center [403, 449] width 94 height 20
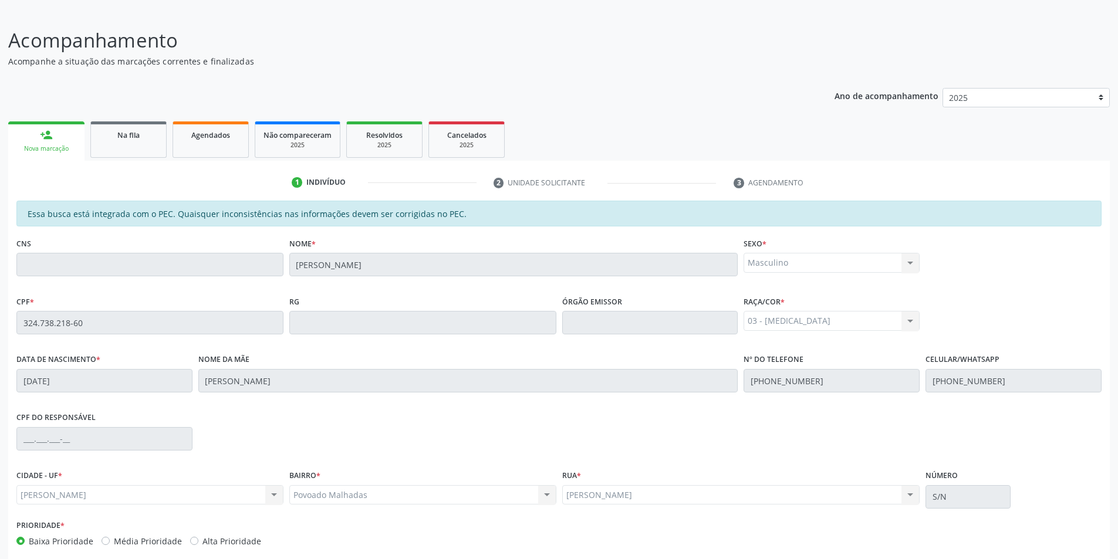
scroll to position [127, 0]
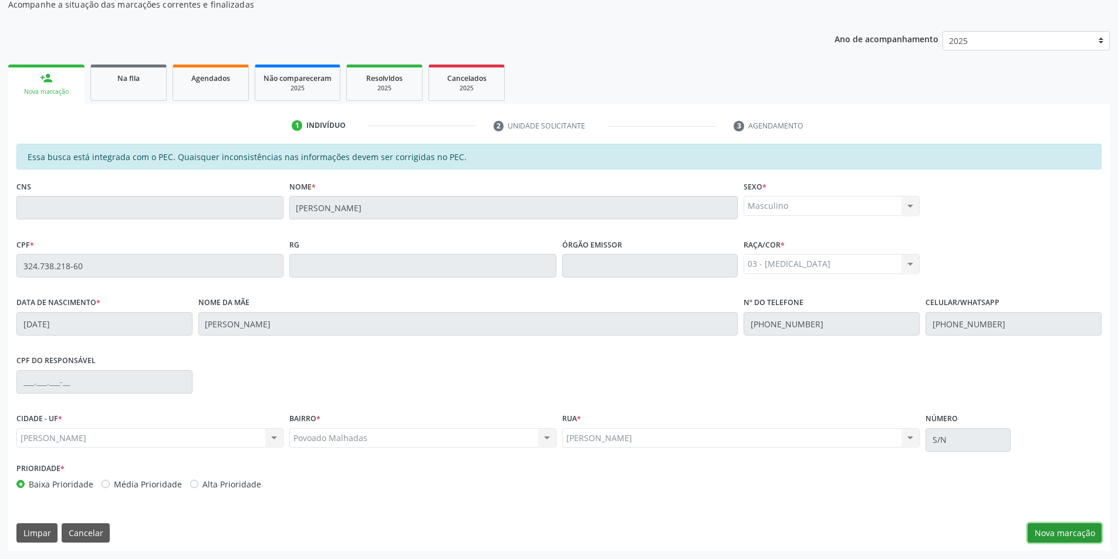
click at [1067, 528] on button "Nova marcação" at bounding box center [1064, 533] width 74 height 20
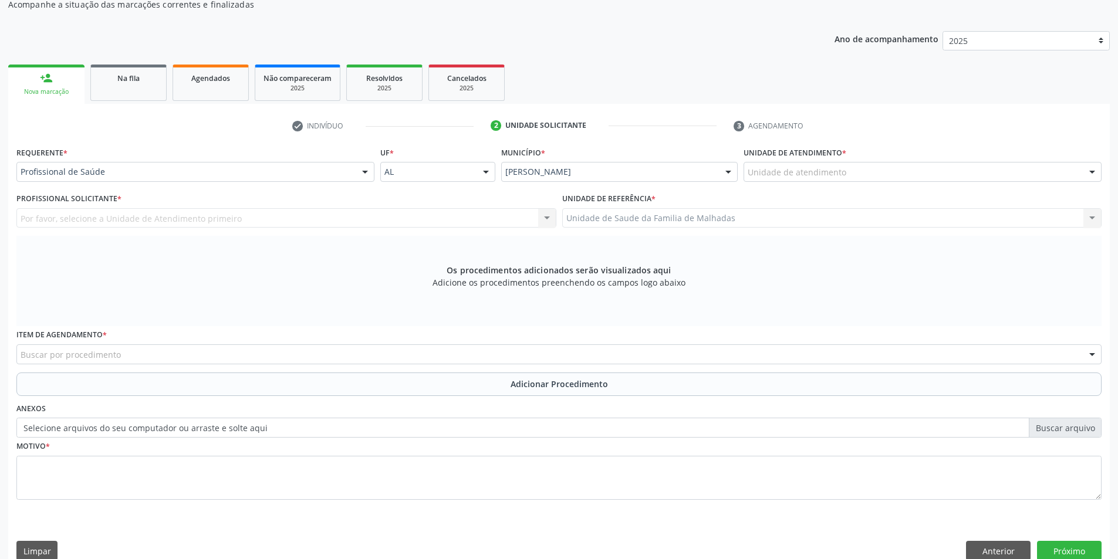
click at [1043, 173] on div "Unidade de atendimento" at bounding box center [922, 172] width 358 height 20
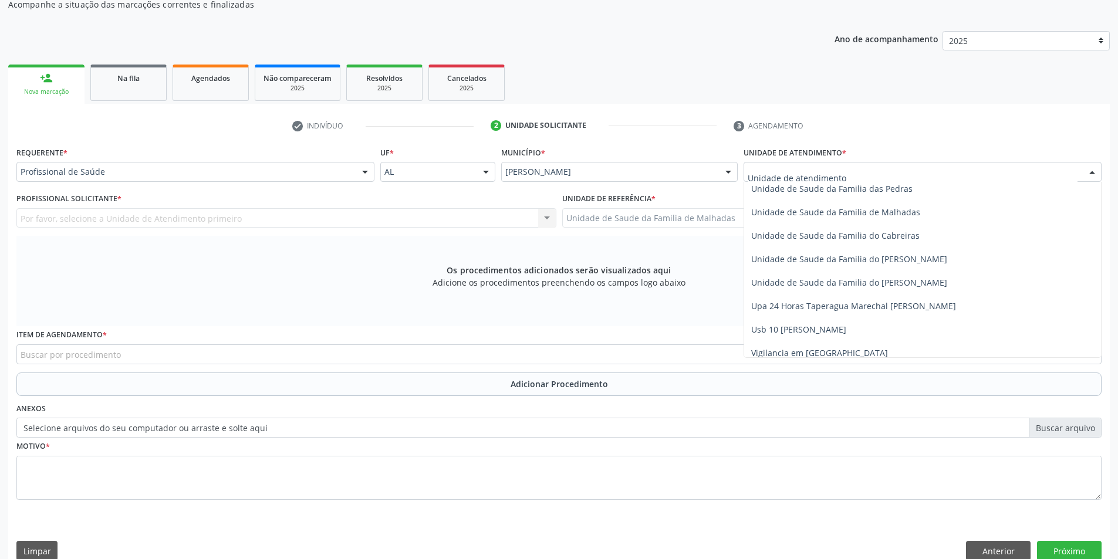
scroll to position [928, 0]
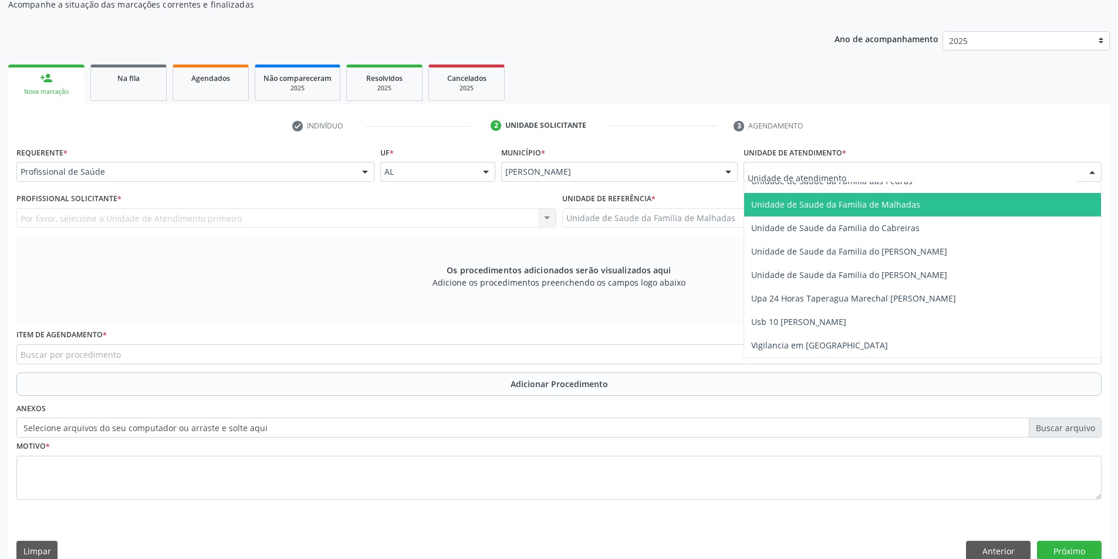
click at [966, 201] on span "Unidade de Saude da Familia de Malhadas" at bounding box center [922, 204] width 357 height 23
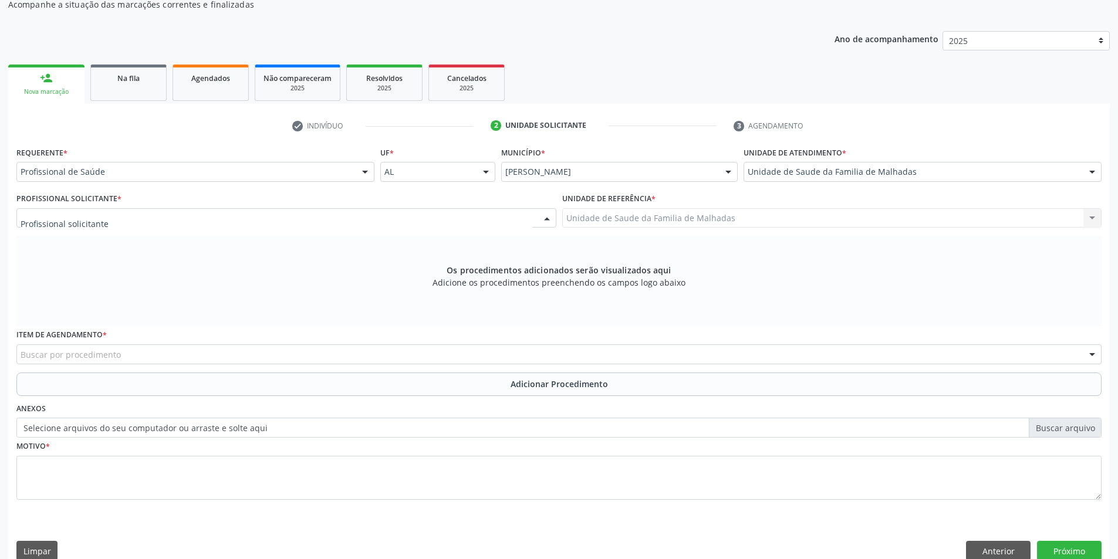
click at [351, 213] on div at bounding box center [286, 218] width 540 height 20
click at [363, 405] on div "Anexos Selecione arquivos do seu computador ou arraste e solte aqui" at bounding box center [558, 419] width 1091 height 38
click at [525, 219] on div "Profissional solicitante" at bounding box center [286, 218] width 540 height 20
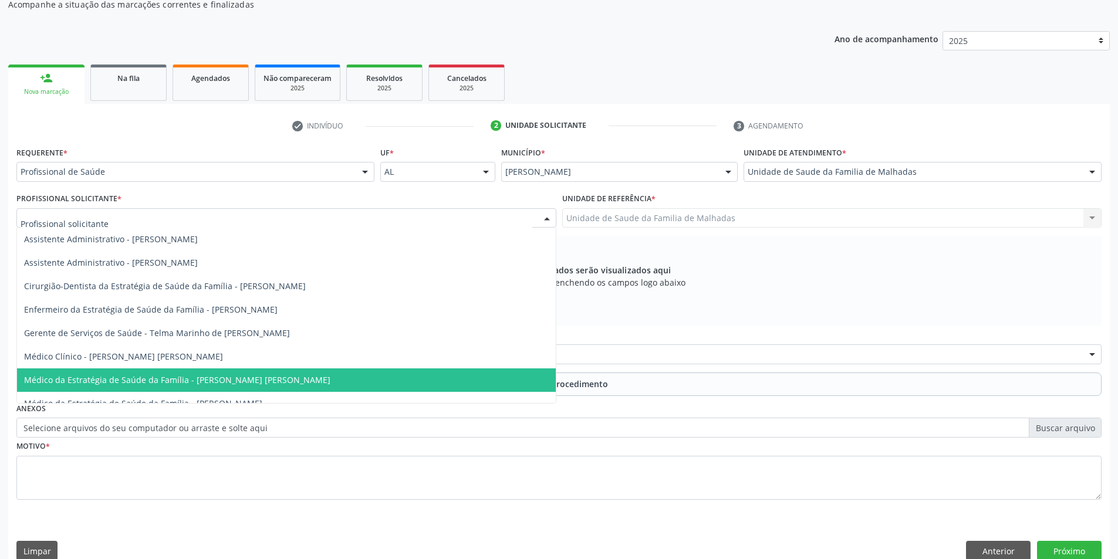
scroll to position [12, 0]
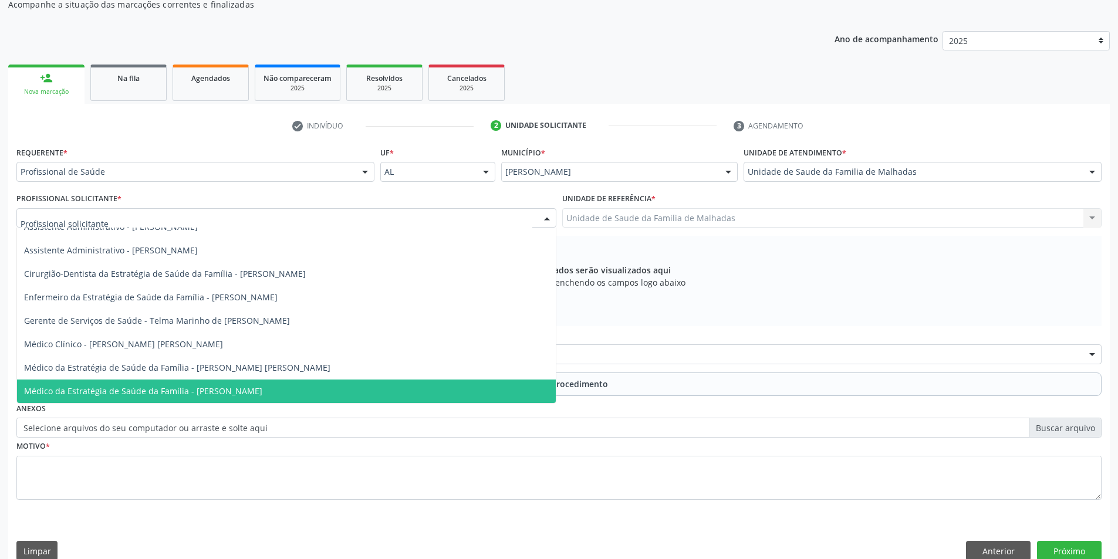
click at [425, 383] on span "Médico da Estratégia de Saúde da Família - [PERSON_NAME]" at bounding box center [286, 391] width 539 height 23
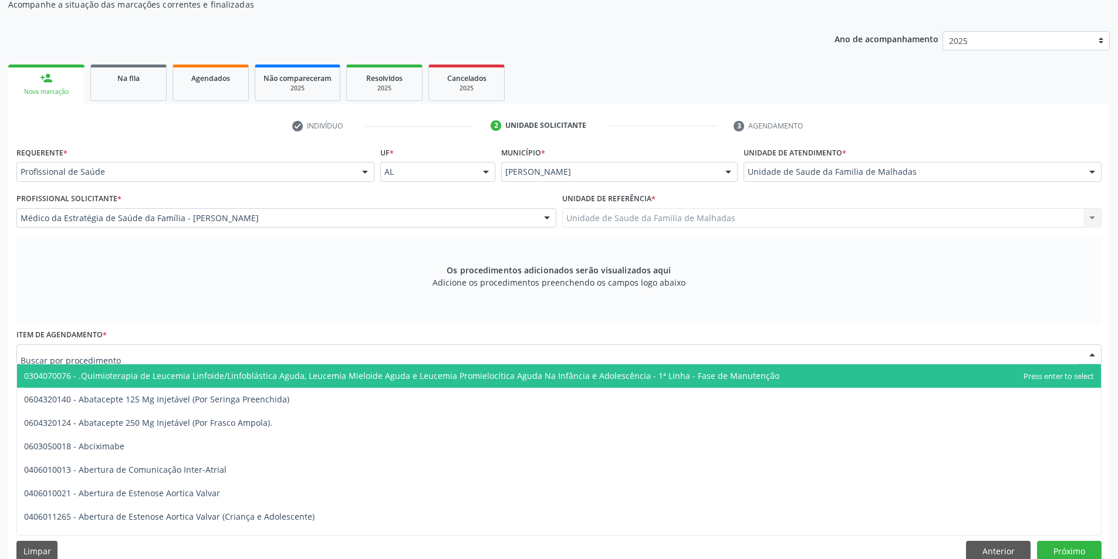
click at [297, 355] on div at bounding box center [558, 354] width 1085 height 20
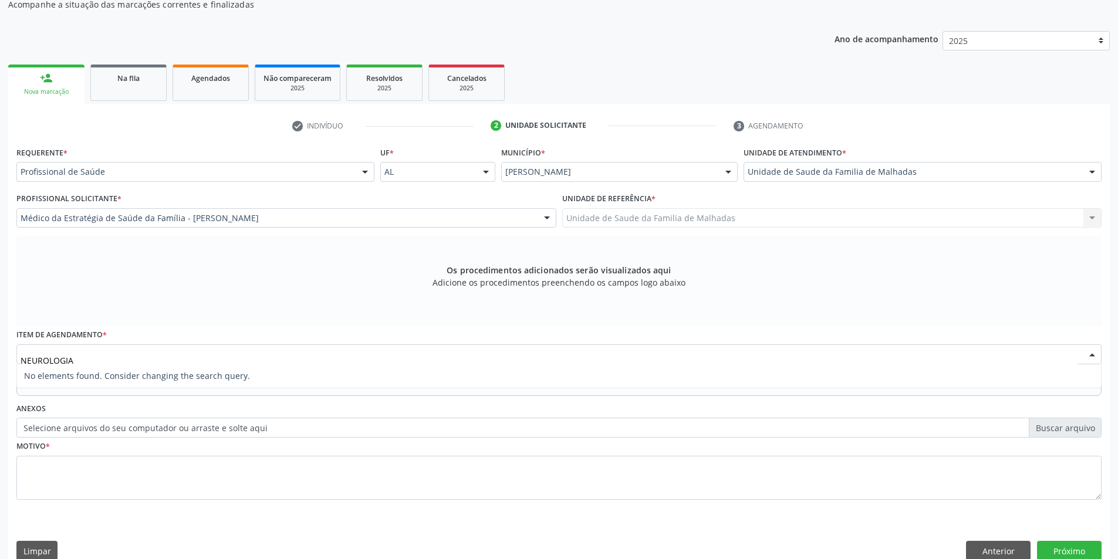
type input "NEUROLOGI"
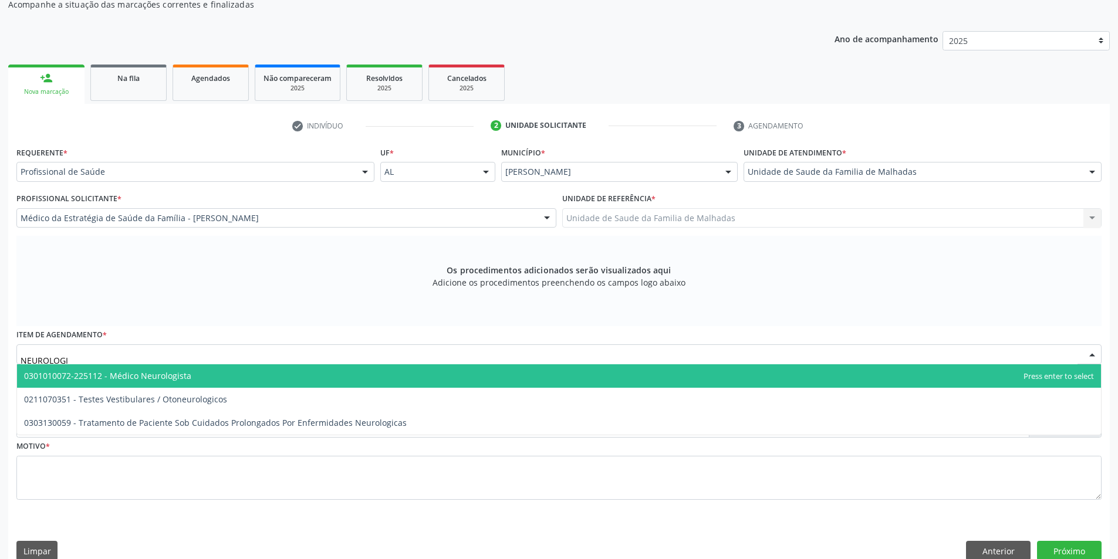
click at [231, 376] on span "0301010072-225112 - Médico Neurologista" at bounding box center [559, 375] width 1084 height 23
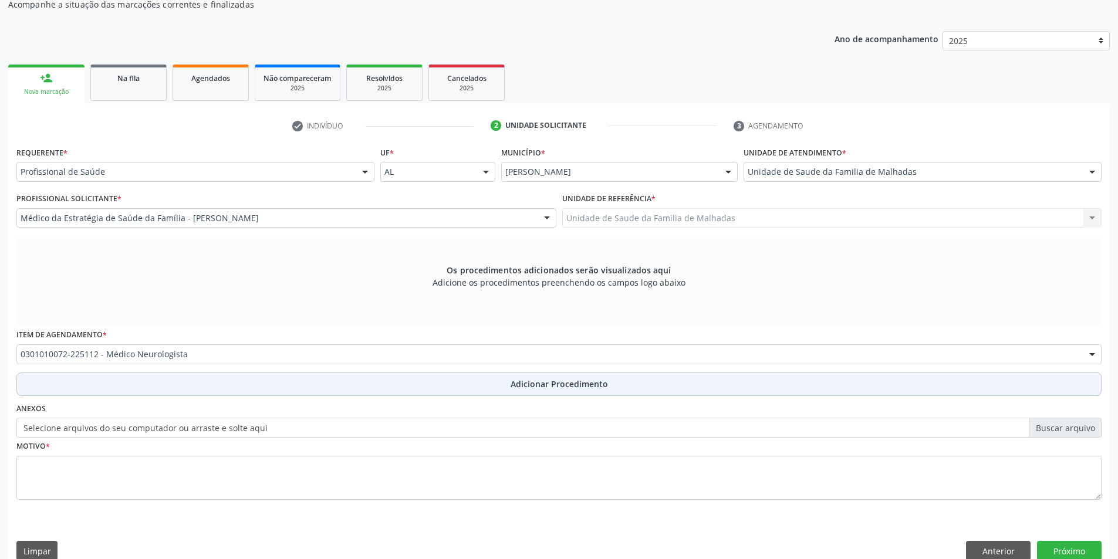
click at [546, 383] on span "Adicionar Procedimento" at bounding box center [558, 384] width 97 height 12
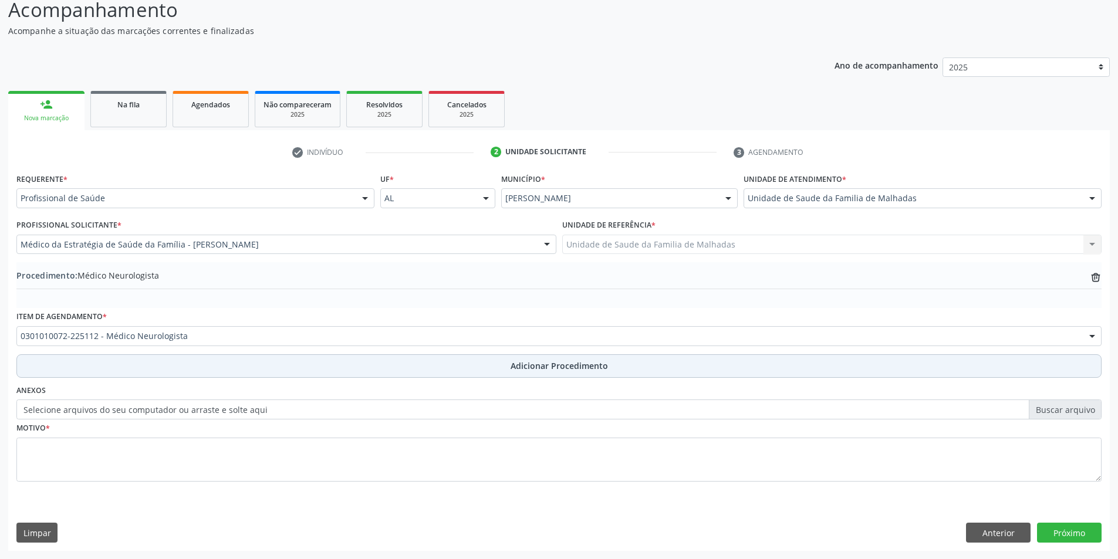
click at [547, 369] on span "Adicionar Procedimento" at bounding box center [558, 366] width 97 height 12
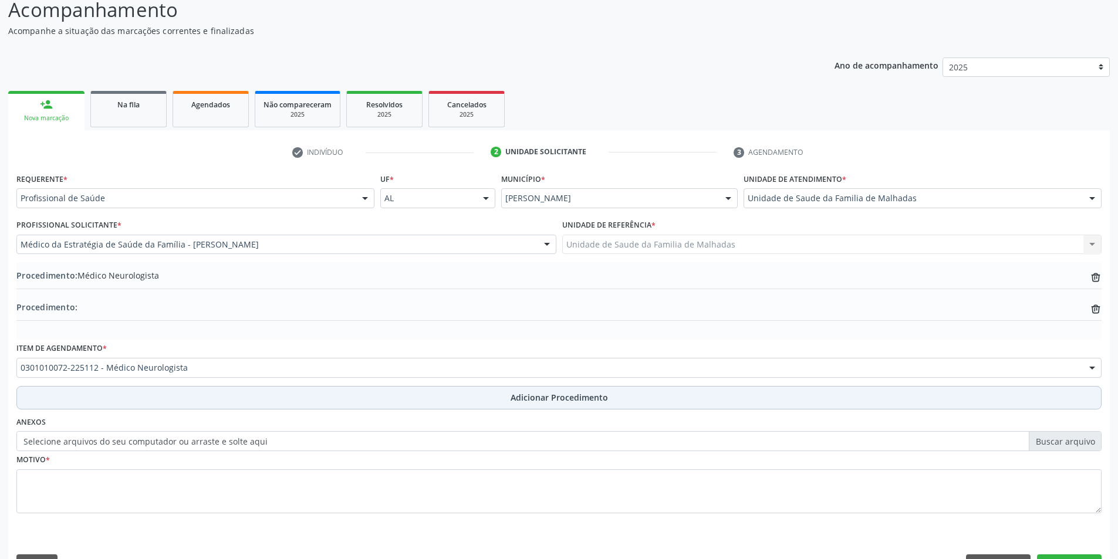
scroll to position [127, 0]
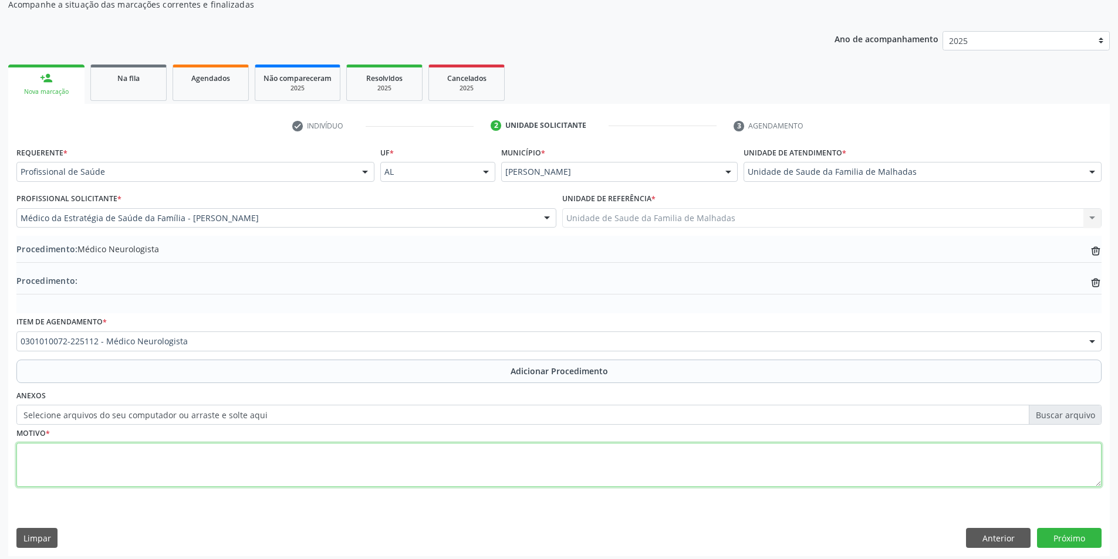
click at [119, 453] on textarea at bounding box center [558, 465] width 1085 height 45
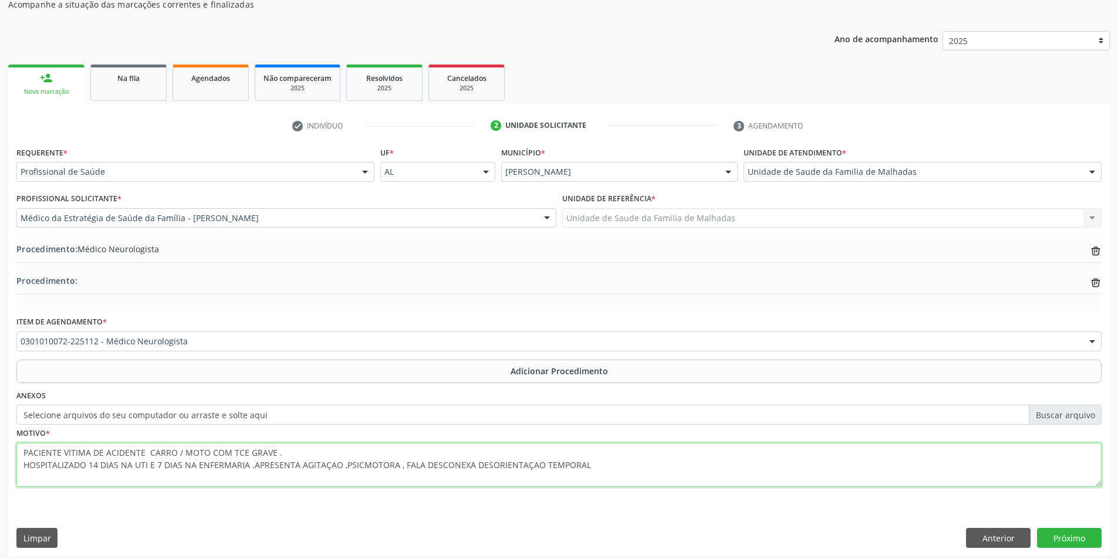
click at [340, 465] on textarea "PACIENTE VITIMA DE ACIDENTE CARRO / MOTO COM TCE GRAVE . HOSPITALIZADO 14 DIAS …" at bounding box center [558, 465] width 1085 height 45
click at [465, 468] on textarea "PACIENTE VITIMA DE ACIDENTE CARRO / MOTO COM TCE GRAVE . HOSPITALIZADO 14 DIAS …" at bounding box center [558, 465] width 1085 height 45
type textarea "PACIENTE VITIMA DE ACIDENTE CARRO / MOTO COM TCE GRAVE . HOSPITALIZADO 14 DIAS …"
click at [1063, 528] on button "Próximo" at bounding box center [1069, 538] width 65 height 20
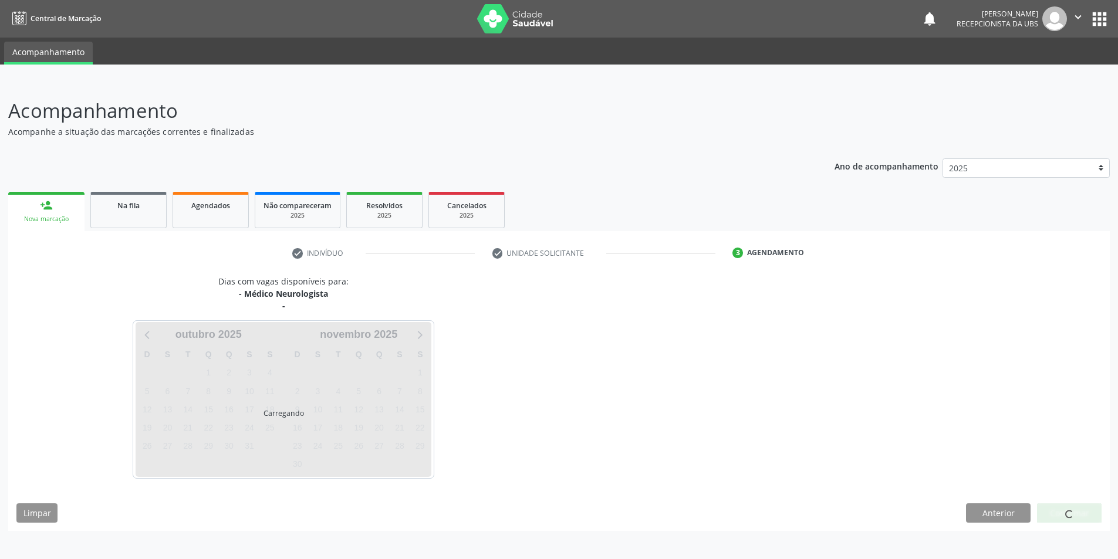
scroll to position [0, 0]
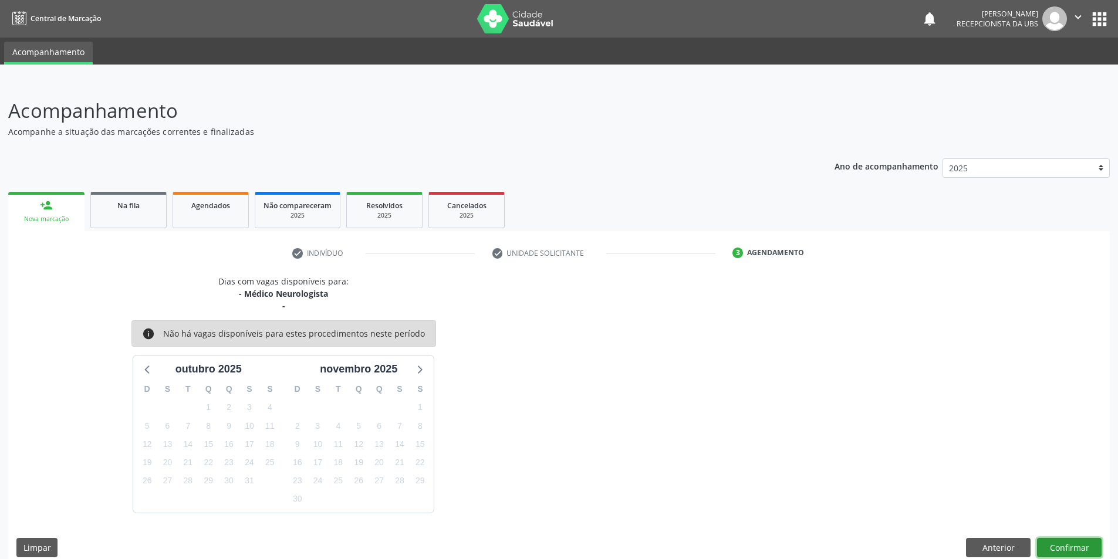
click at [1068, 528] on button "Confirmar" at bounding box center [1069, 548] width 65 height 20
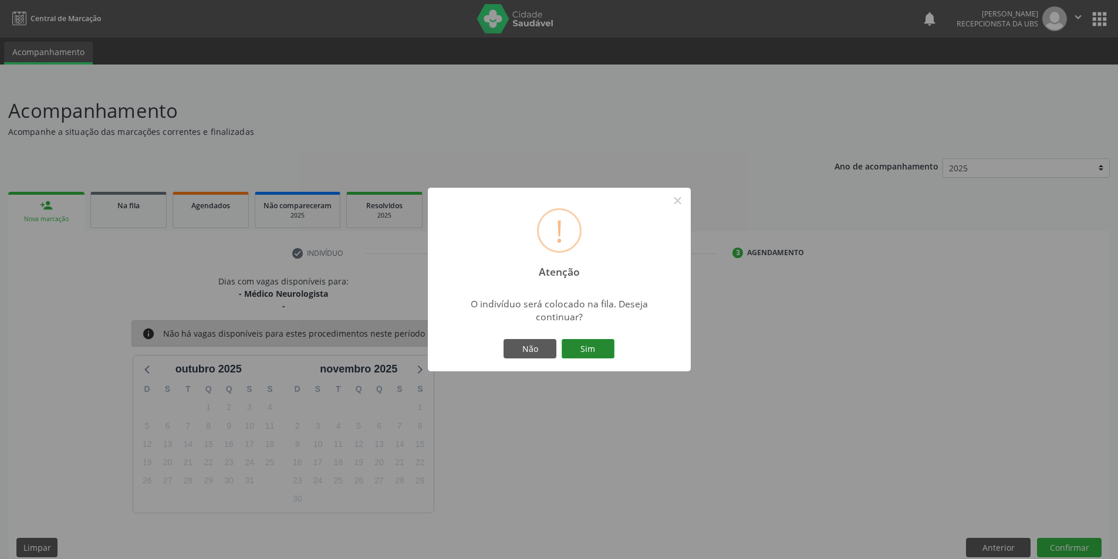
click at [598, 346] on button "Sim" at bounding box center [588, 349] width 53 height 20
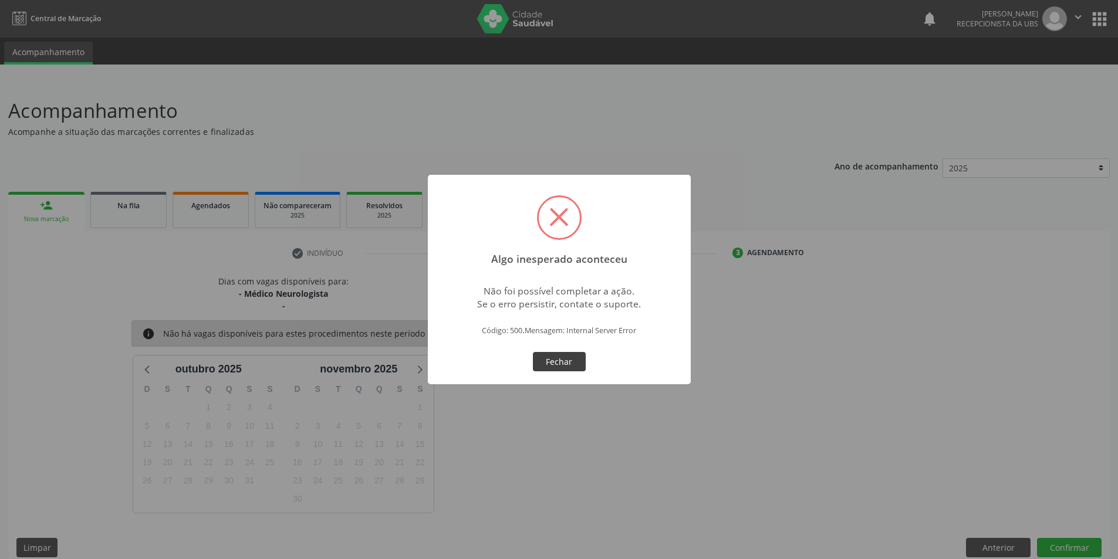
click at [579, 359] on button "Fechar" at bounding box center [559, 362] width 53 height 20
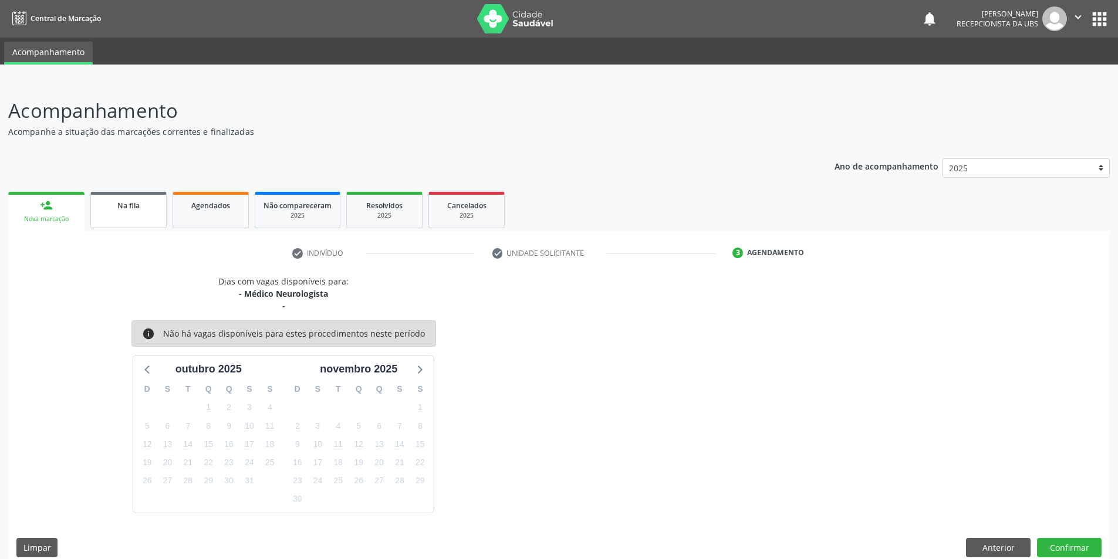
click at [136, 215] on link "Na fila" at bounding box center [128, 210] width 76 height 36
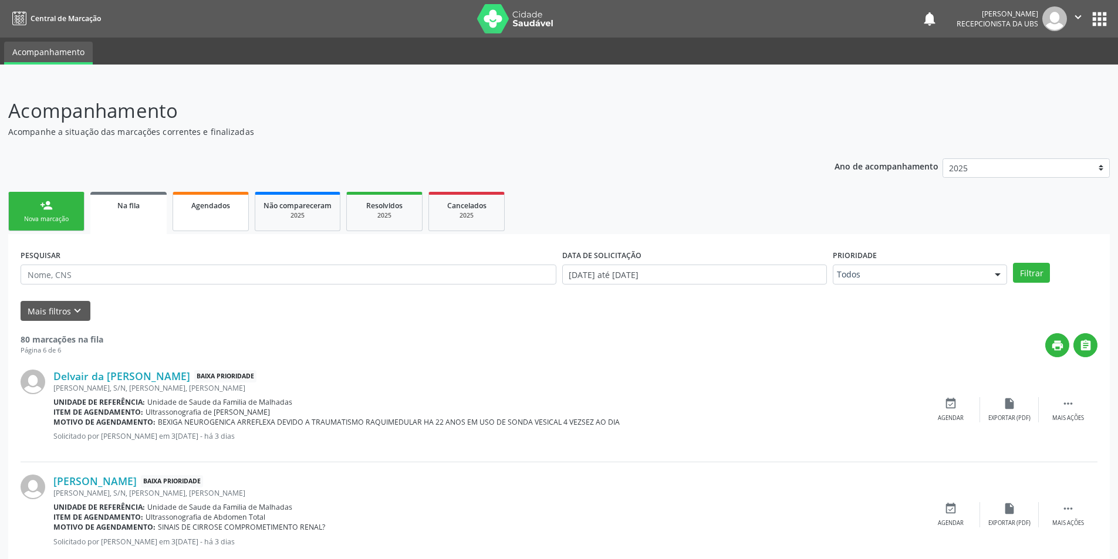
click at [227, 208] on span "Agendados" at bounding box center [210, 206] width 39 height 10
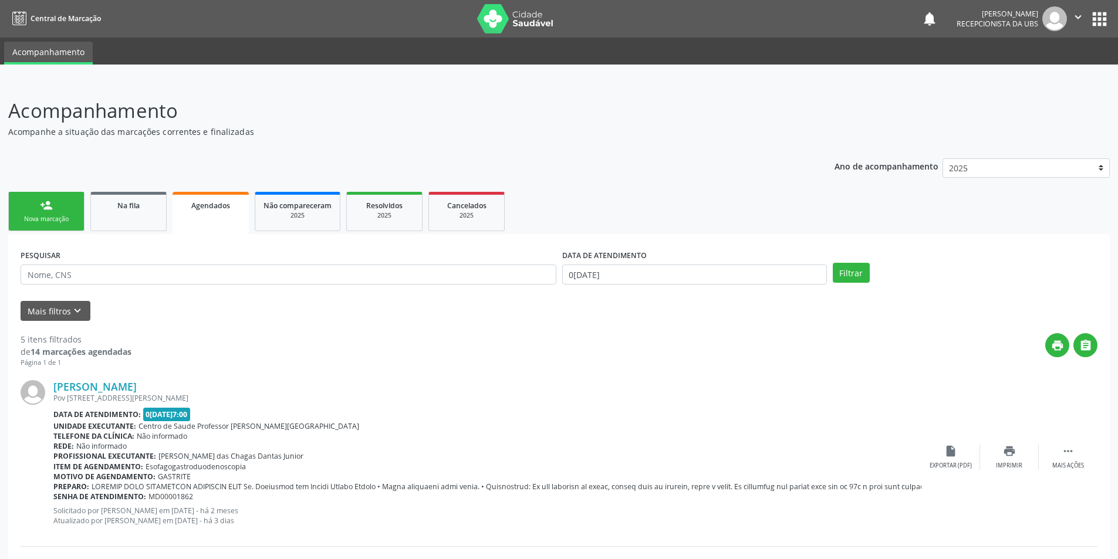
click at [173, 192] on link "Agendados" at bounding box center [211, 213] width 76 height 42
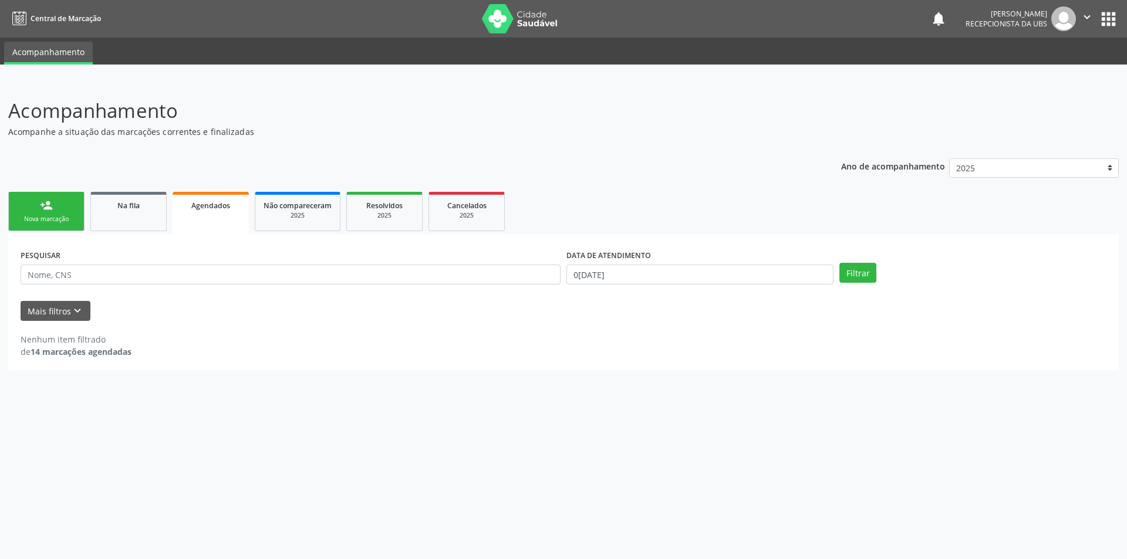
click at [173, 192] on link "Agendados" at bounding box center [211, 213] width 76 height 42
